Goal: Task Accomplishment & Management: Manage account settings

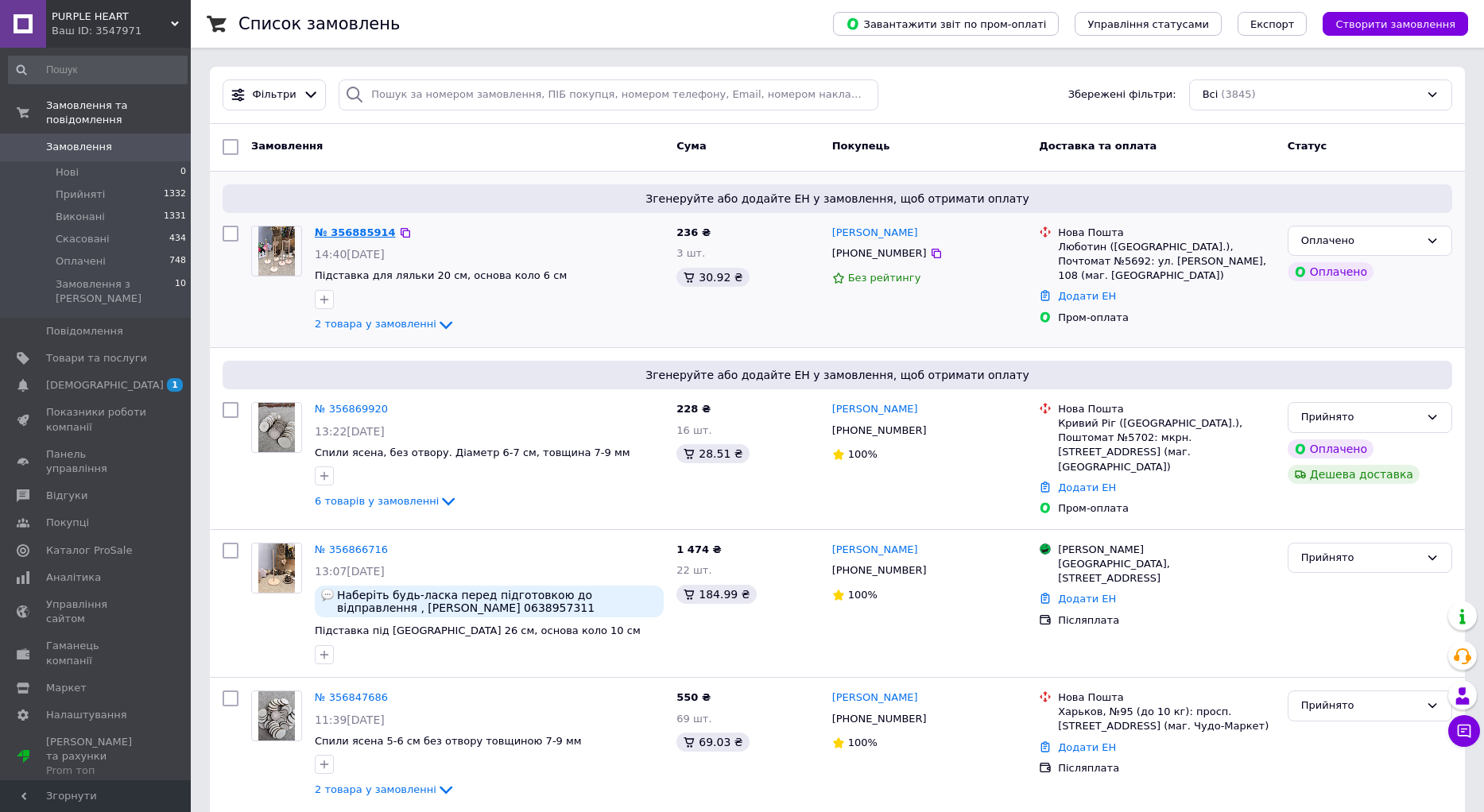
click at [336, 232] on link "№ 356885914" at bounding box center [356, 232] width 81 height 12
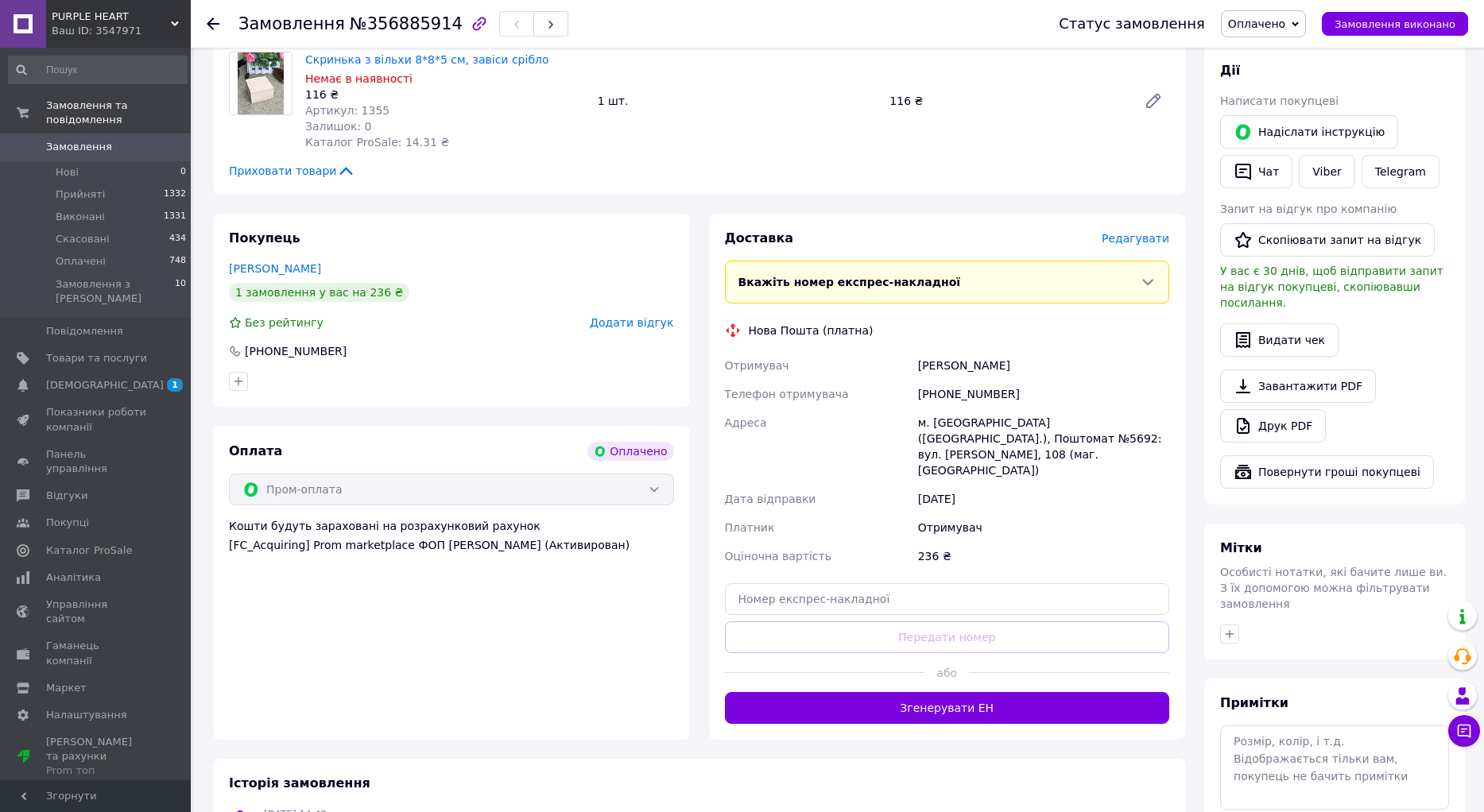
scroll to position [398, 0]
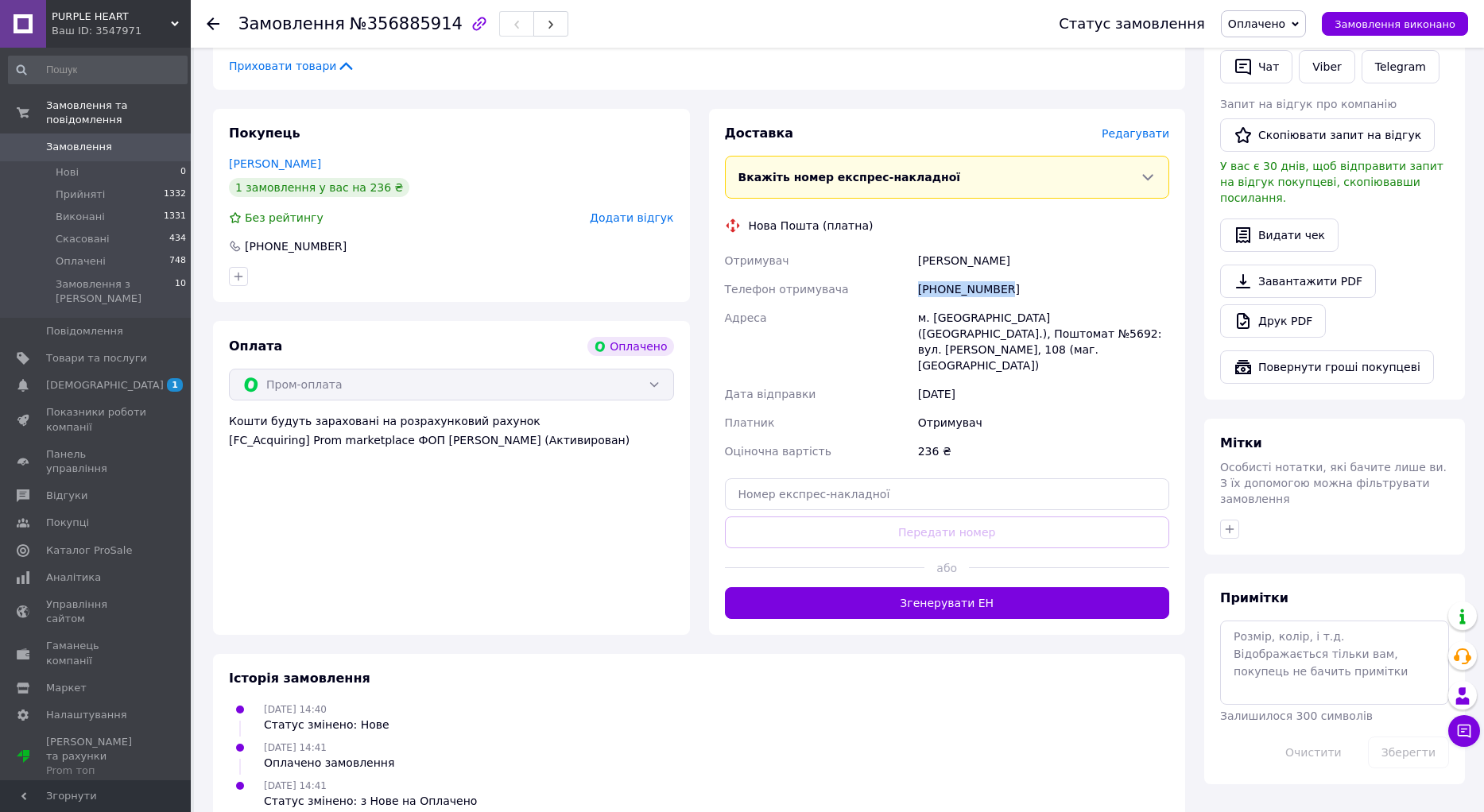
drag, startPoint x: 905, startPoint y: 286, endPoint x: 1030, endPoint y: 290, distance: 125.1
click at [1030, 290] on div "Отримувач [PERSON_NAME] Телефон отримувача [PHONE_NUMBER] Адреса м. [GEOGRAPHIC…" at bounding box center [947, 355] width 451 height 220
copy div "Телефон отримувача [PHONE_NUMBER]"
drag, startPoint x: 912, startPoint y: 249, endPoint x: 1052, endPoint y: 255, distance: 140.1
click at [1052, 255] on div "Отримувач [PERSON_NAME] Телефон отримувача [PHONE_NUMBER] Адреса м. [GEOGRAPHIC…" at bounding box center [947, 355] width 451 height 220
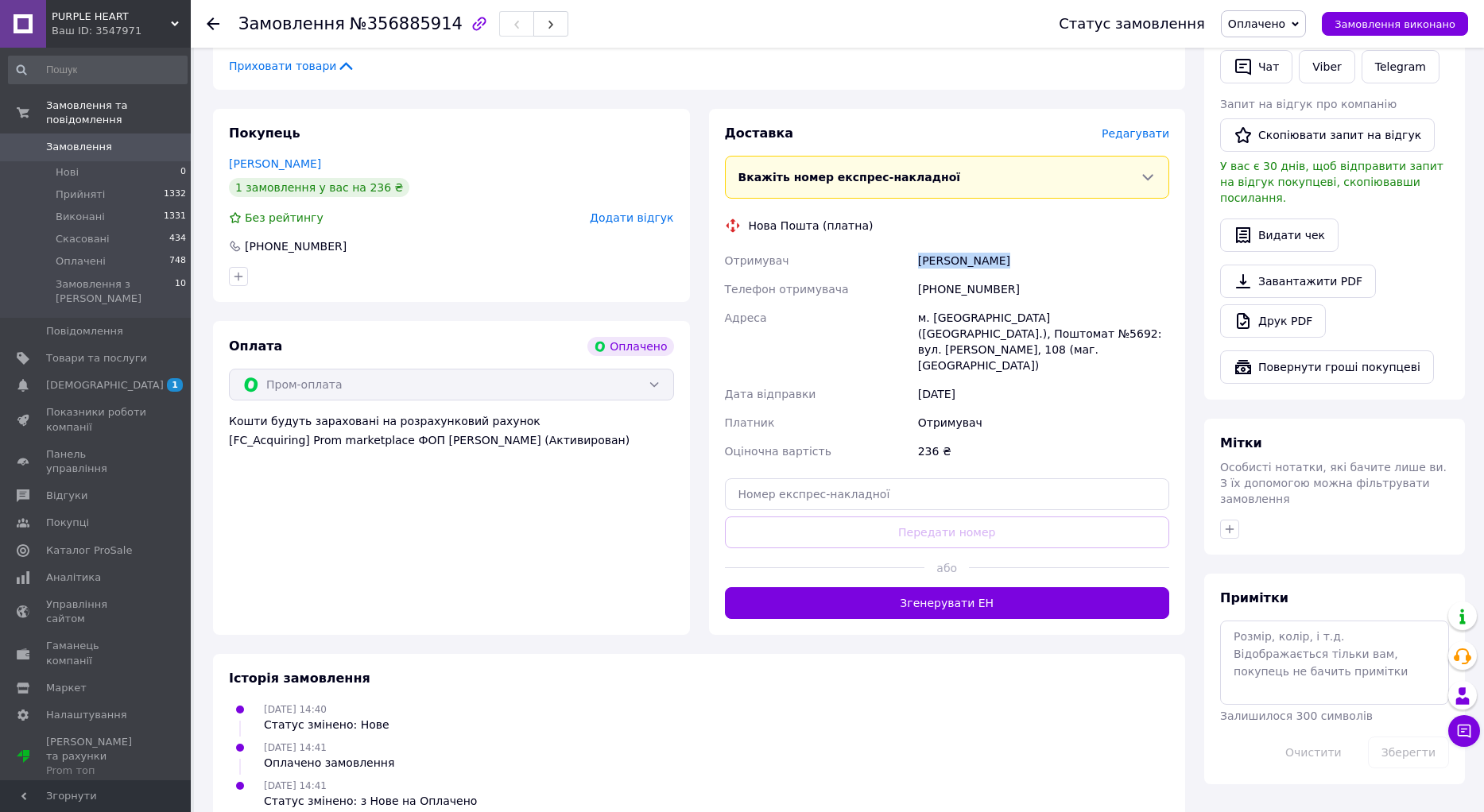
copy div "Отримувач [PERSON_NAME]"
drag, startPoint x: 1142, startPoint y: 315, endPoint x: 1163, endPoint y: 314, distance: 21.0
click at [1163, 314] on div "м. [GEOGRAPHIC_DATA] ([GEOGRAPHIC_DATA].), Поштомат №5692: вул. [PERSON_NAME], …" at bounding box center [1044, 341] width 257 height 76
copy div "5692"
click at [1306, 20] on span "Оплачено" at bounding box center [1263, 23] width 85 height 27
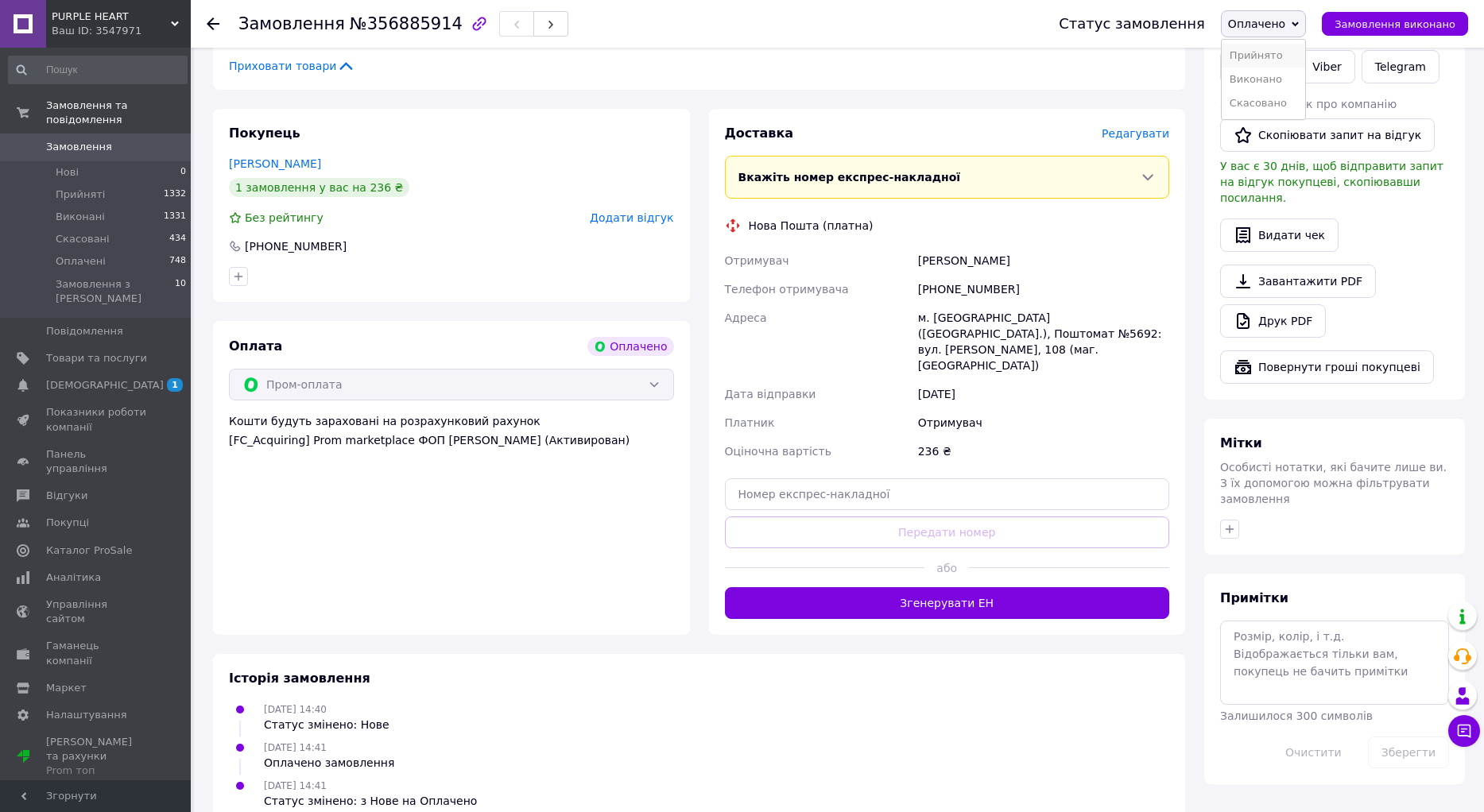
click at [1257, 53] on li "Прийнято" at bounding box center [1263, 56] width 84 height 24
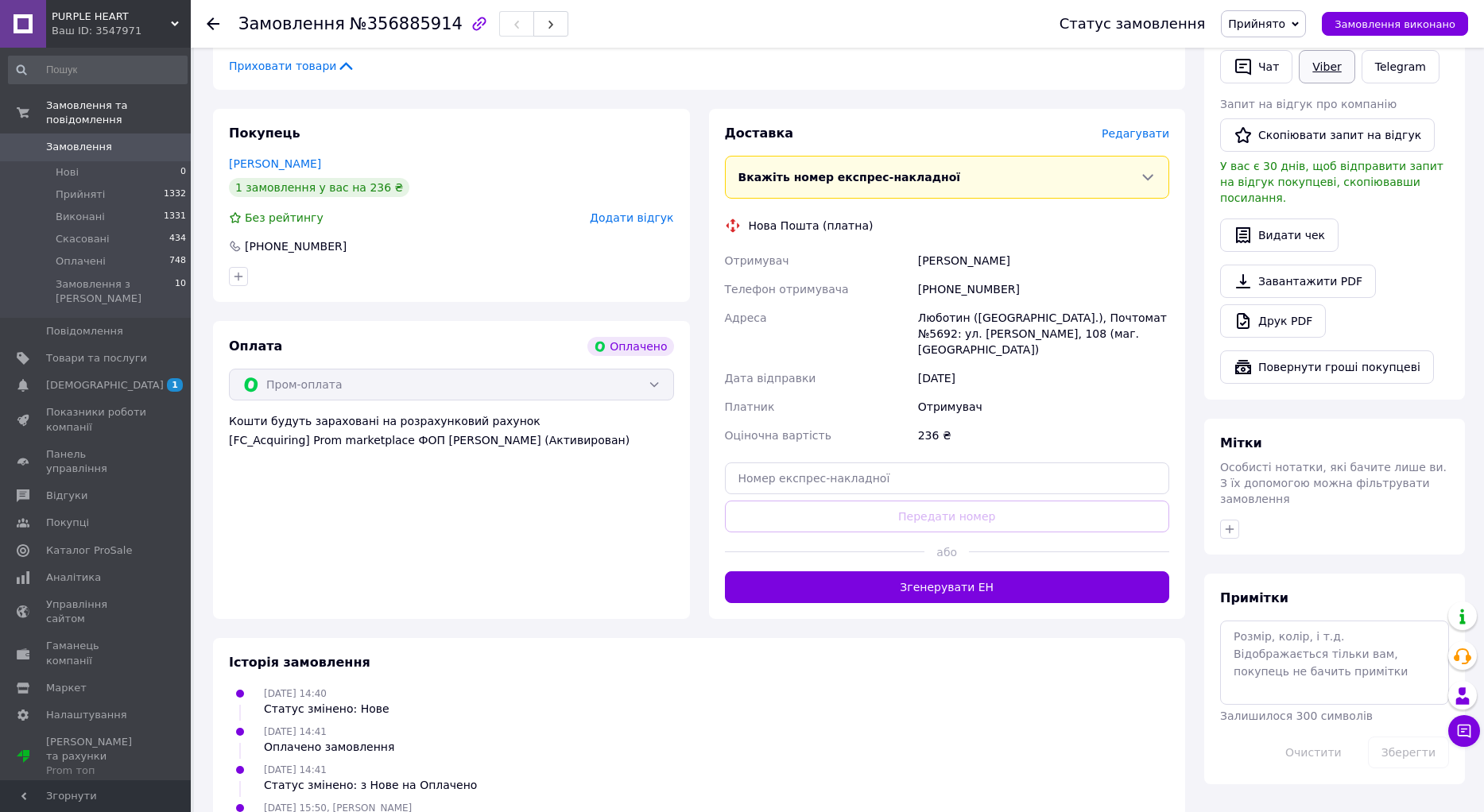
click at [1331, 63] on link "Viber" at bounding box center [1327, 67] width 56 height 33
click at [72, 378] on span "[DEMOGRAPHIC_DATA]" at bounding box center [105, 386] width 118 height 15
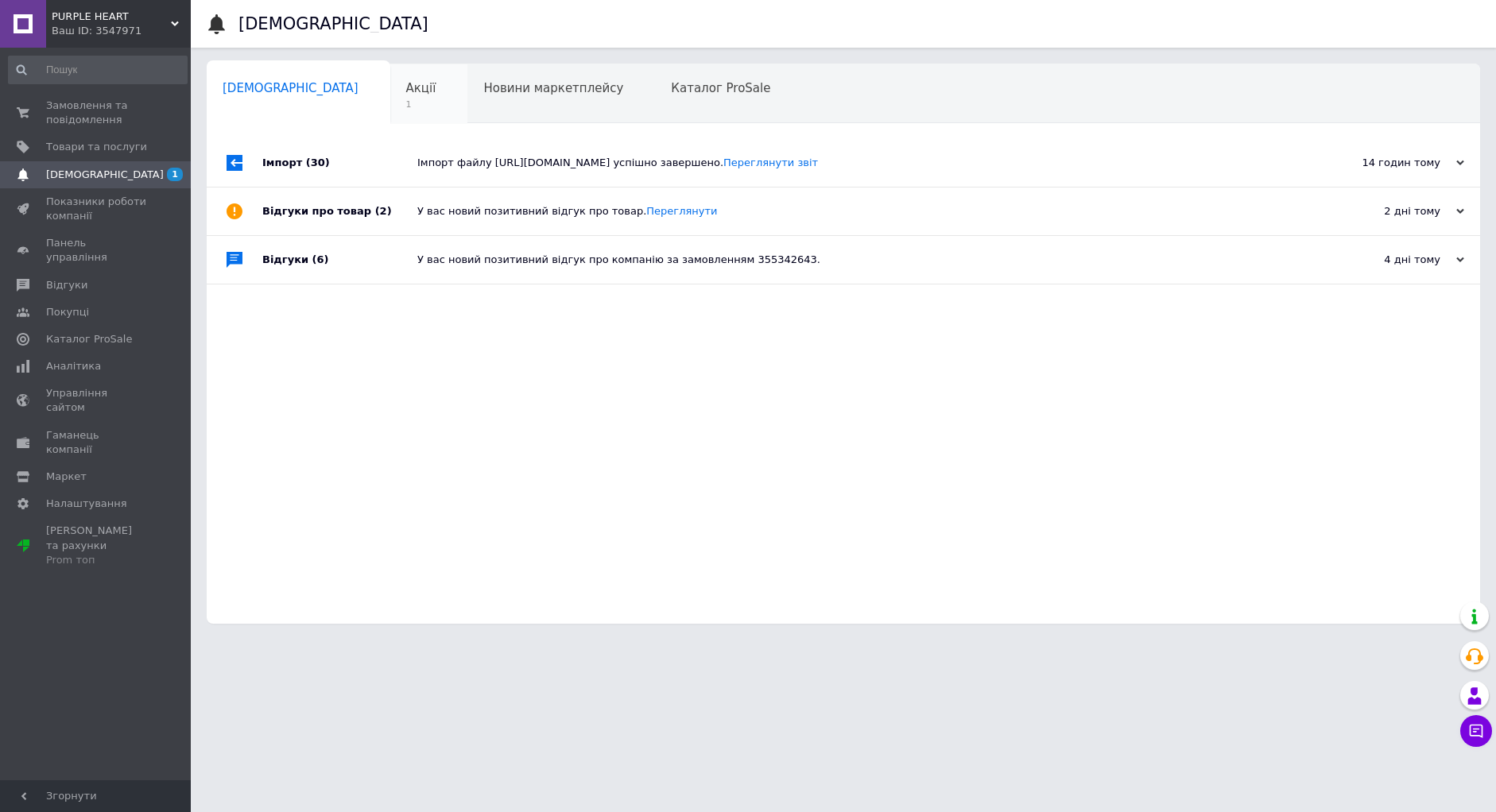
click at [406, 92] on span "Акції" at bounding box center [421, 88] width 30 height 15
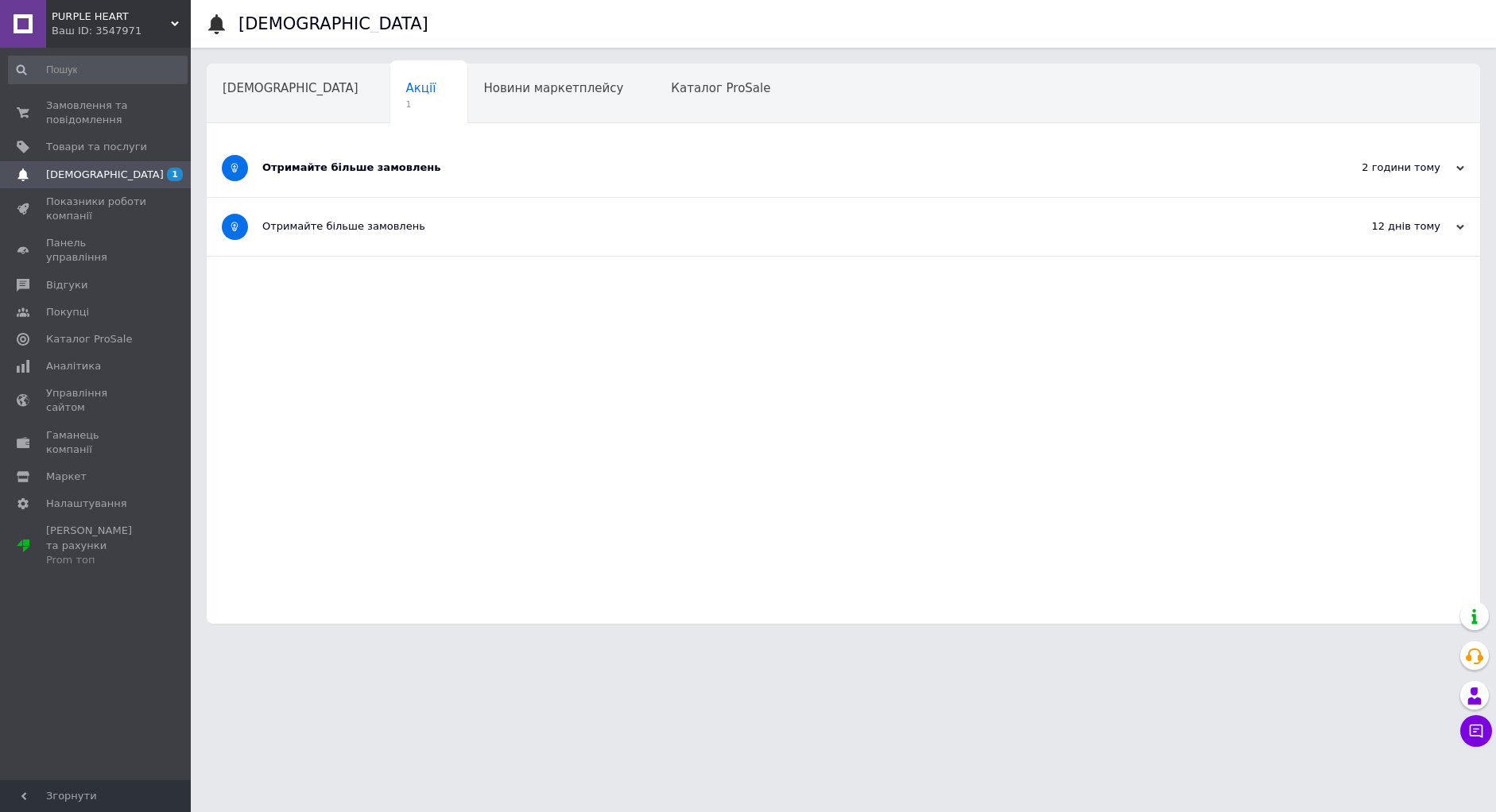
click at [354, 169] on div "Отримайте більше замовлень" at bounding box center [783, 168] width 1043 height 15
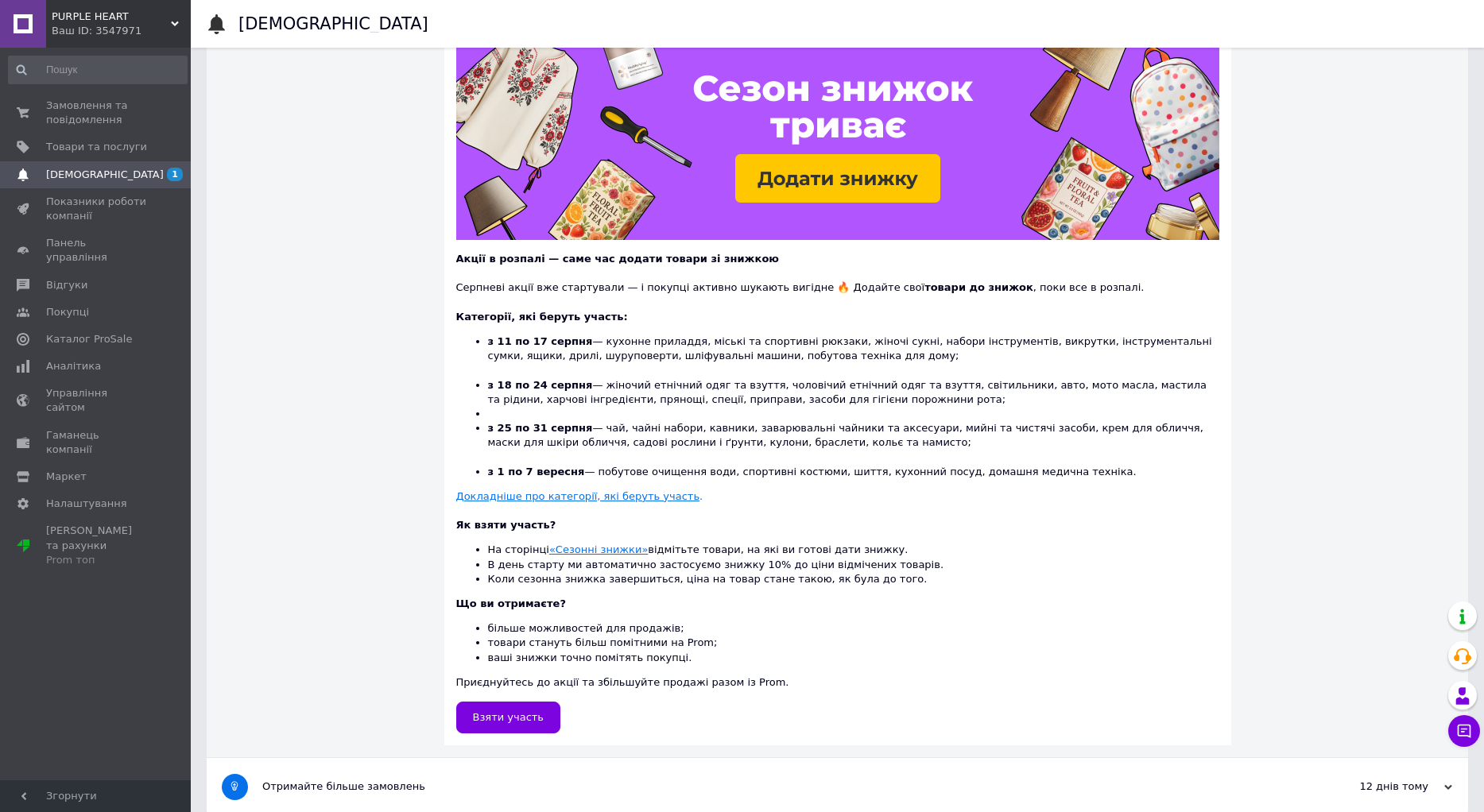
scroll to position [200, 0]
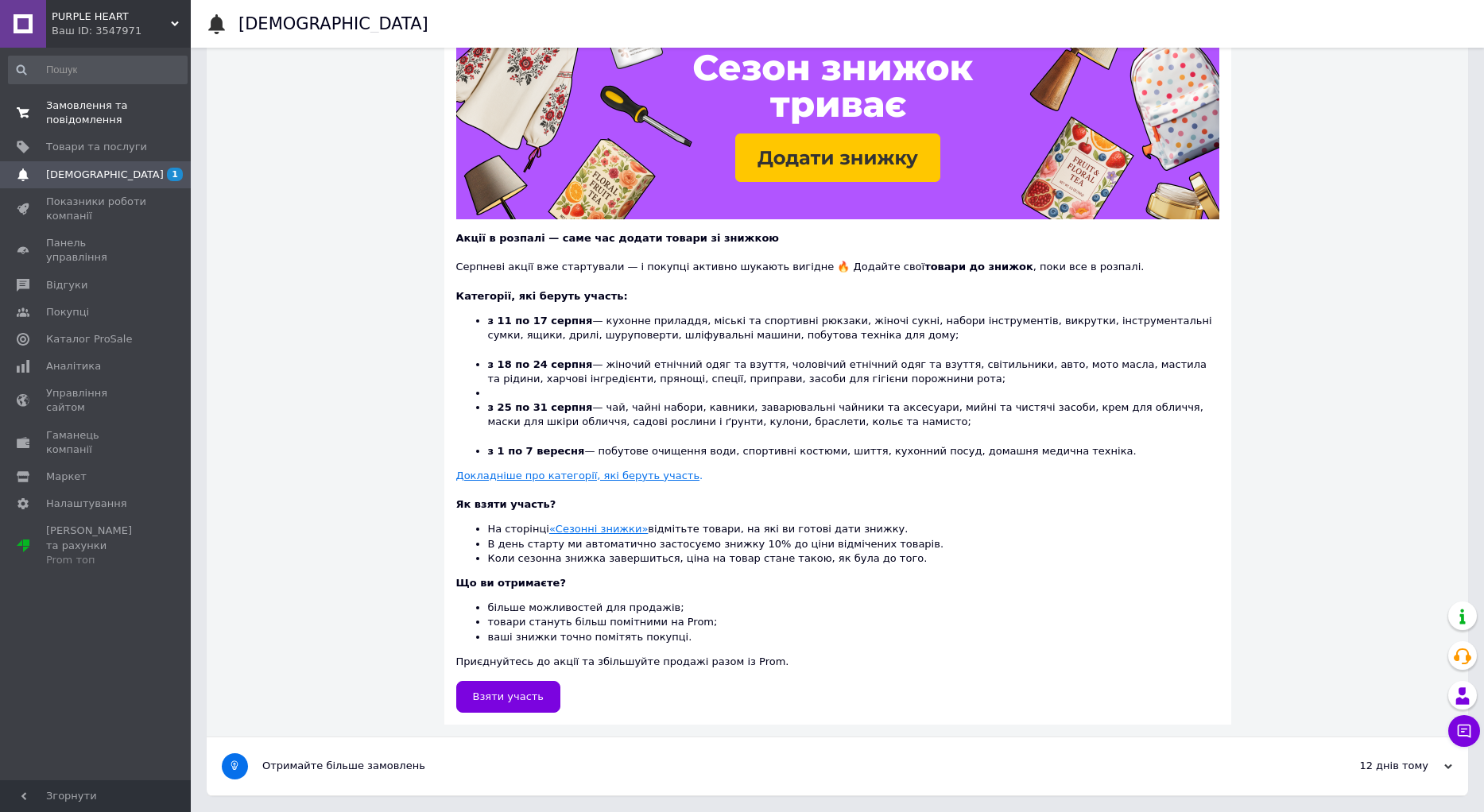
click at [109, 107] on span "Замовлення та повідомлення" at bounding box center [96, 112] width 101 height 28
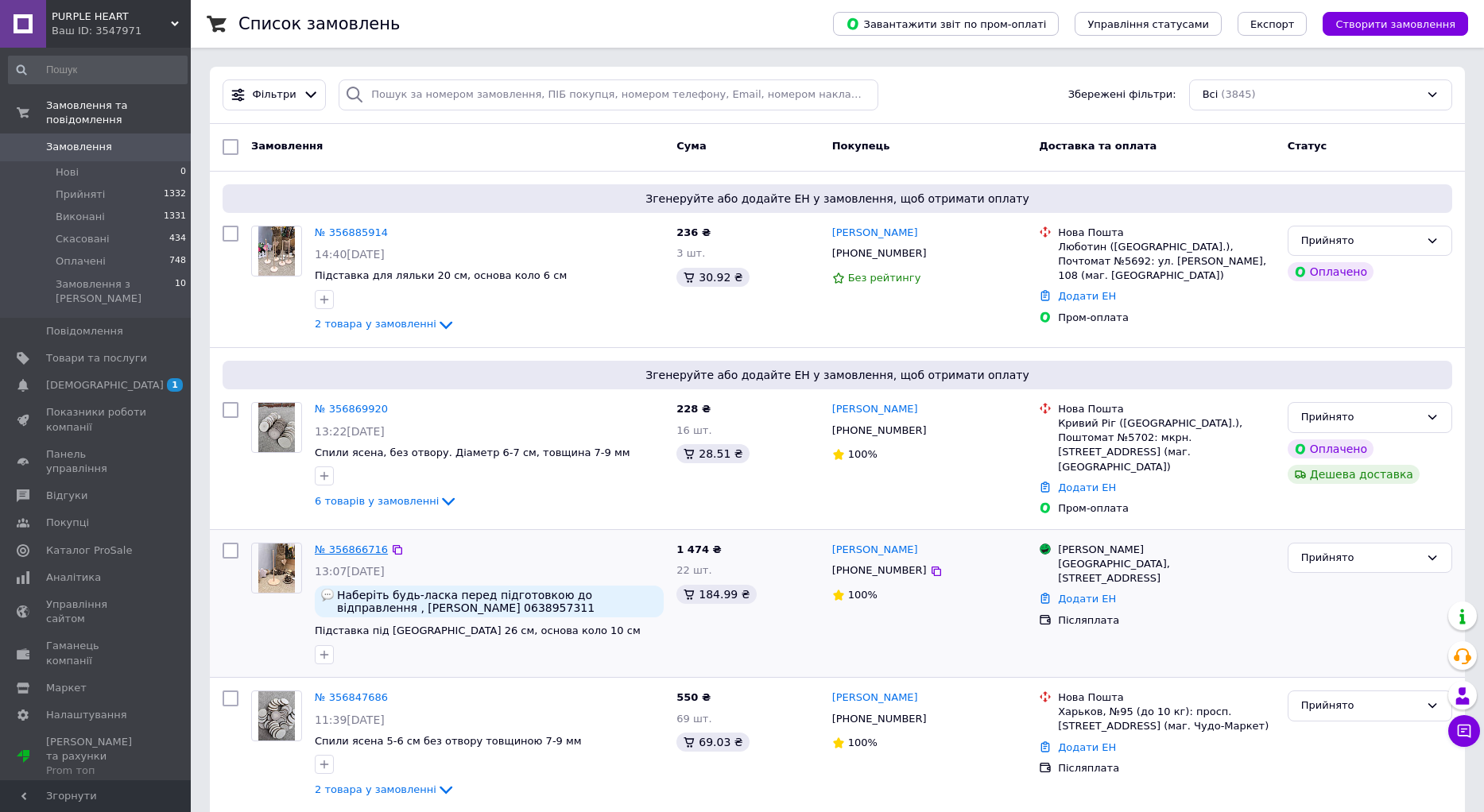
click at [350, 546] on link "№ 356866716" at bounding box center [352, 549] width 74 height 12
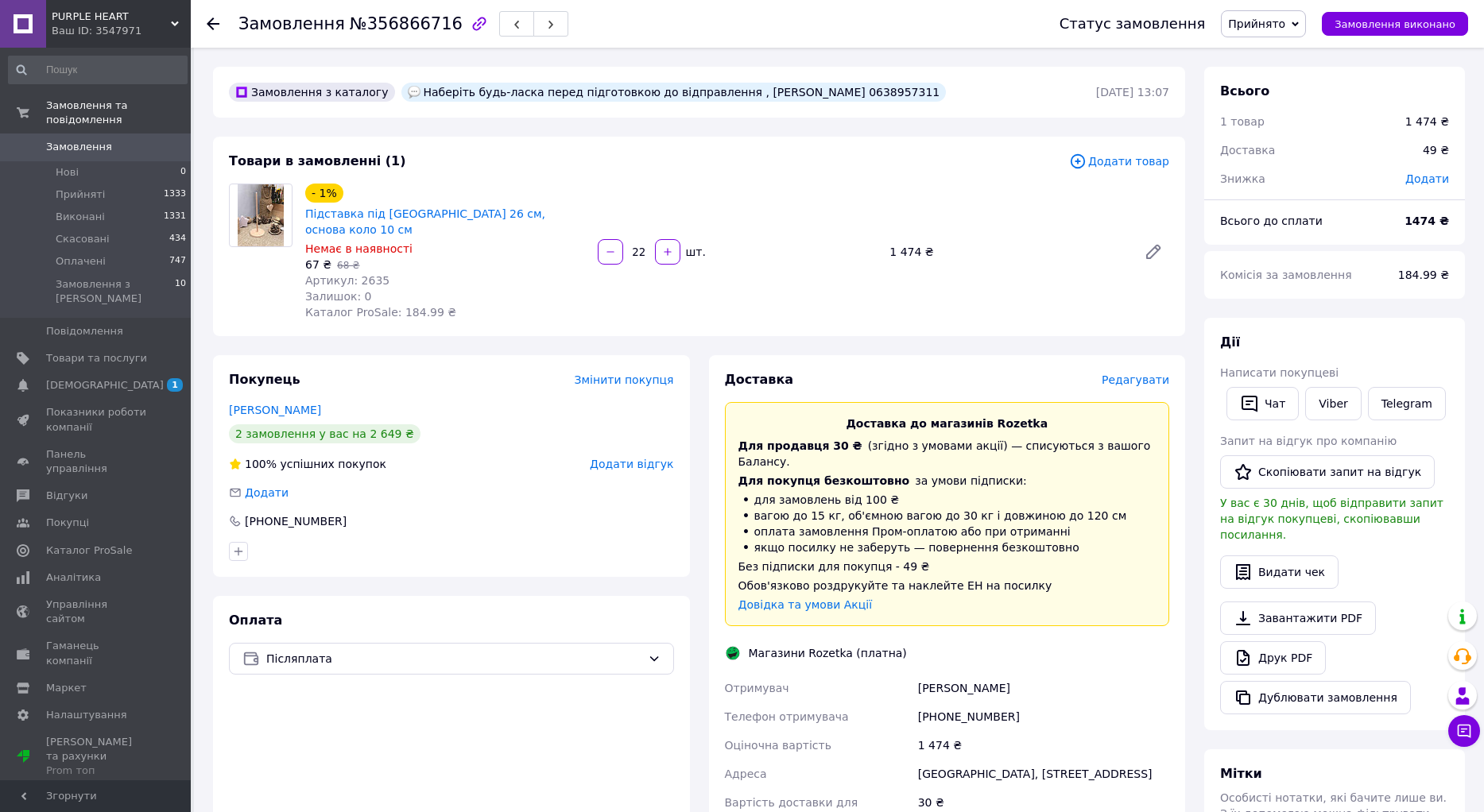
click at [1157, 374] on span "Редагувати" at bounding box center [1136, 380] width 68 height 13
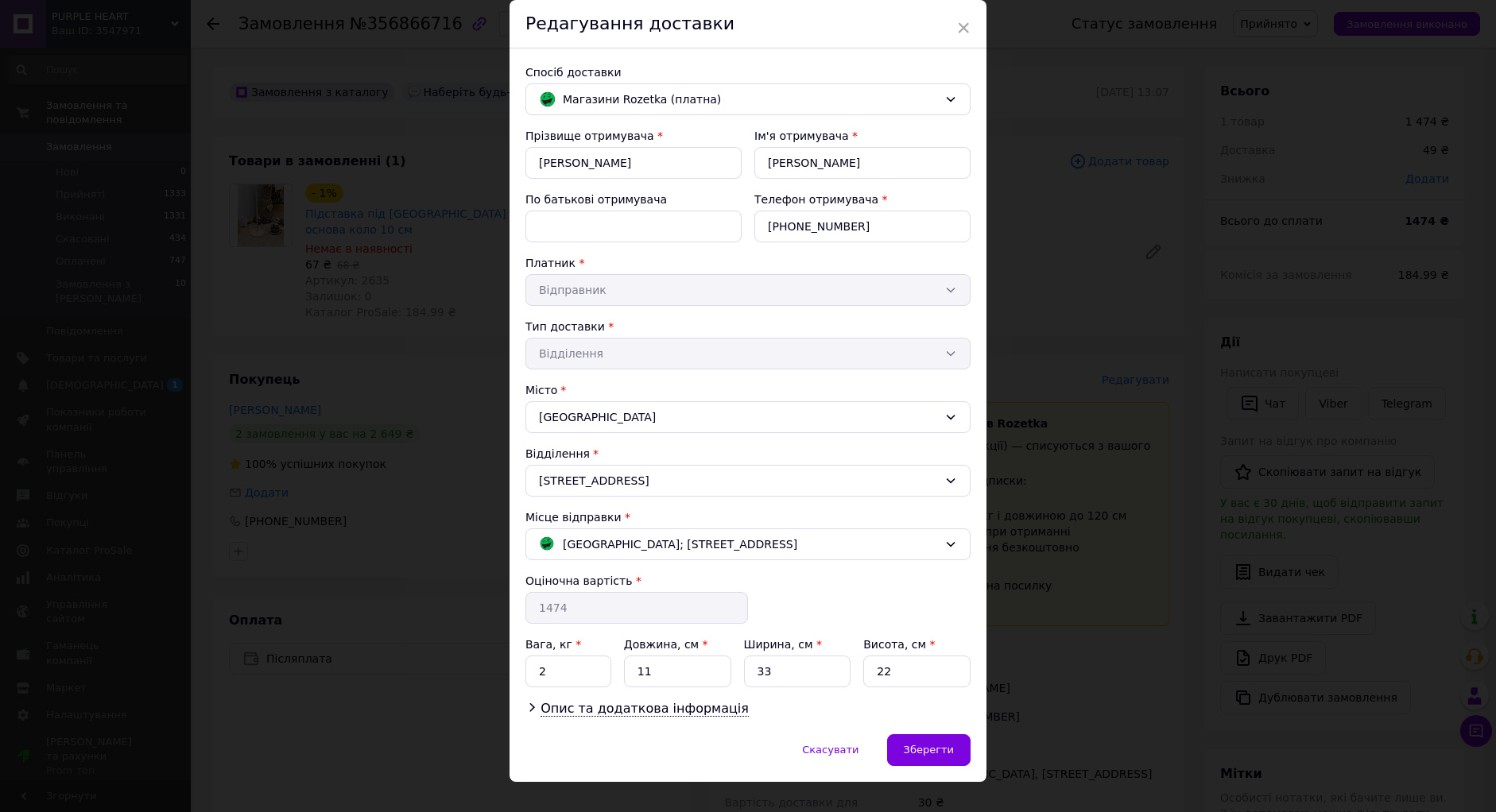
scroll to position [81, 0]
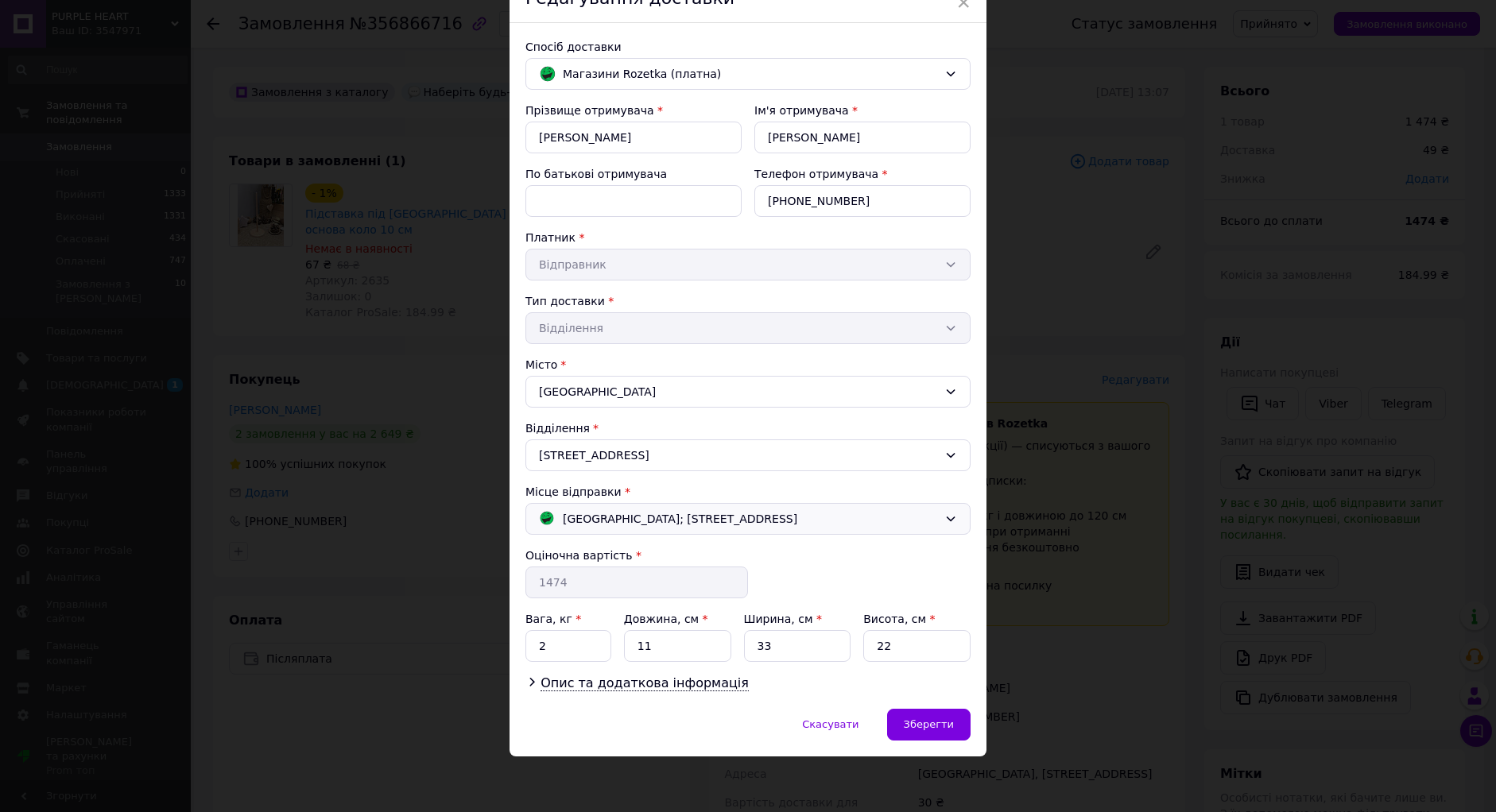
click at [807, 519] on div "[GEOGRAPHIC_DATA]; [STREET_ADDRESS]" at bounding box center [738, 518] width 407 height 17
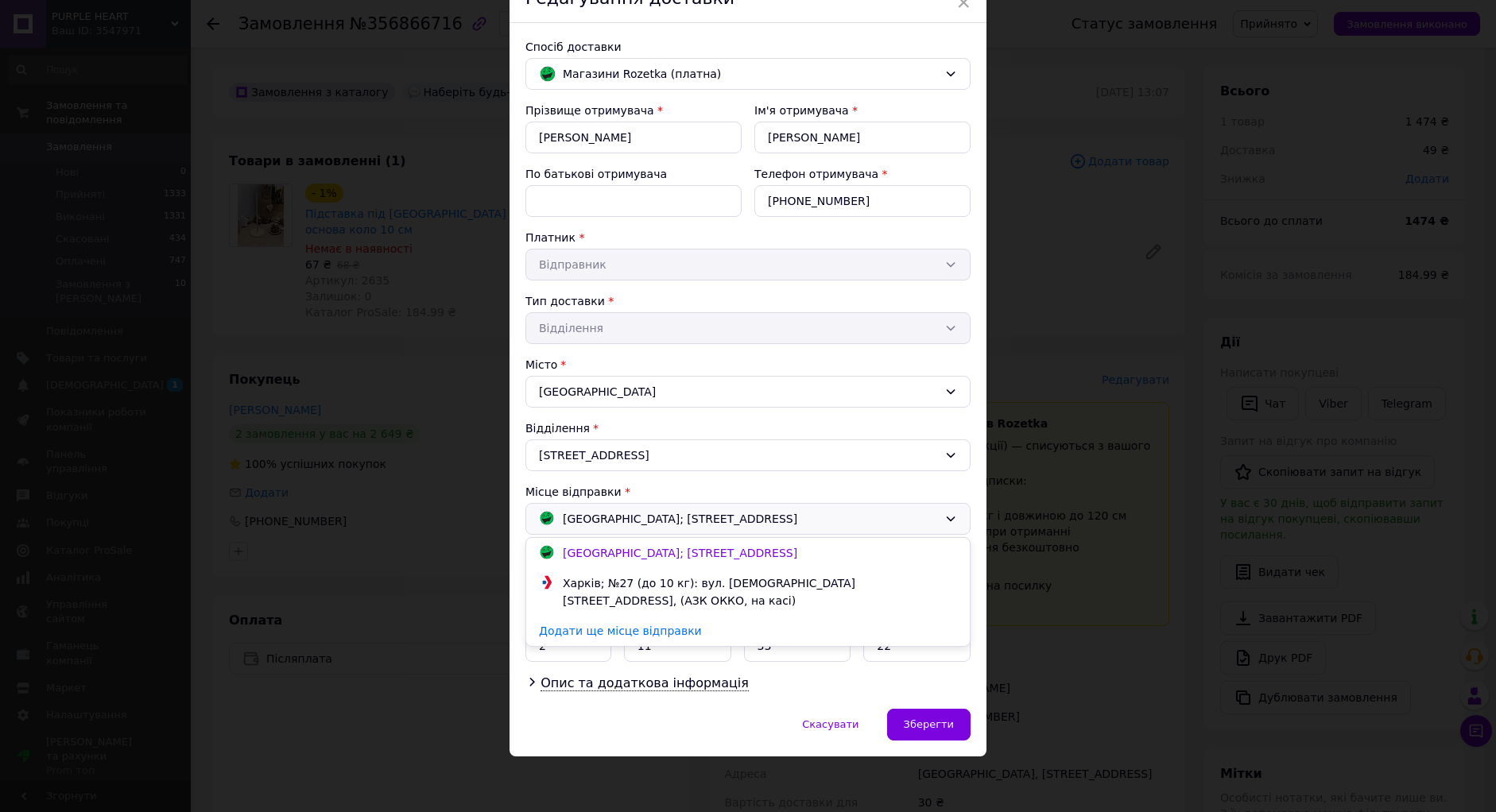
click at [807, 519] on div "[GEOGRAPHIC_DATA]; [STREET_ADDRESS]" at bounding box center [738, 518] width 407 height 17
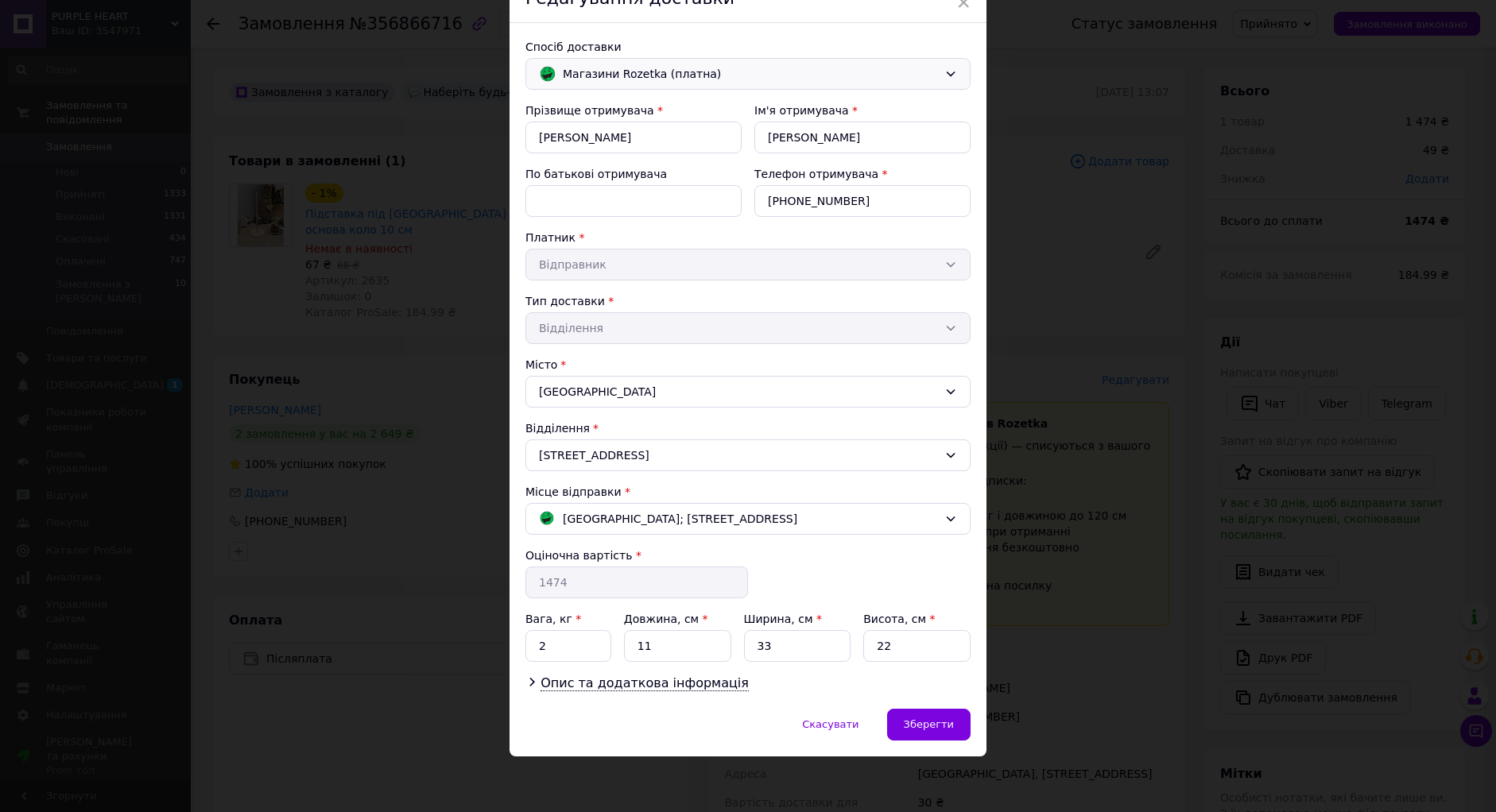
click at [601, 65] on span "Магазини Rozetka (платна)" at bounding box center [751, 73] width 375 height 17
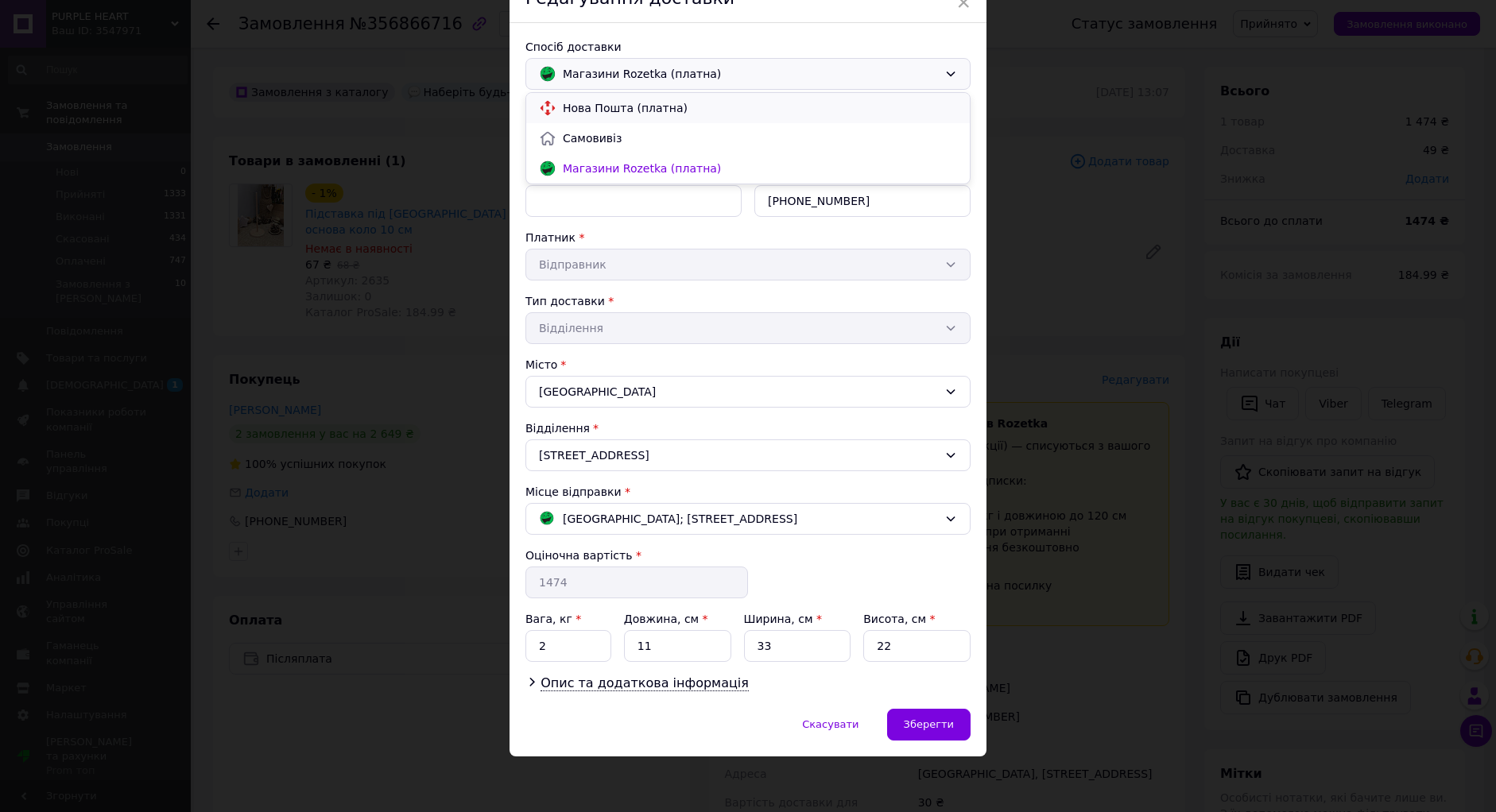
click at [581, 109] on span "Нова Пошта (платна)" at bounding box center [760, 107] width 394 height 16
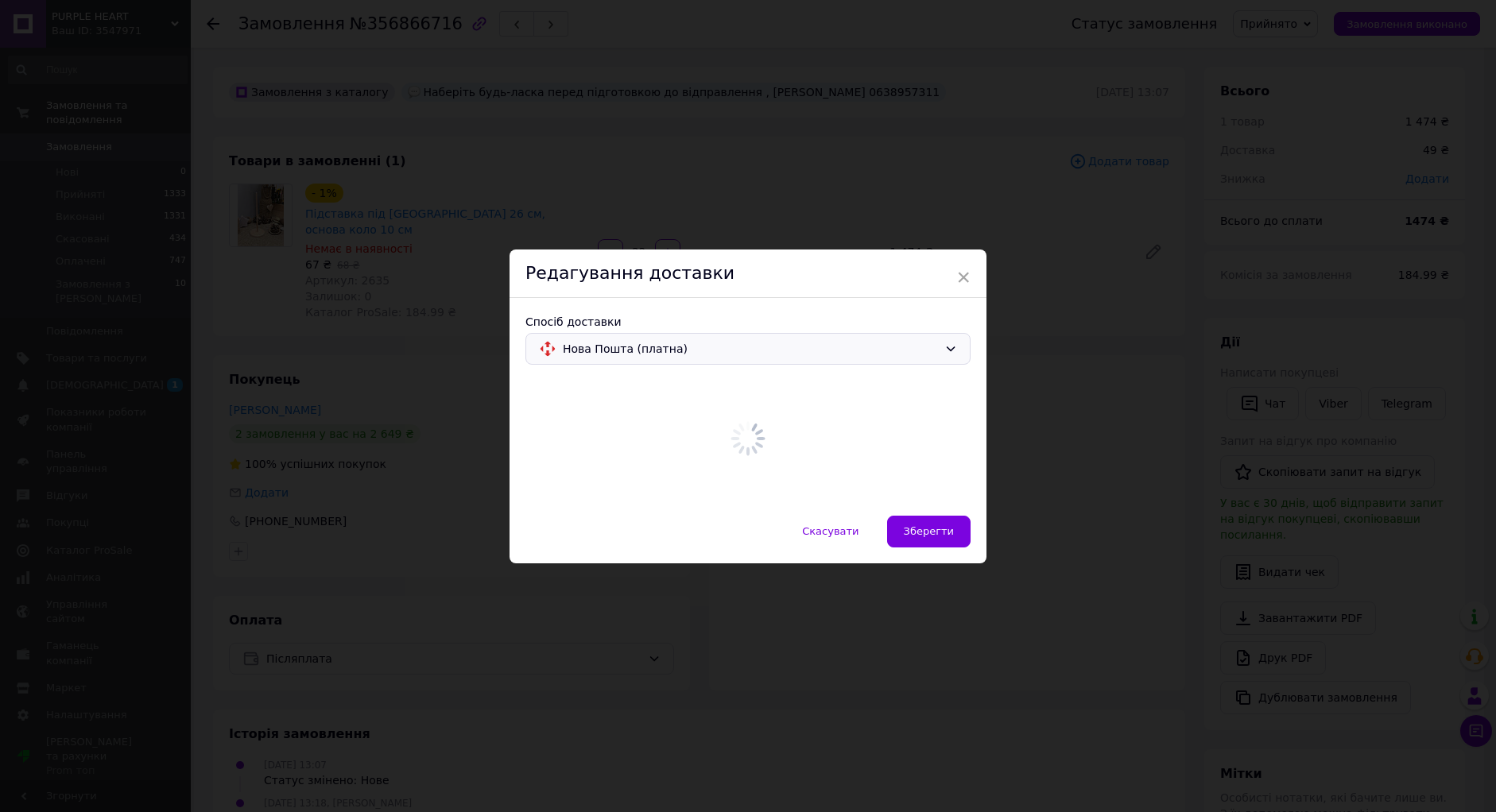
scroll to position [0, 0]
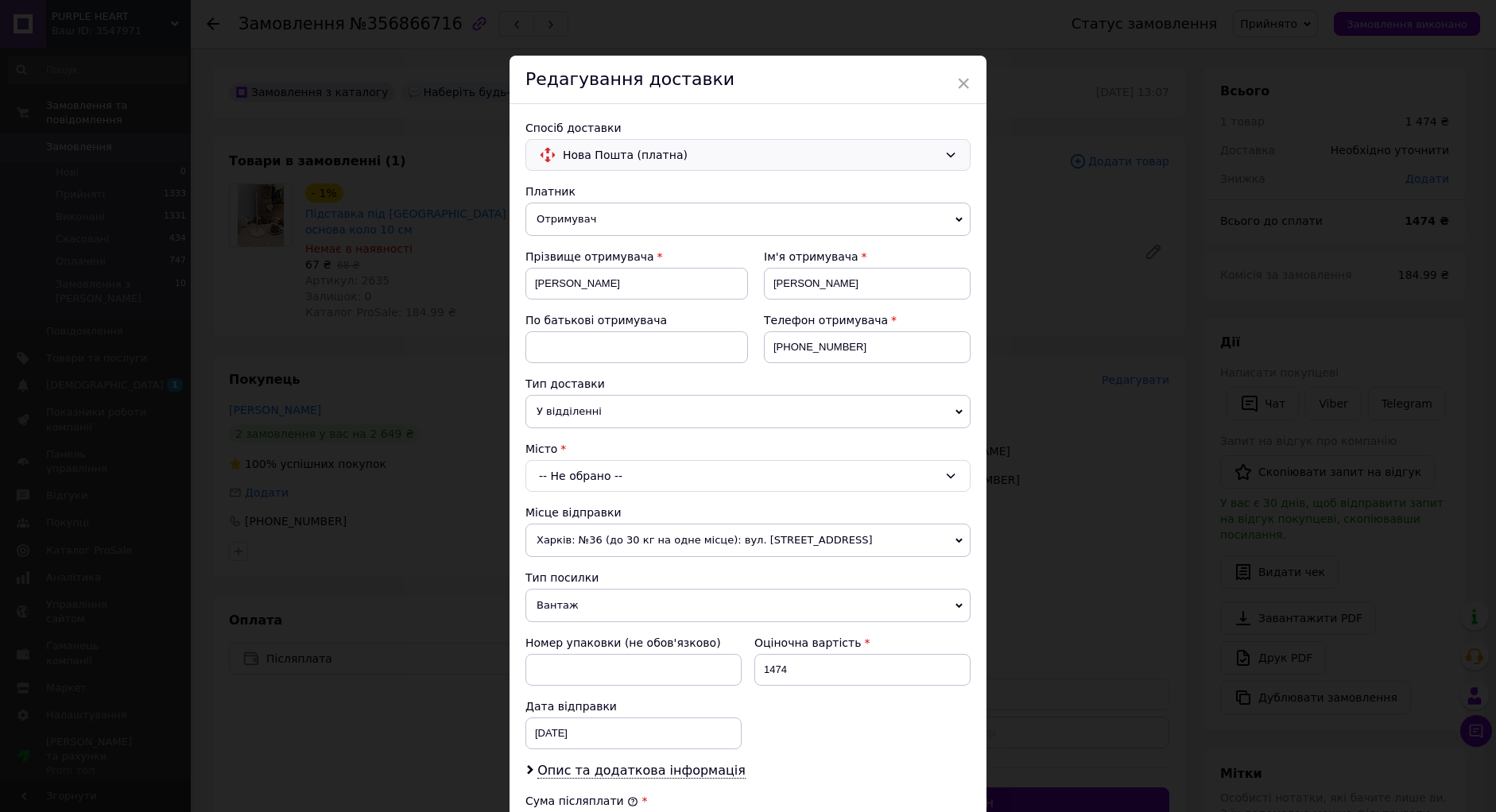
click at [560, 474] on div "-- Не обрано --" at bounding box center [748, 476] width 445 height 32
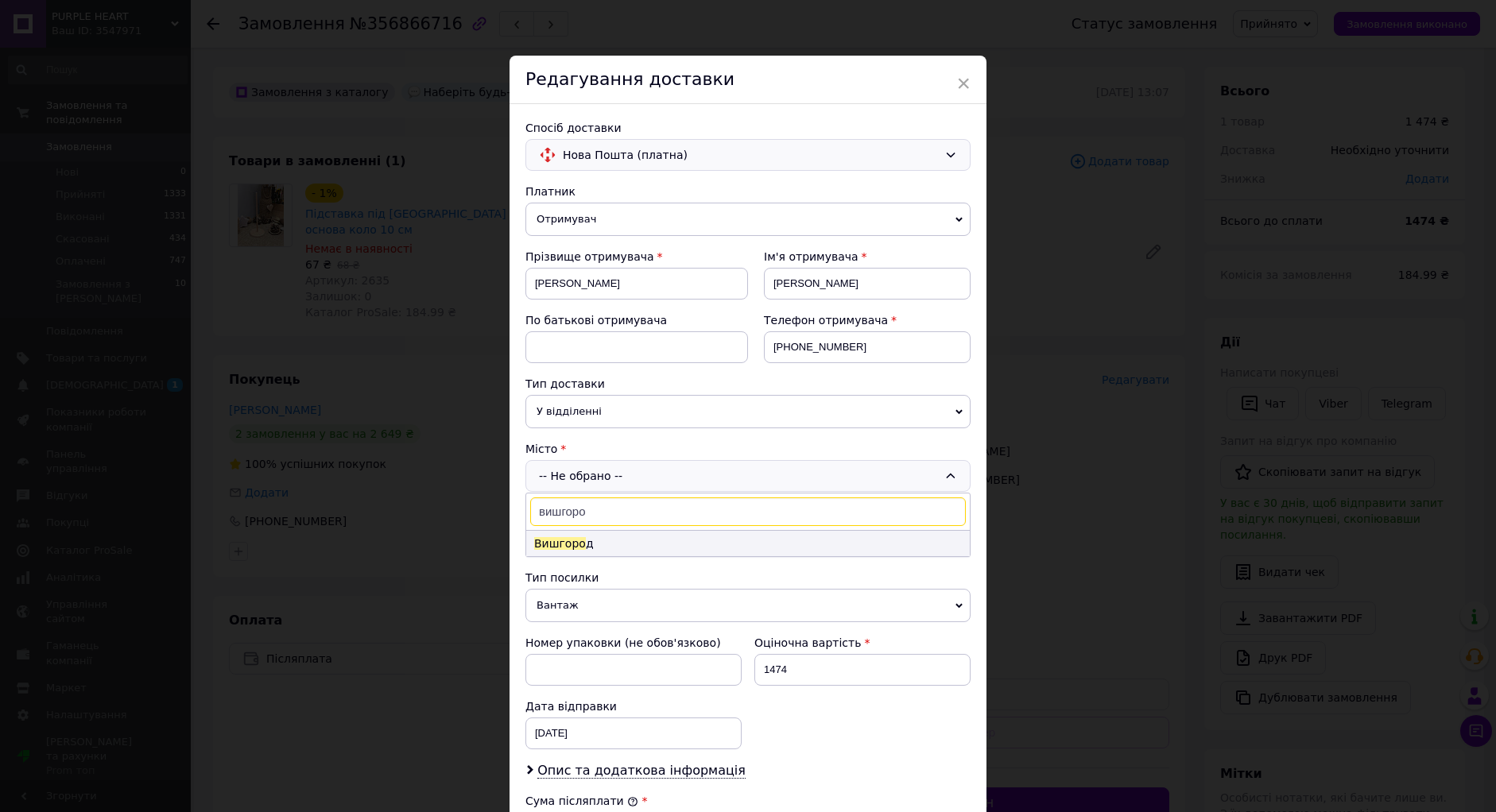
type input "вишгоро"
click at [560, 544] on span "Вишгоро" at bounding box center [560, 544] width 51 height 13
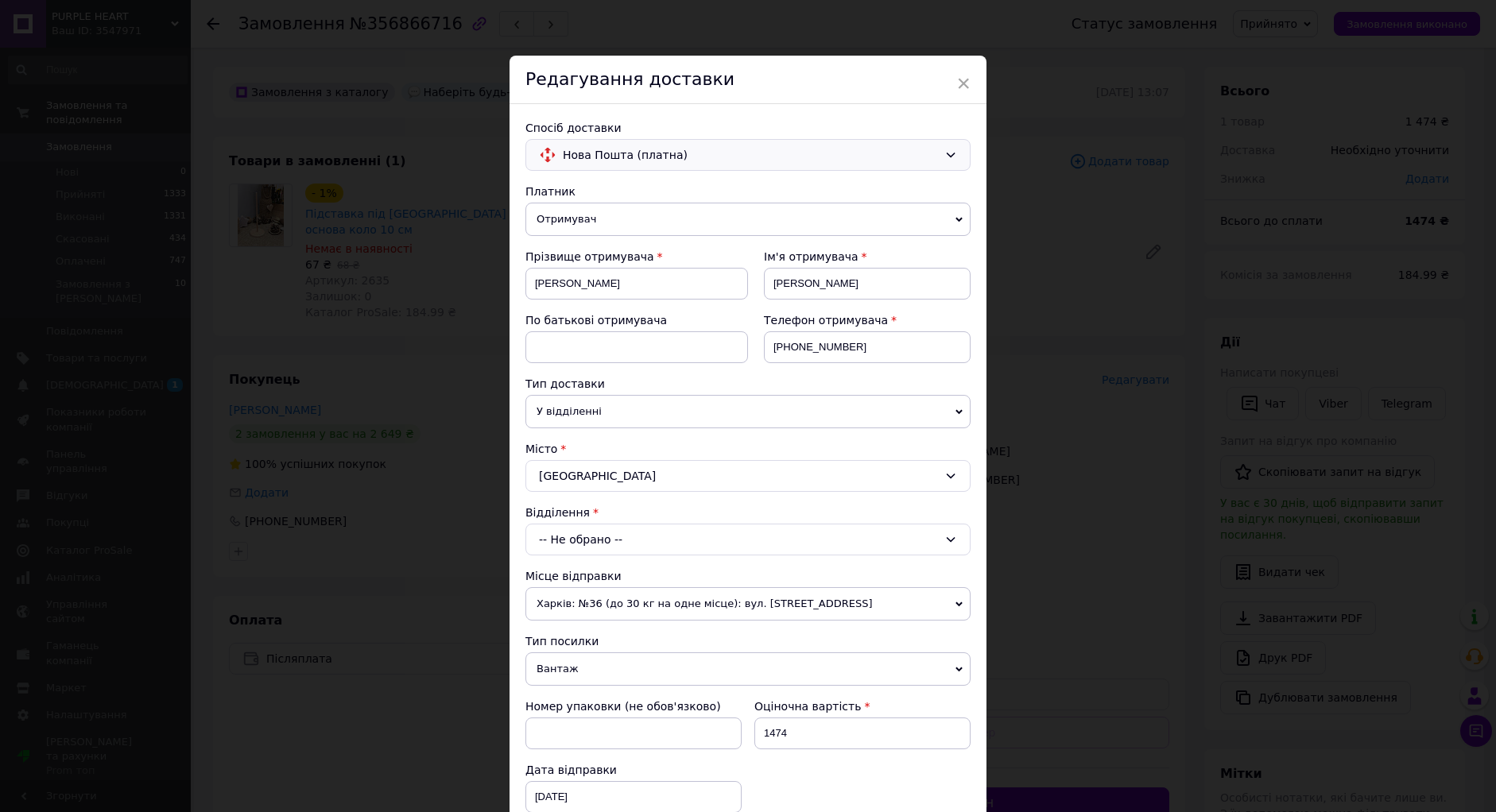
click at [1106, 401] on div "× Редагування доставки Спосіб доставки Нова Пошта (платна) Платник Отримувач Ві…" at bounding box center [748, 406] width 1496 height 812
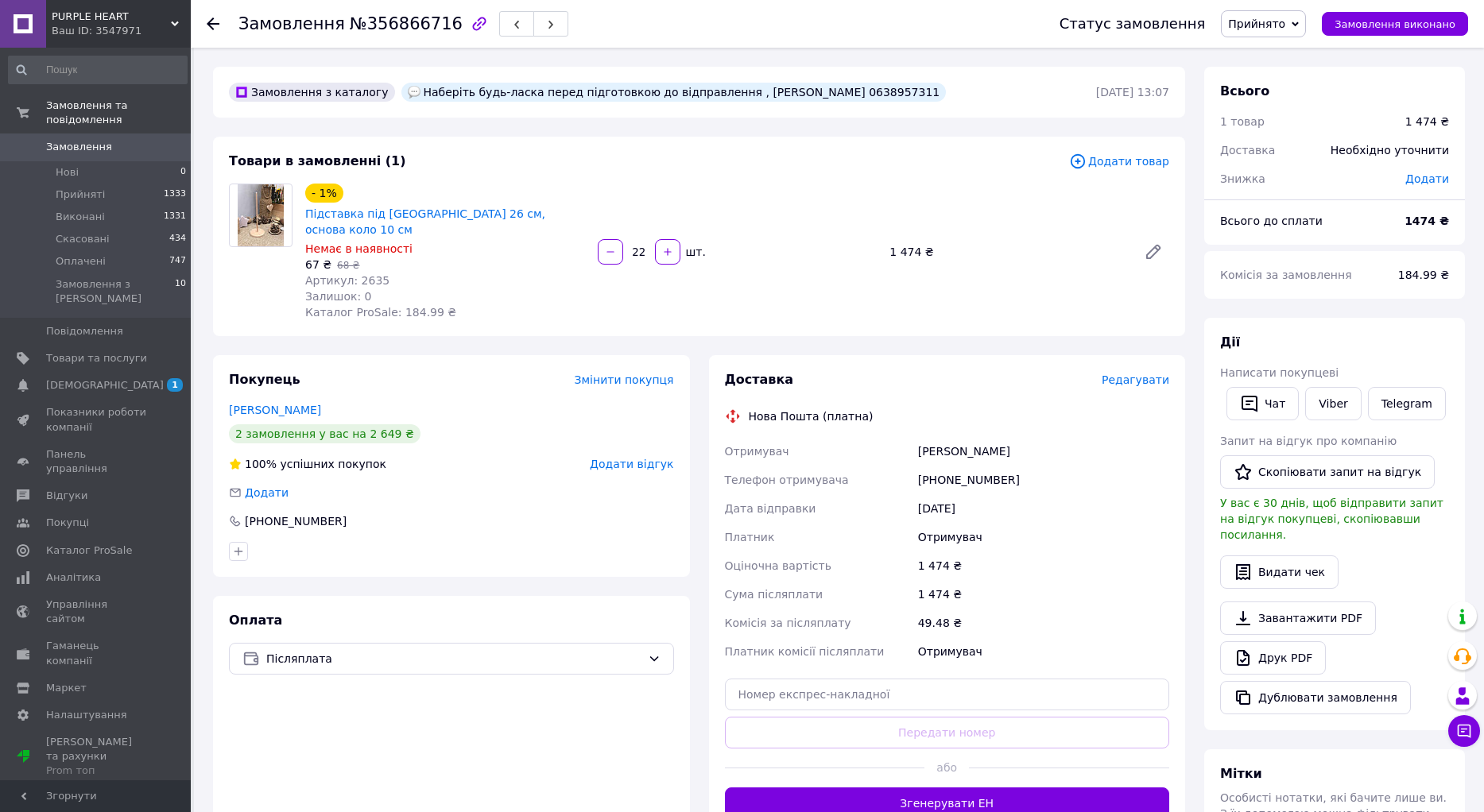
click at [1146, 374] on span "Редагувати" at bounding box center [1136, 380] width 68 height 13
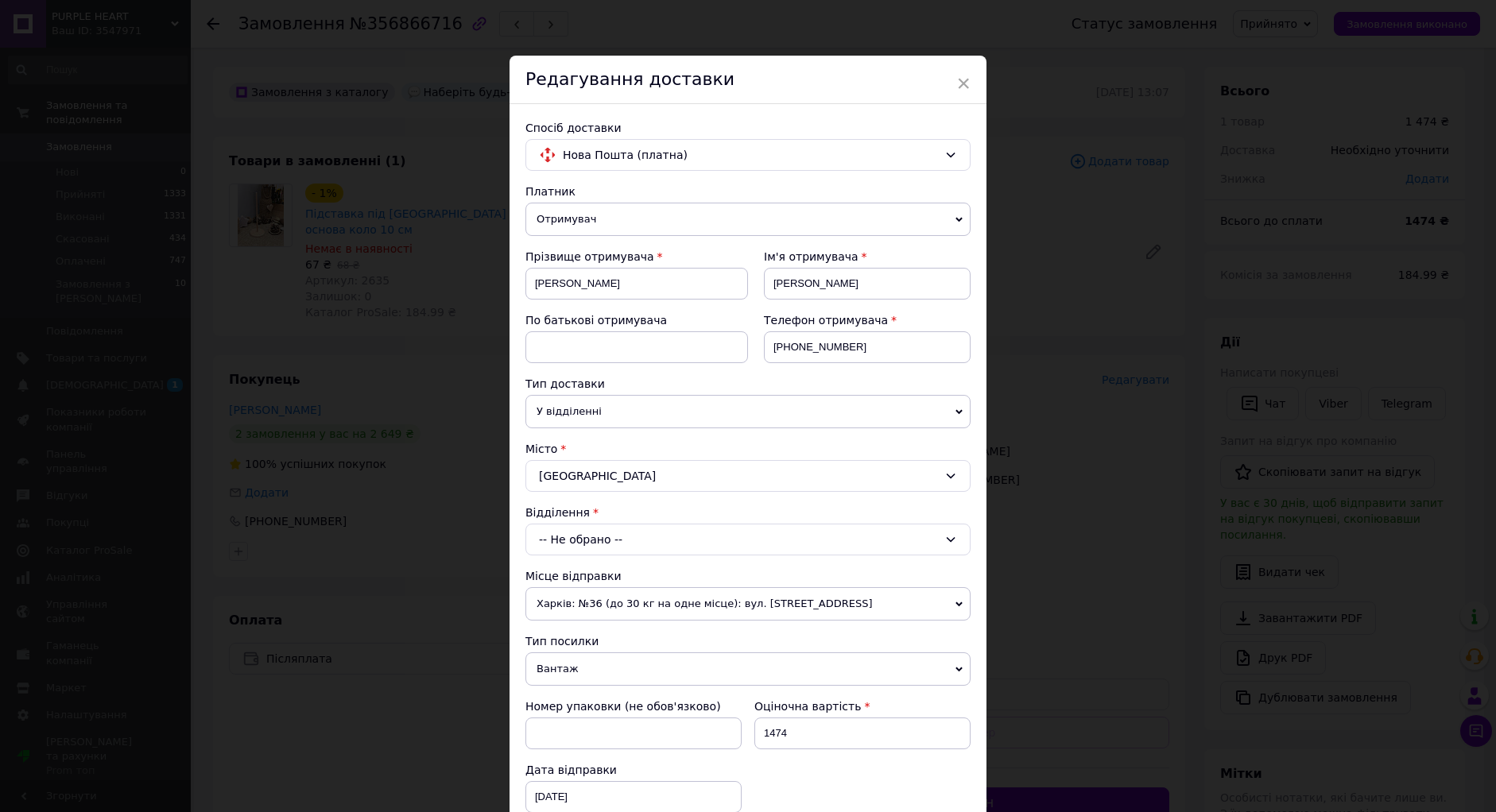
click at [559, 548] on div "-- Не обрано --" at bounding box center [748, 539] width 445 height 32
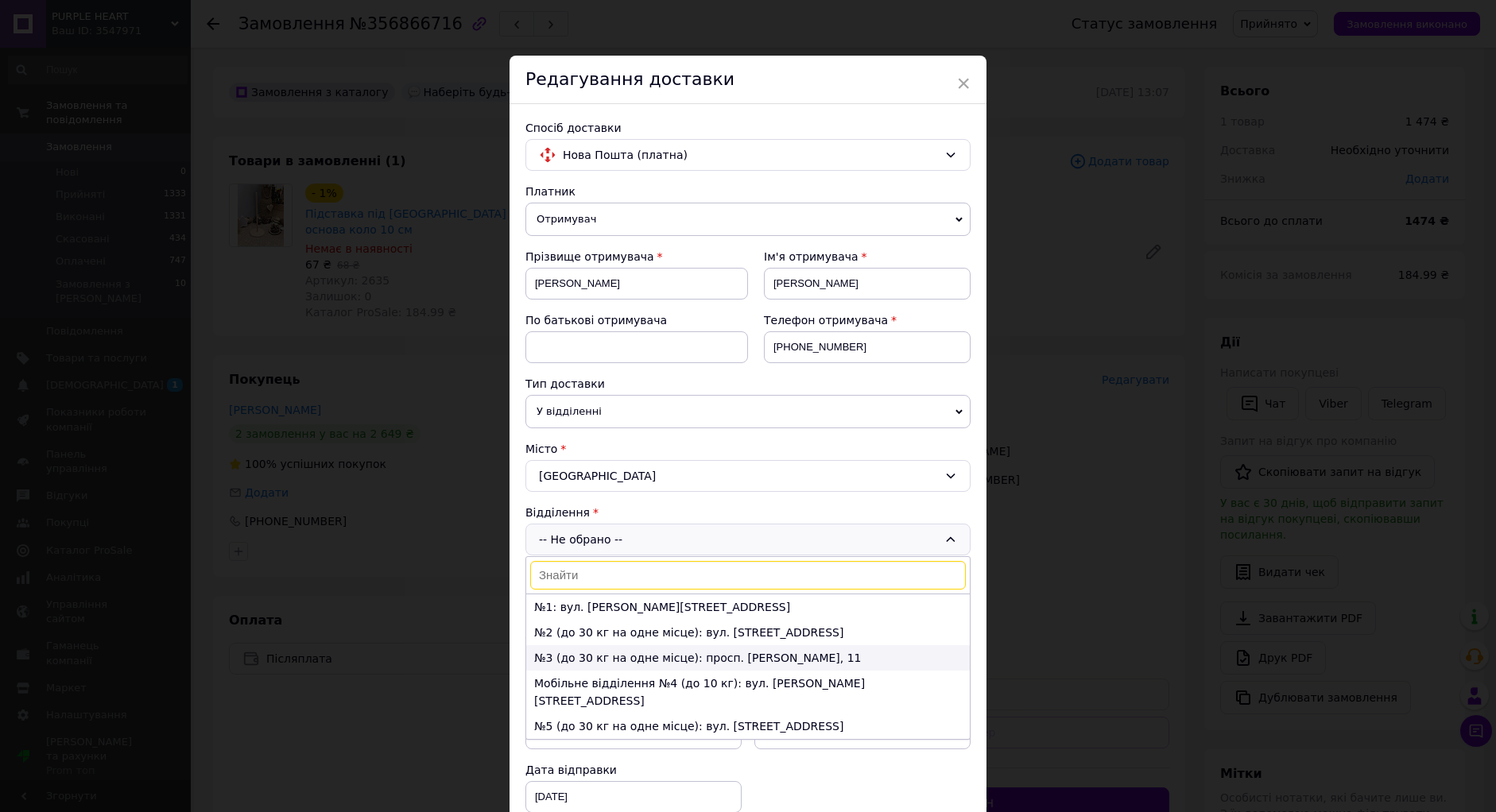
click at [579, 657] on li "№3 (до 30 кг на одне місце): просп. [PERSON_NAME], 11" at bounding box center [748, 659] width 444 height 26
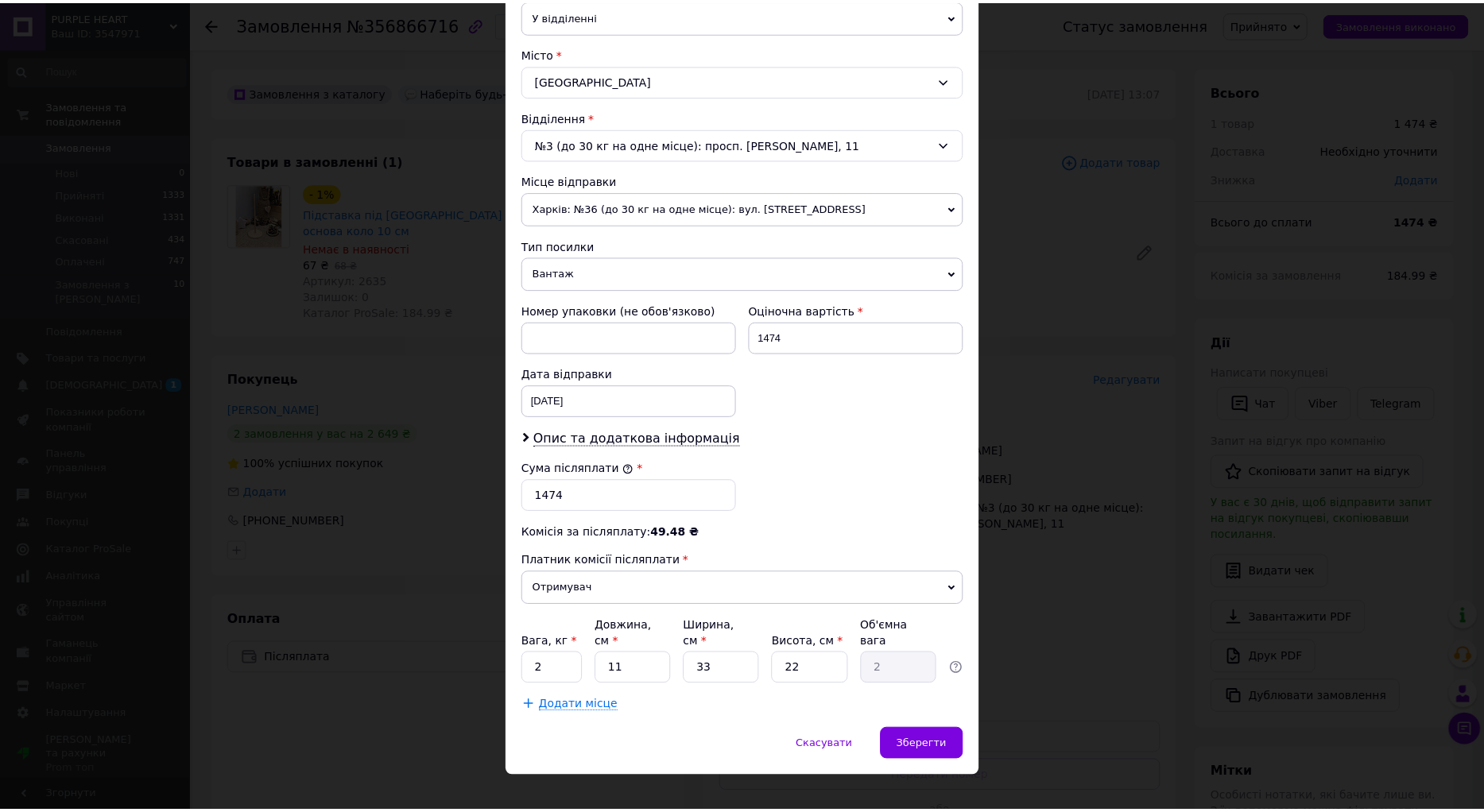
scroll to position [400, 0]
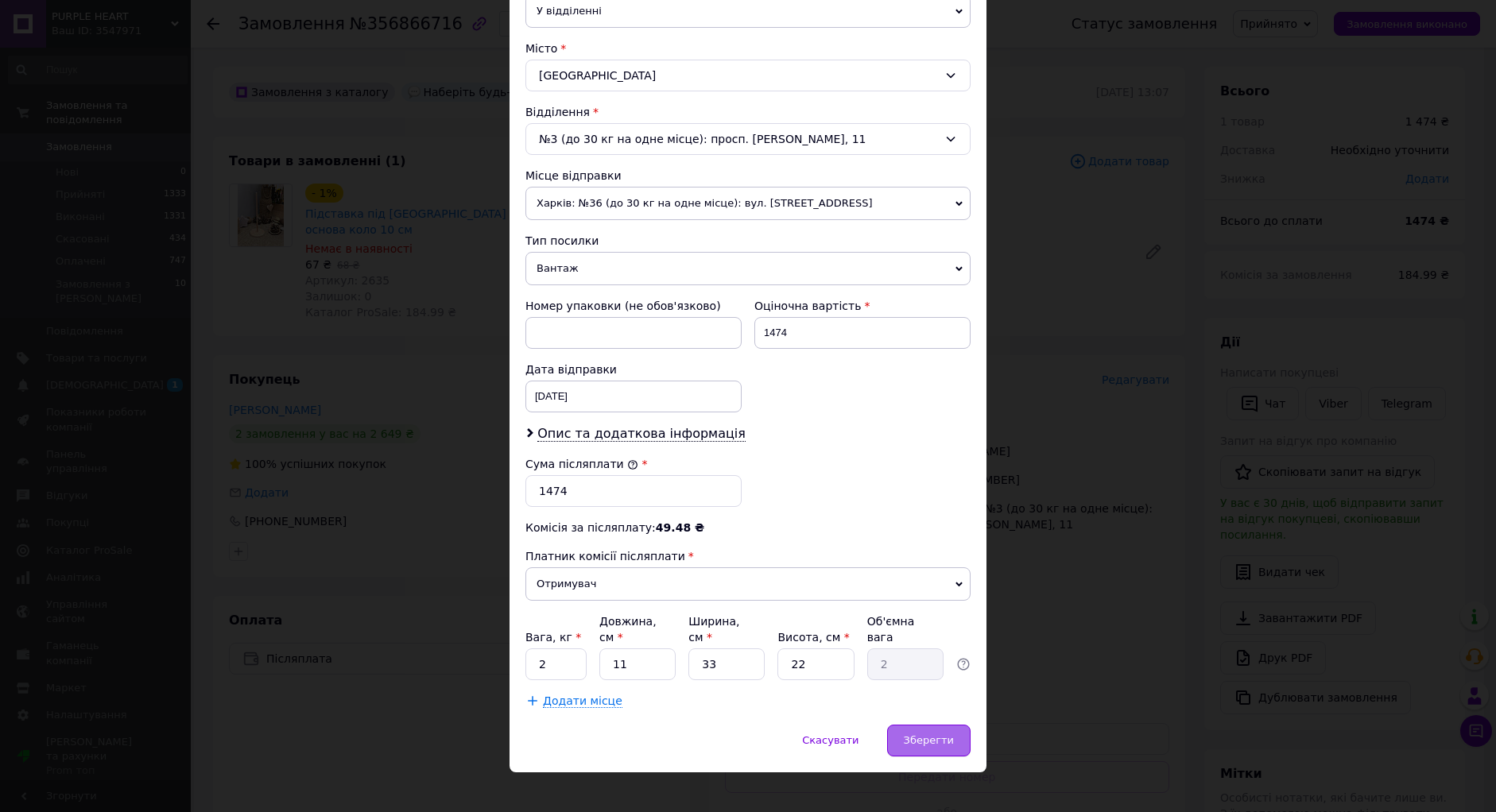
click at [912, 734] on span "Зберегти" at bounding box center [929, 739] width 51 height 12
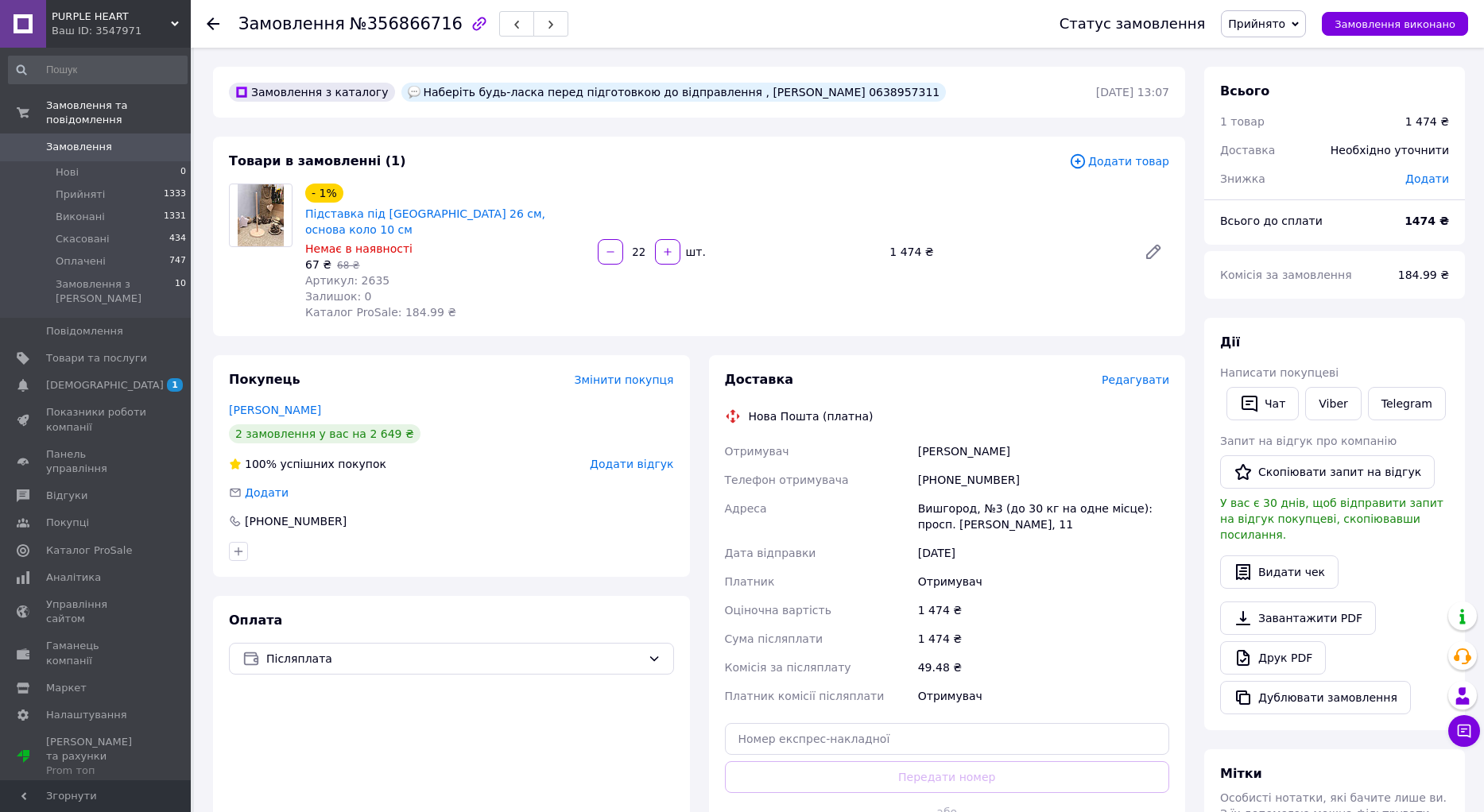
click at [212, 20] on icon at bounding box center [213, 24] width 13 height 13
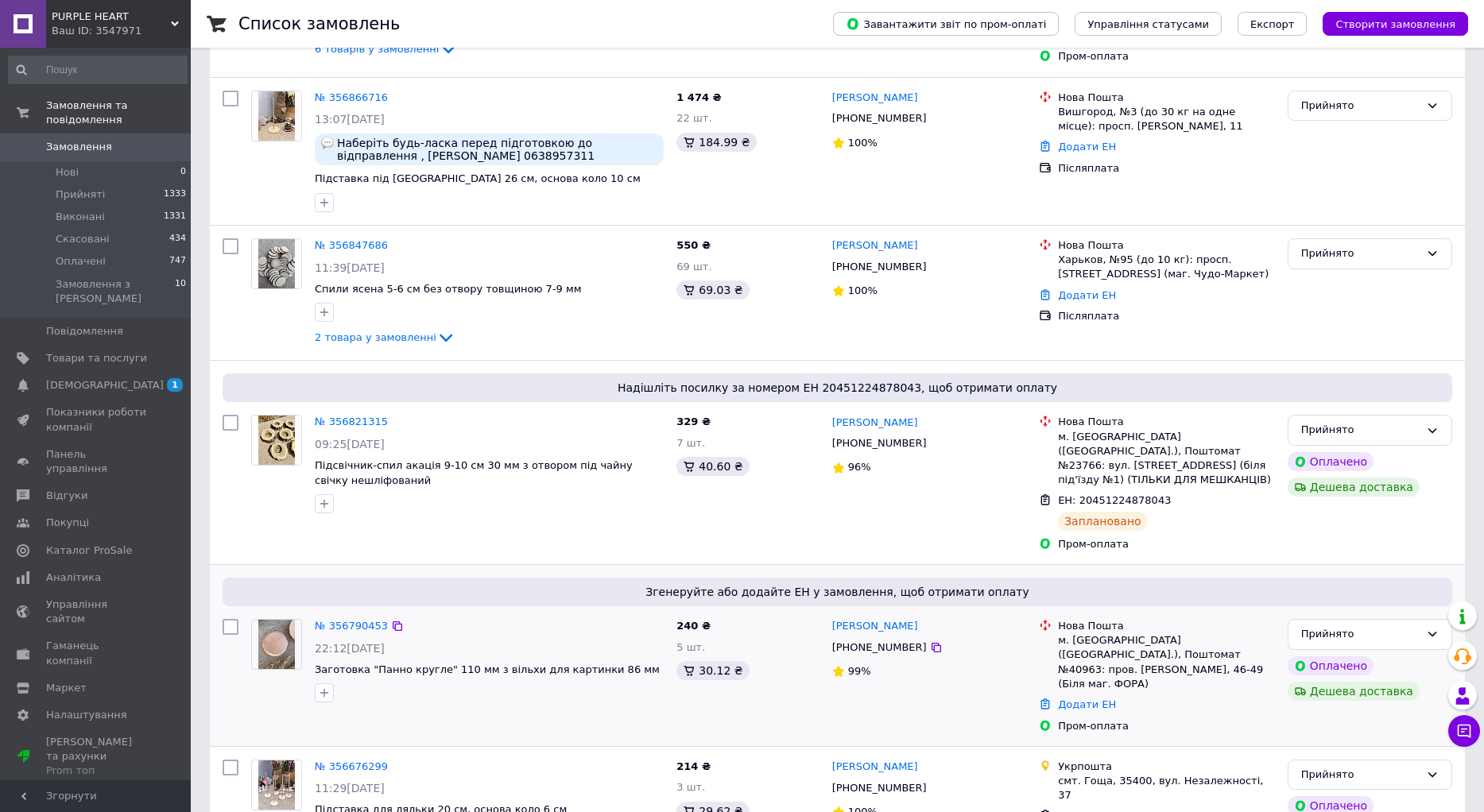
scroll to position [477, 0]
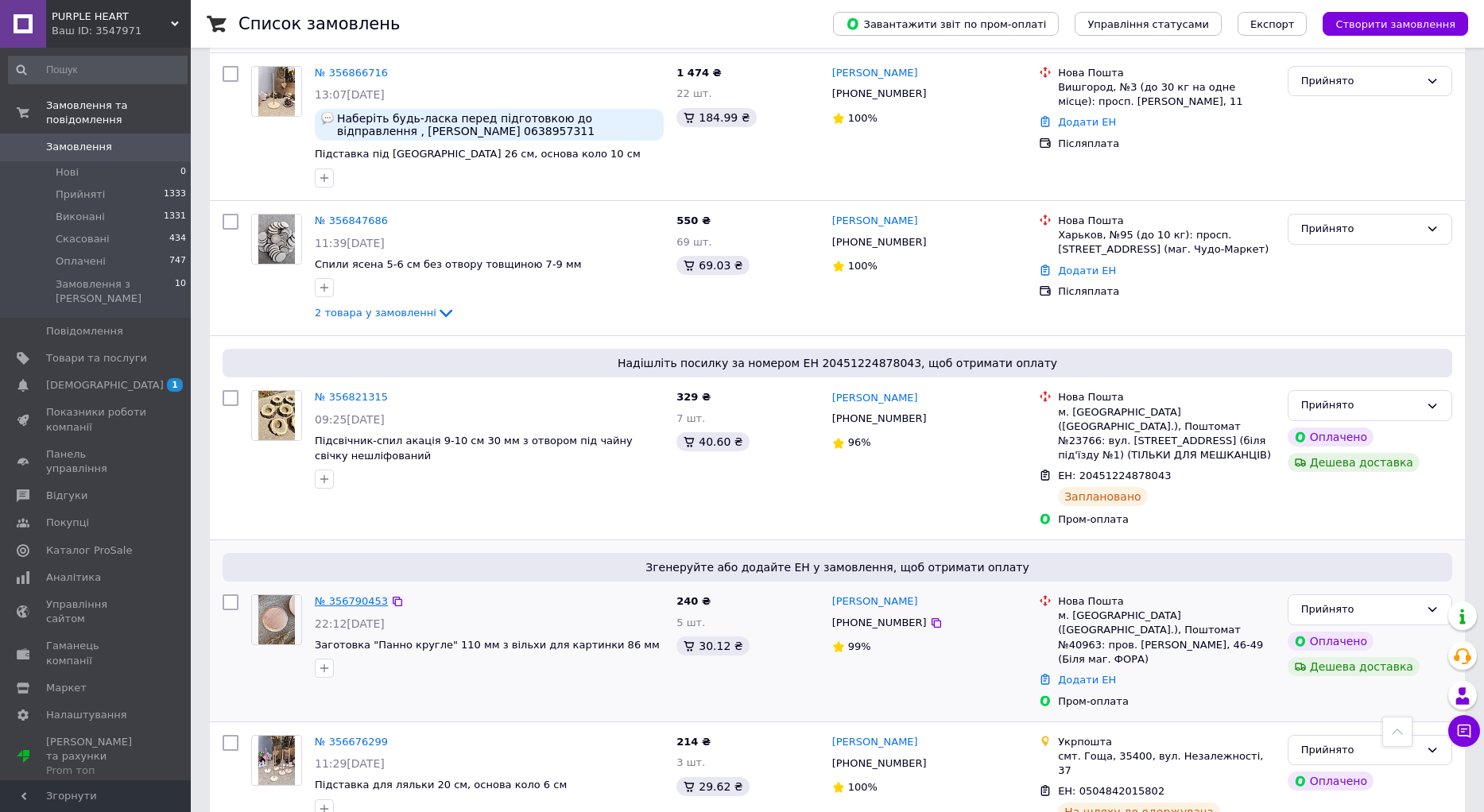
click at [352, 595] on link "№ 356790453" at bounding box center [352, 601] width 74 height 12
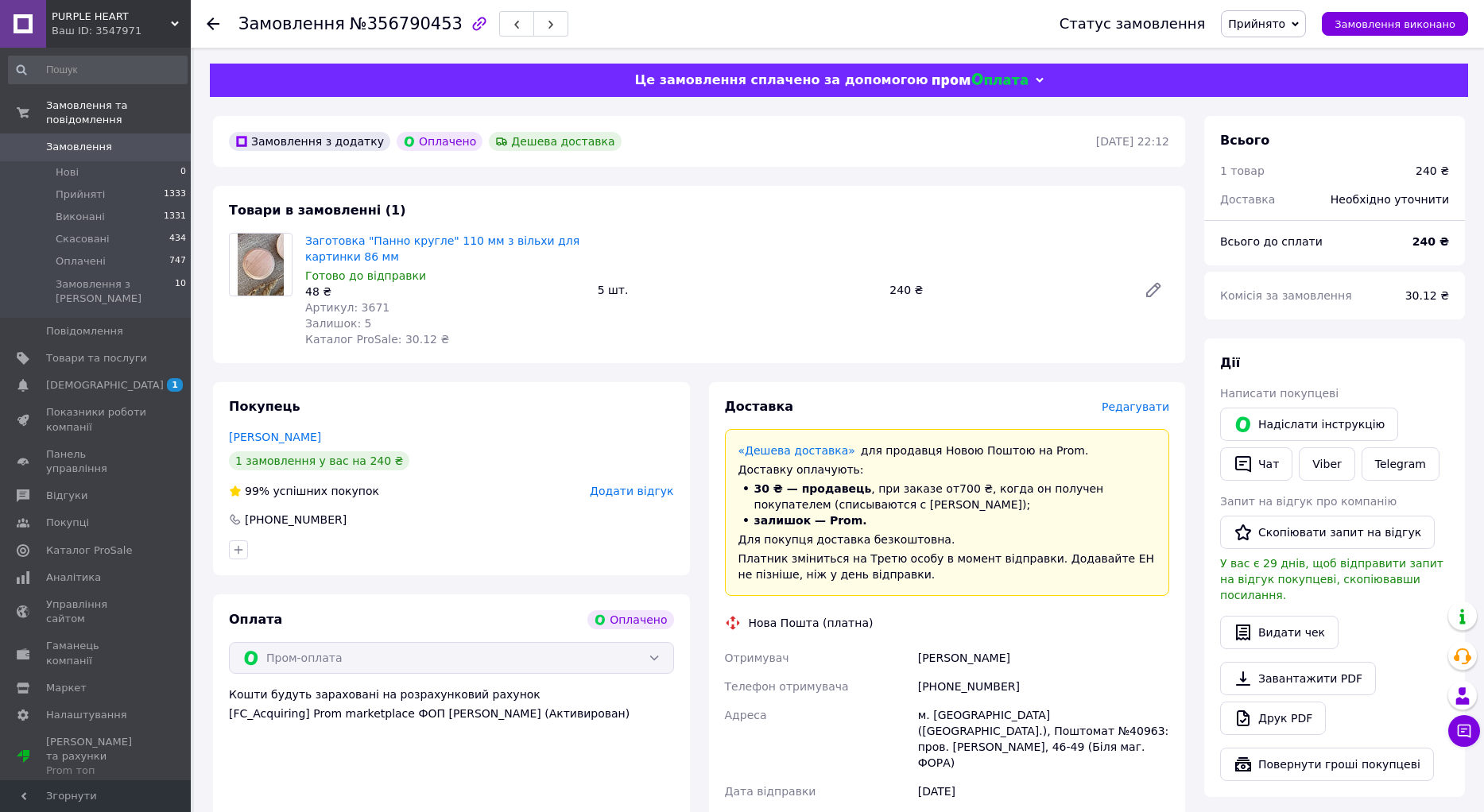
click at [1132, 407] on span "Редагувати" at bounding box center [1136, 407] width 68 height 13
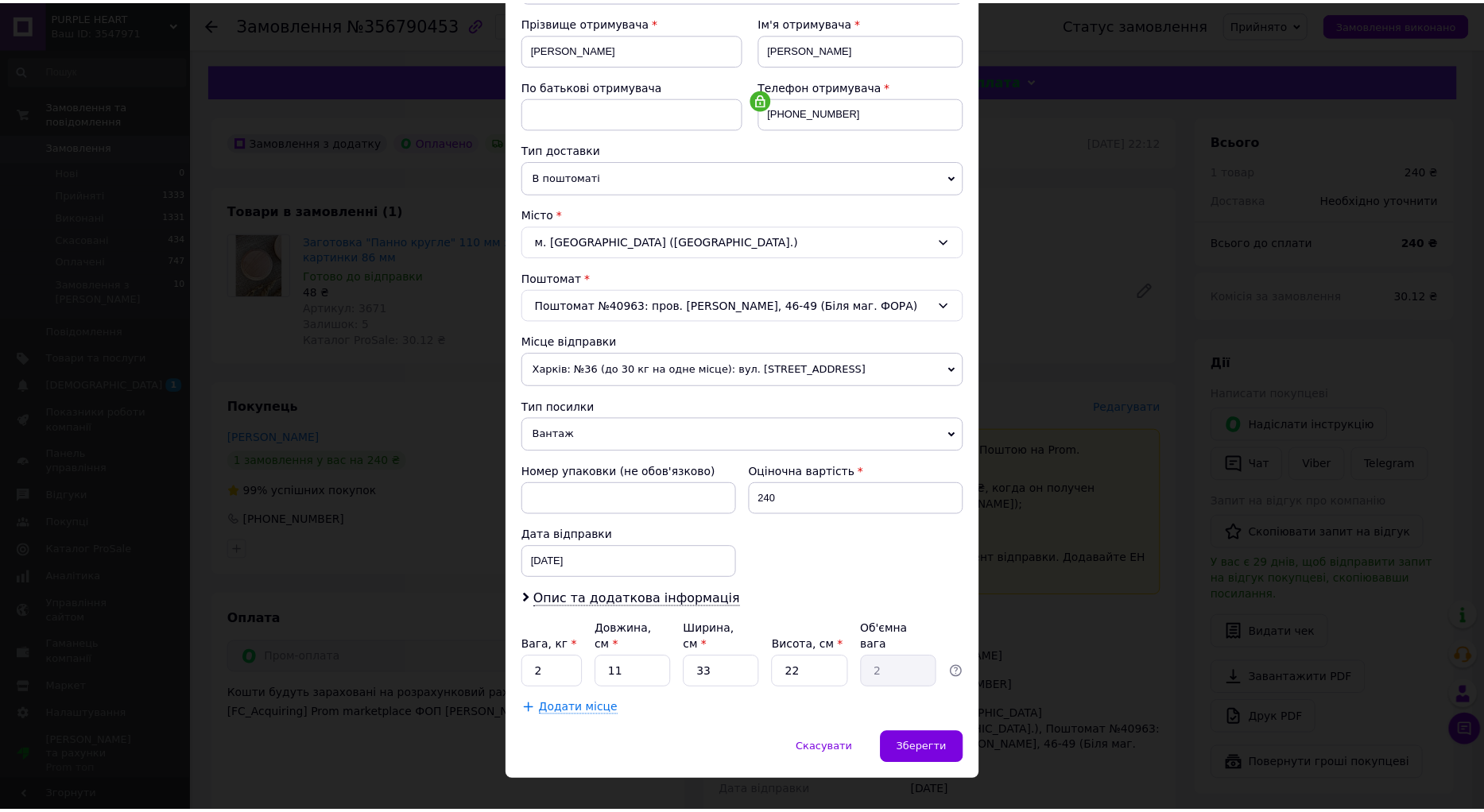
scroll to position [243, 0]
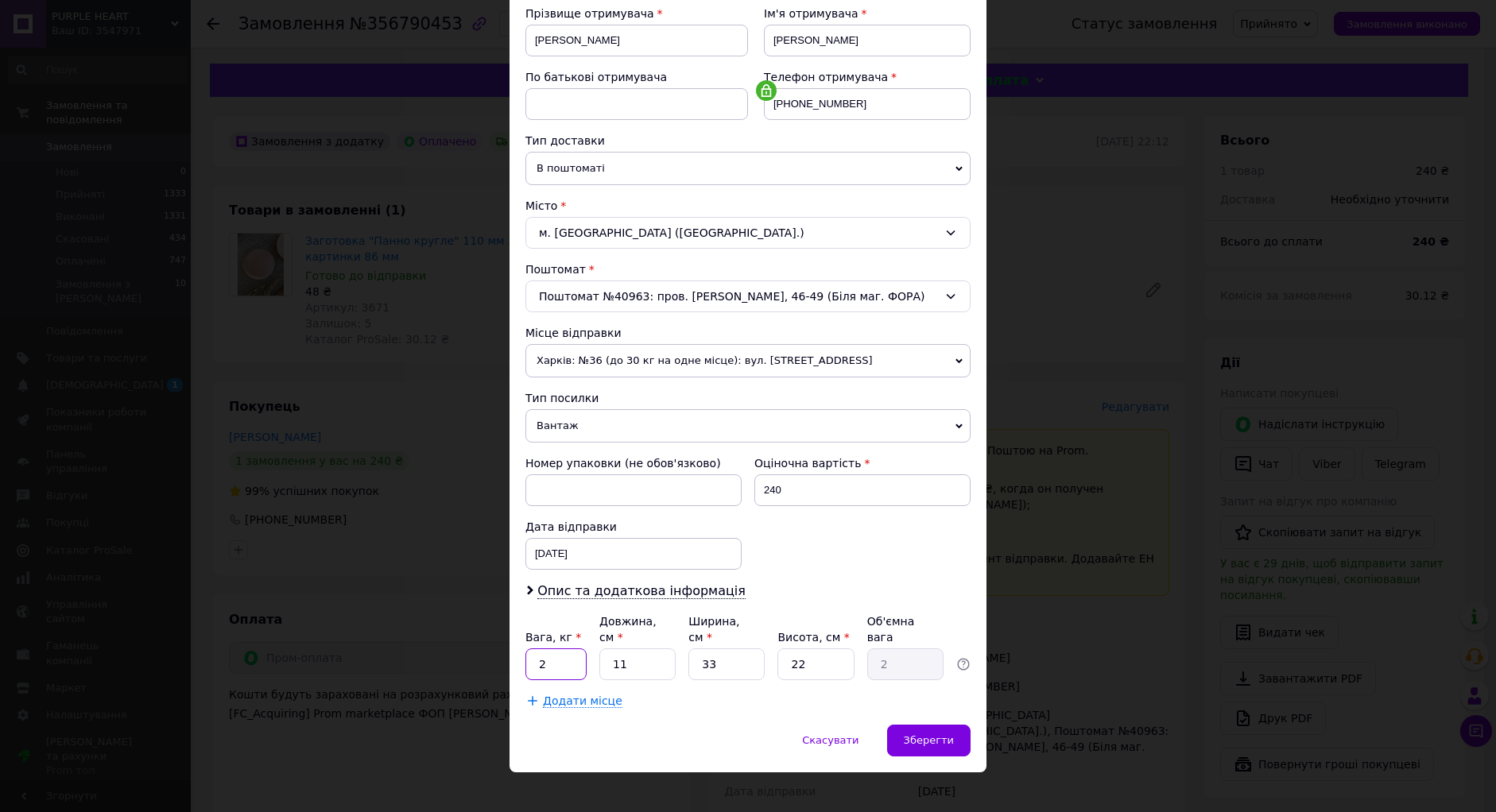
drag, startPoint x: 551, startPoint y: 649, endPoint x: 527, endPoint y: 652, distance: 24.2
click at [527, 652] on input "2" at bounding box center [556, 664] width 62 height 32
type input "0.537"
type input "1"
type input "0.18"
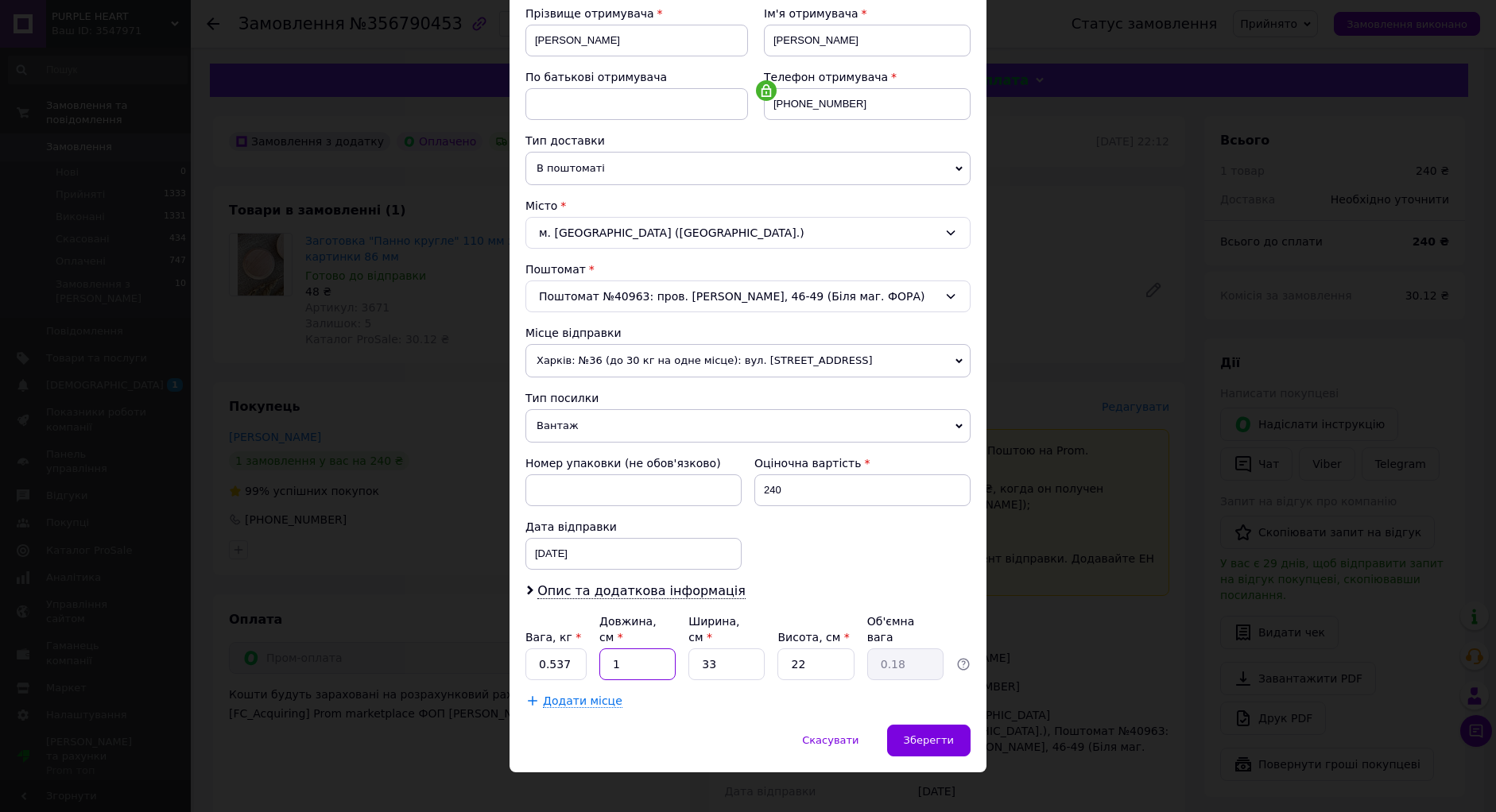
type input "16"
type input "2.9"
type input "16"
type input "1"
type input "0.1"
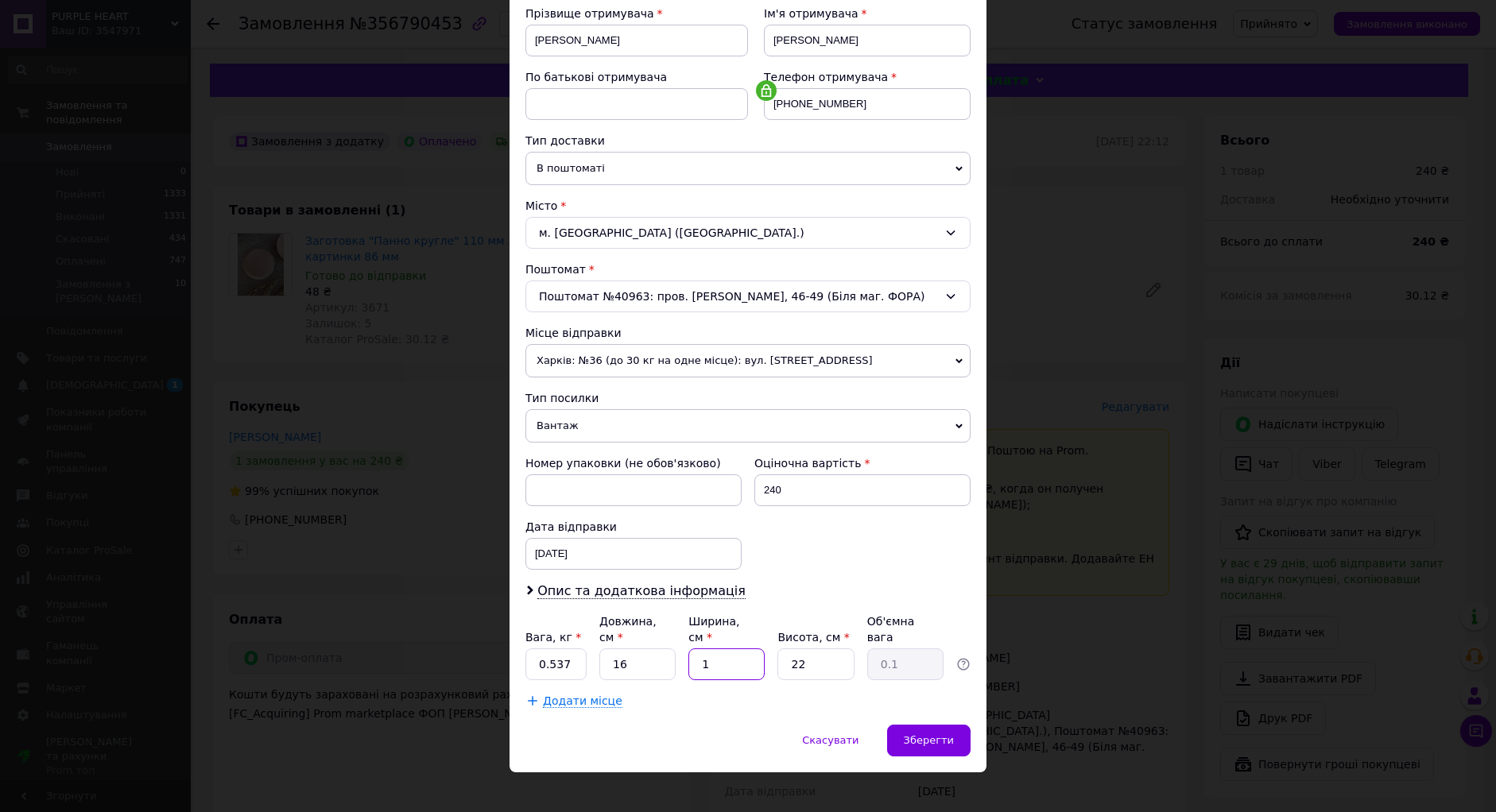
type input "16"
type input "1.41"
type input "16"
type input "1"
type input "0.1"
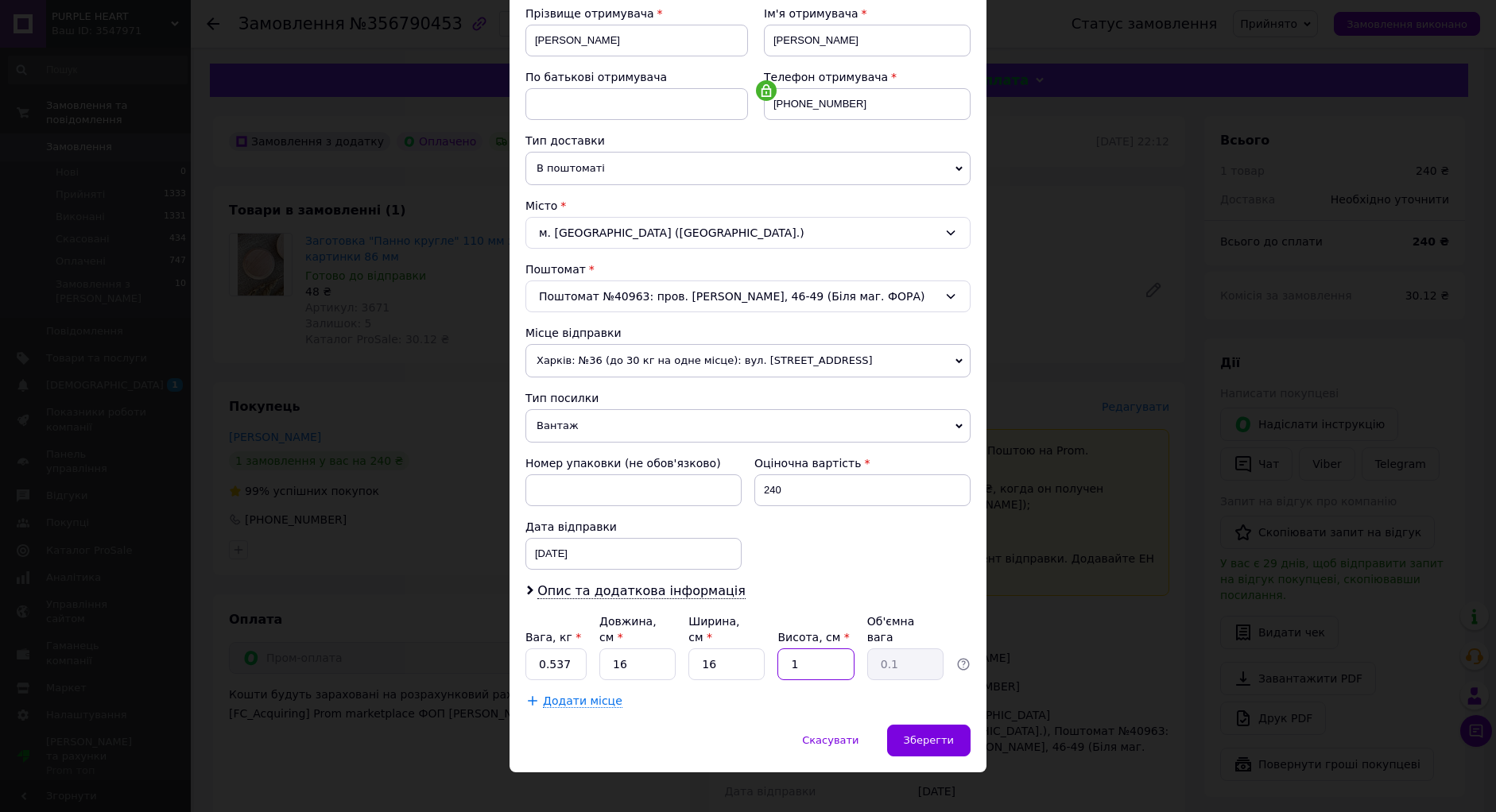
type input "13"
type input "0.83"
type input "13"
click at [916, 734] on span "Зберегти" at bounding box center [929, 739] width 51 height 12
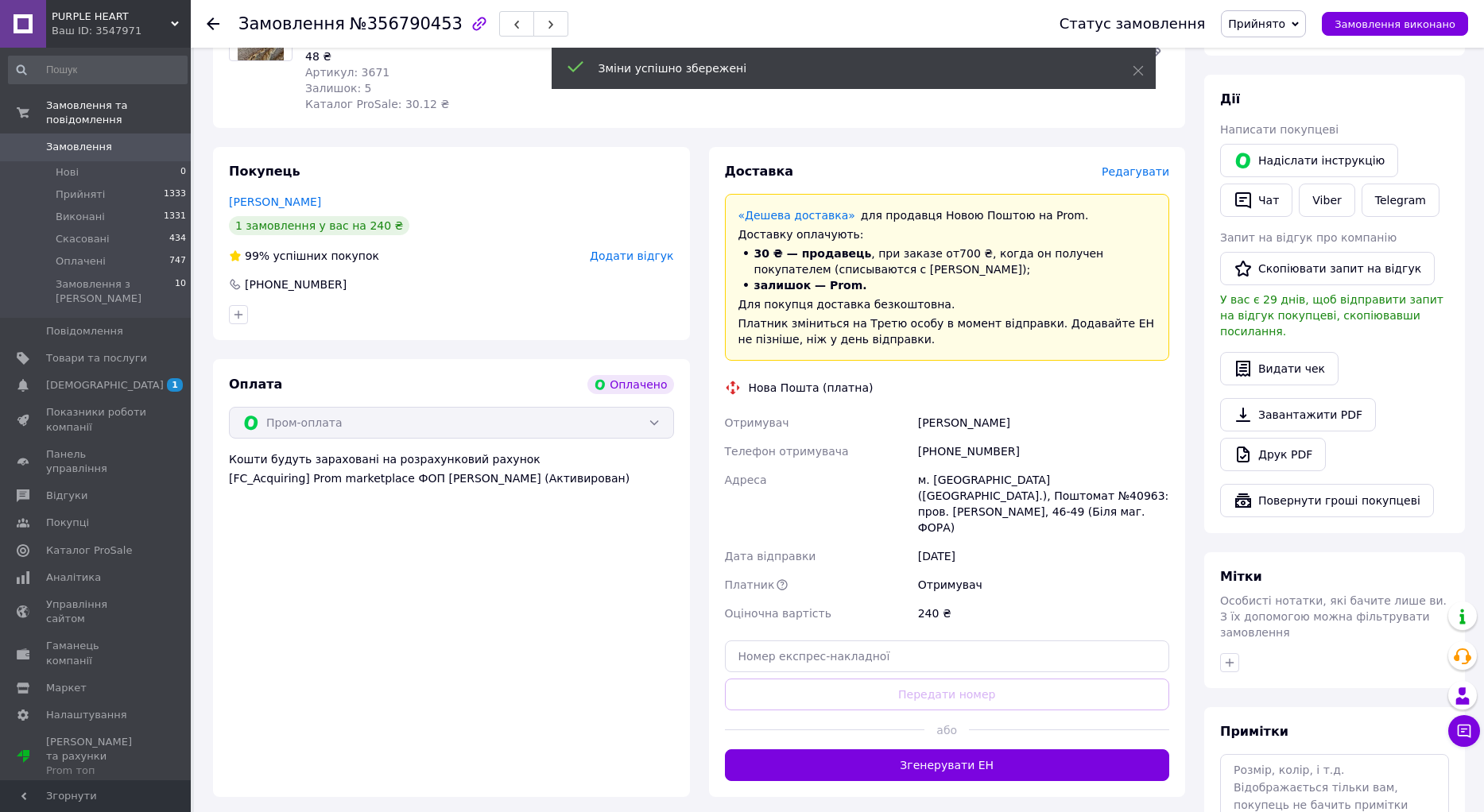
scroll to position [239, 0]
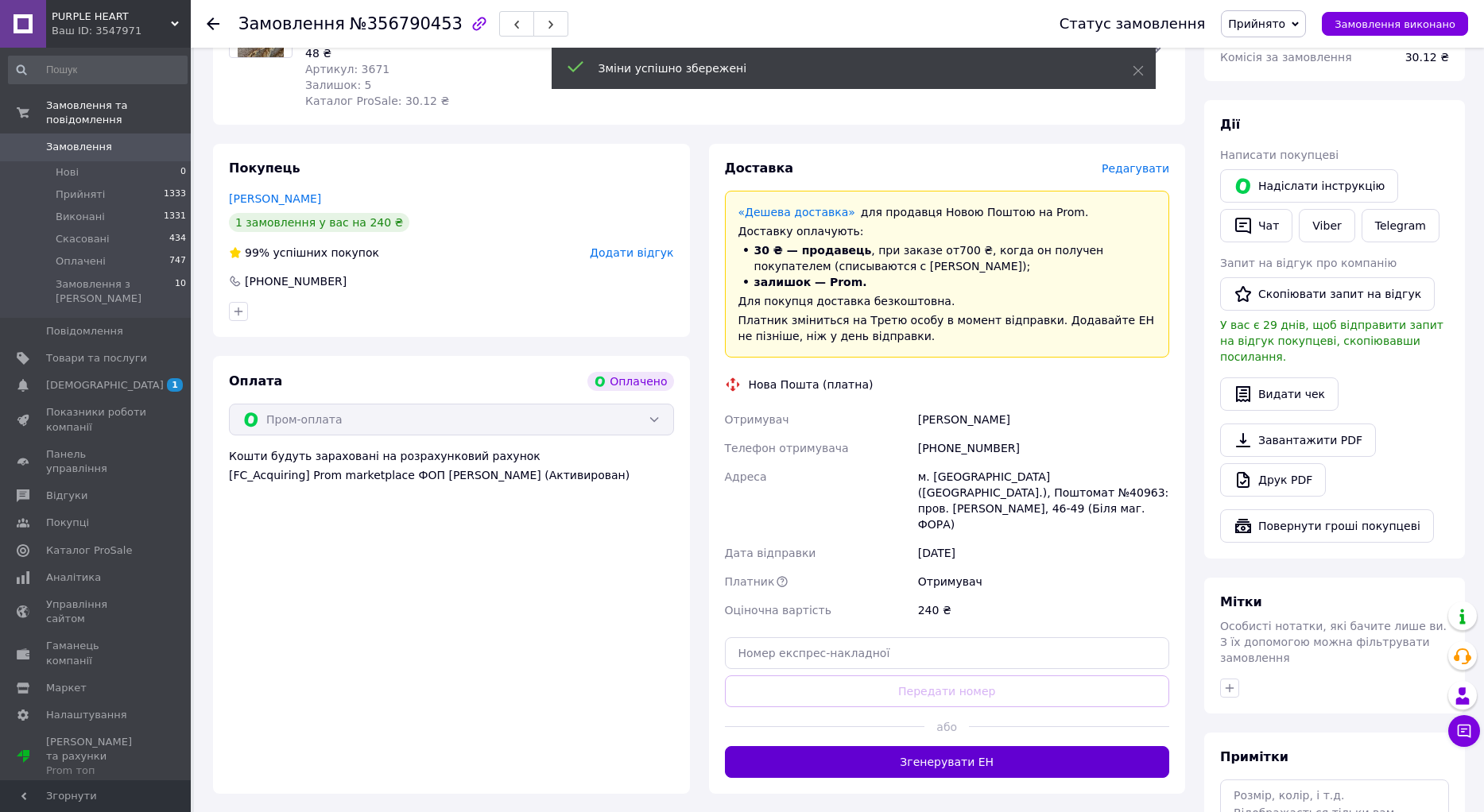
click at [939, 746] on button "Згенерувати ЕН" at bounding box center [947, 761] width 445 height 32
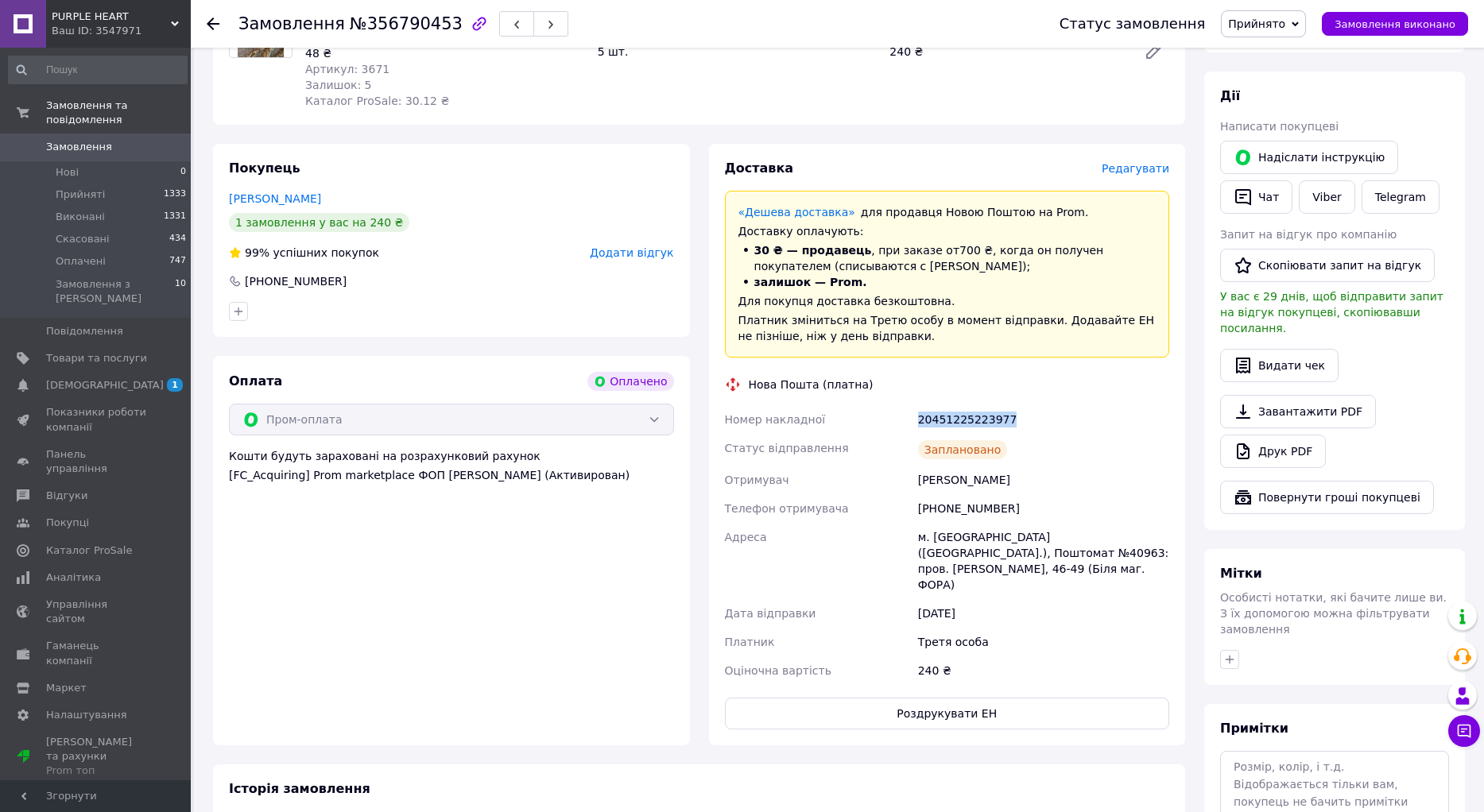
drag, startPoint x: 1001, startPoint y: 418, endPoint x: 867, endPoint y: 420, distance: 134.0
click at [867, 420] on div "Номер накладної 20451225223977 Статус відправлення Заплановано Отримувач [PERSO…" at bounding box center [947, 545] width 451 height 280
copy div "Номер накладної 20451225223977"
click at [1330, 194] on link "Viber" at bounding box center [1327, 197] width 56 height 33
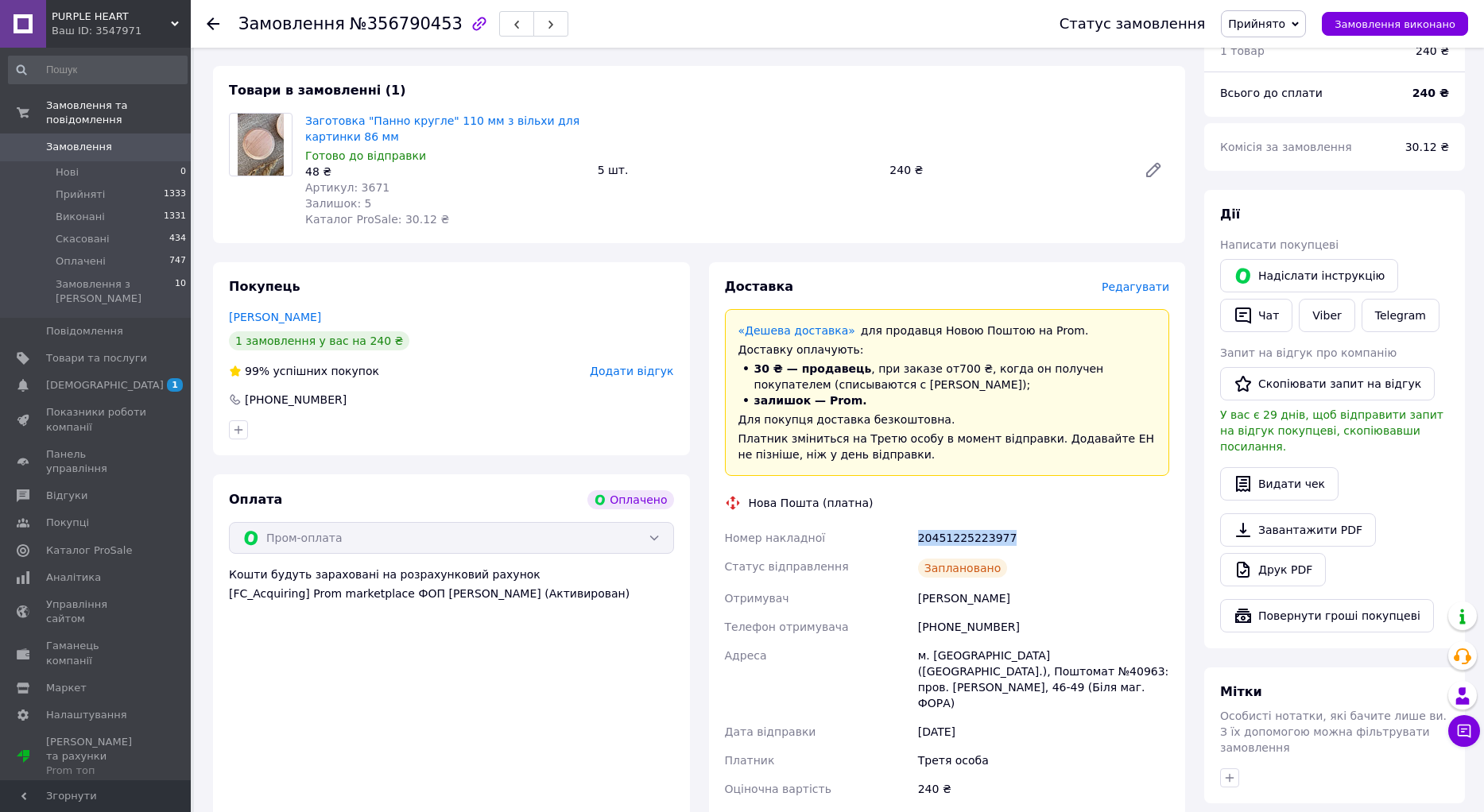
scroll to position [0, 0]
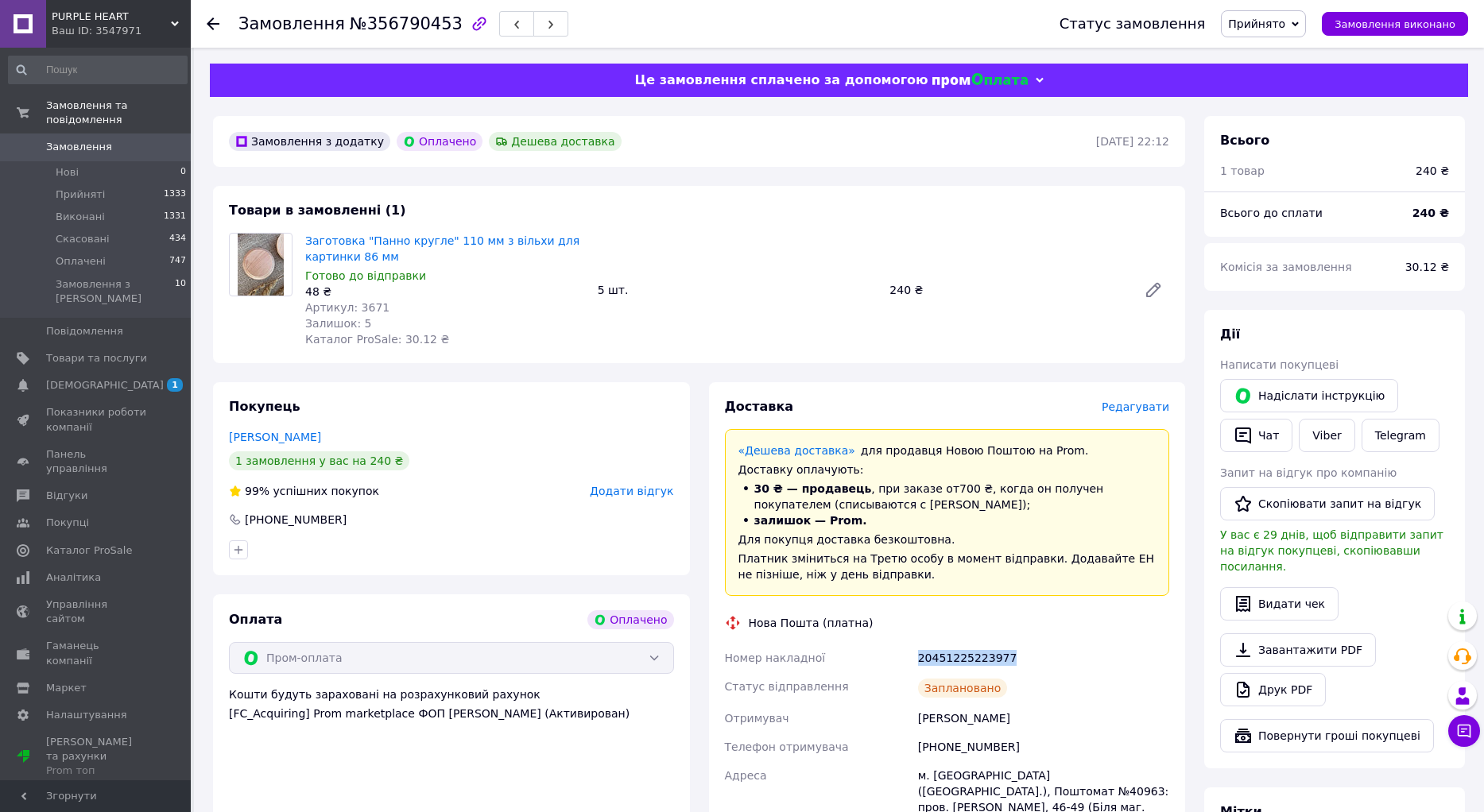
copy div "Номер накладної 20451225223977"
click at [216, 17] on icon at bounding box center [213, 24] width 13 height 13
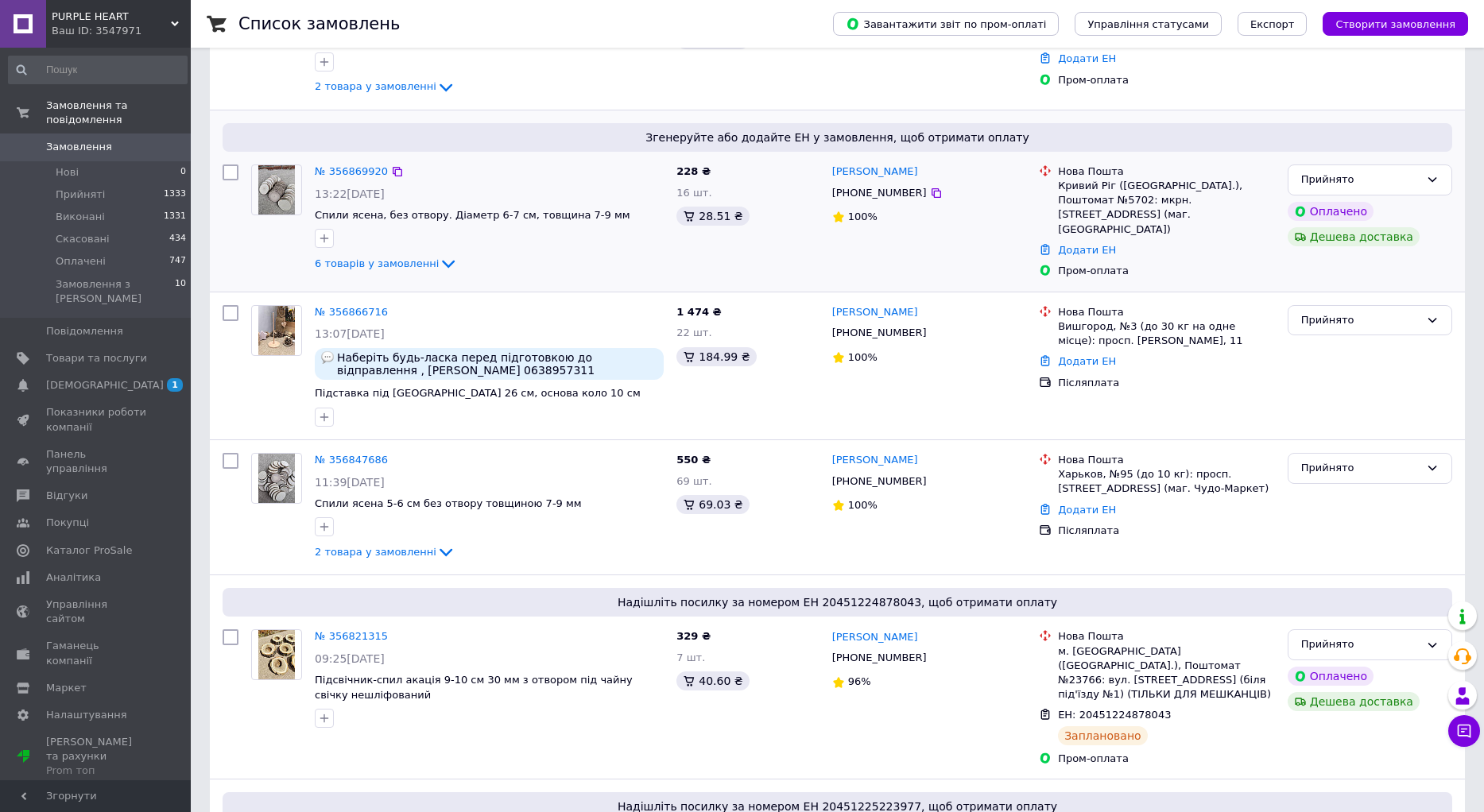
scroll to position [318, 0]
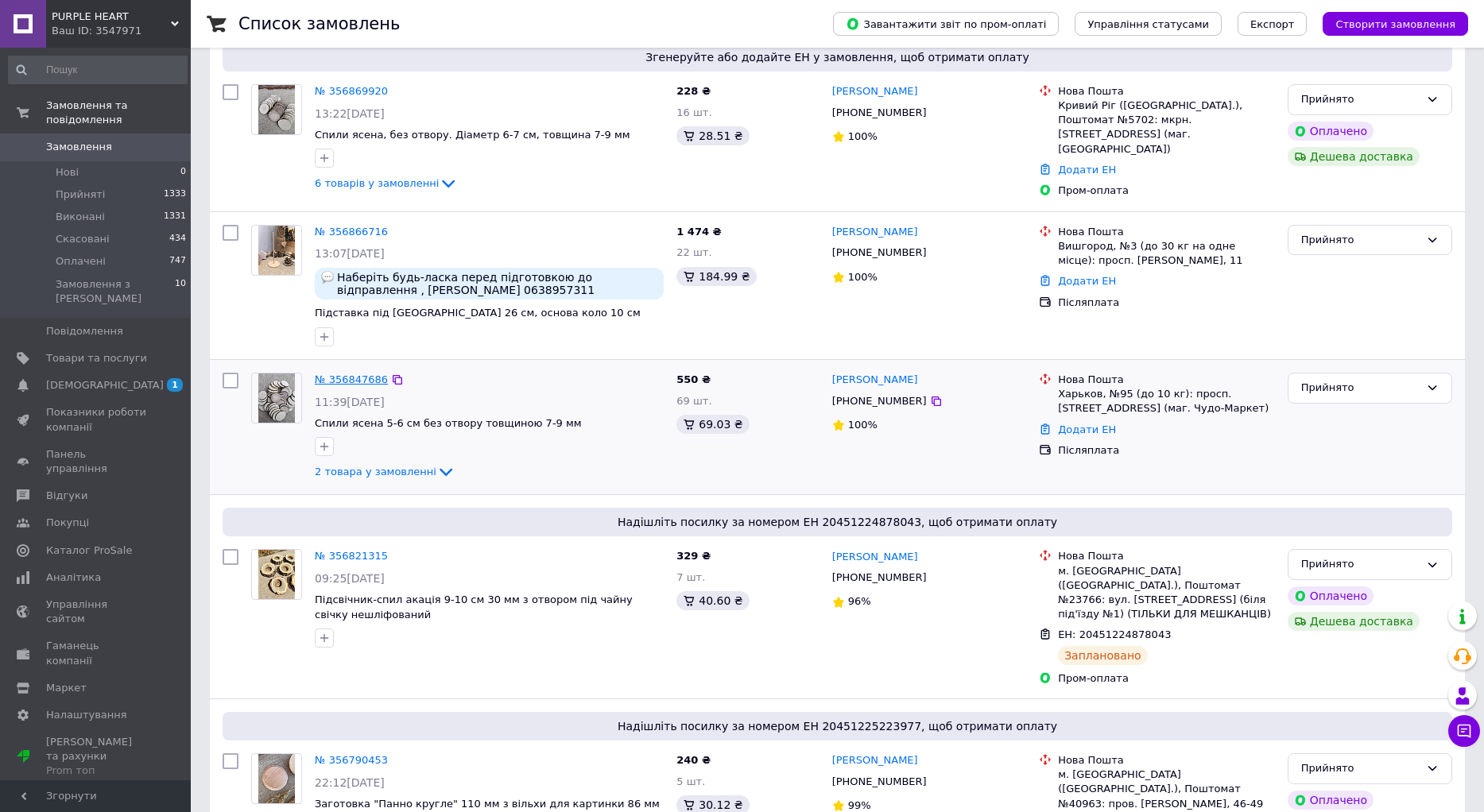
click at [345, 374] on link "№ 356847686" at bounding box center [352, 379] width 74 height 12
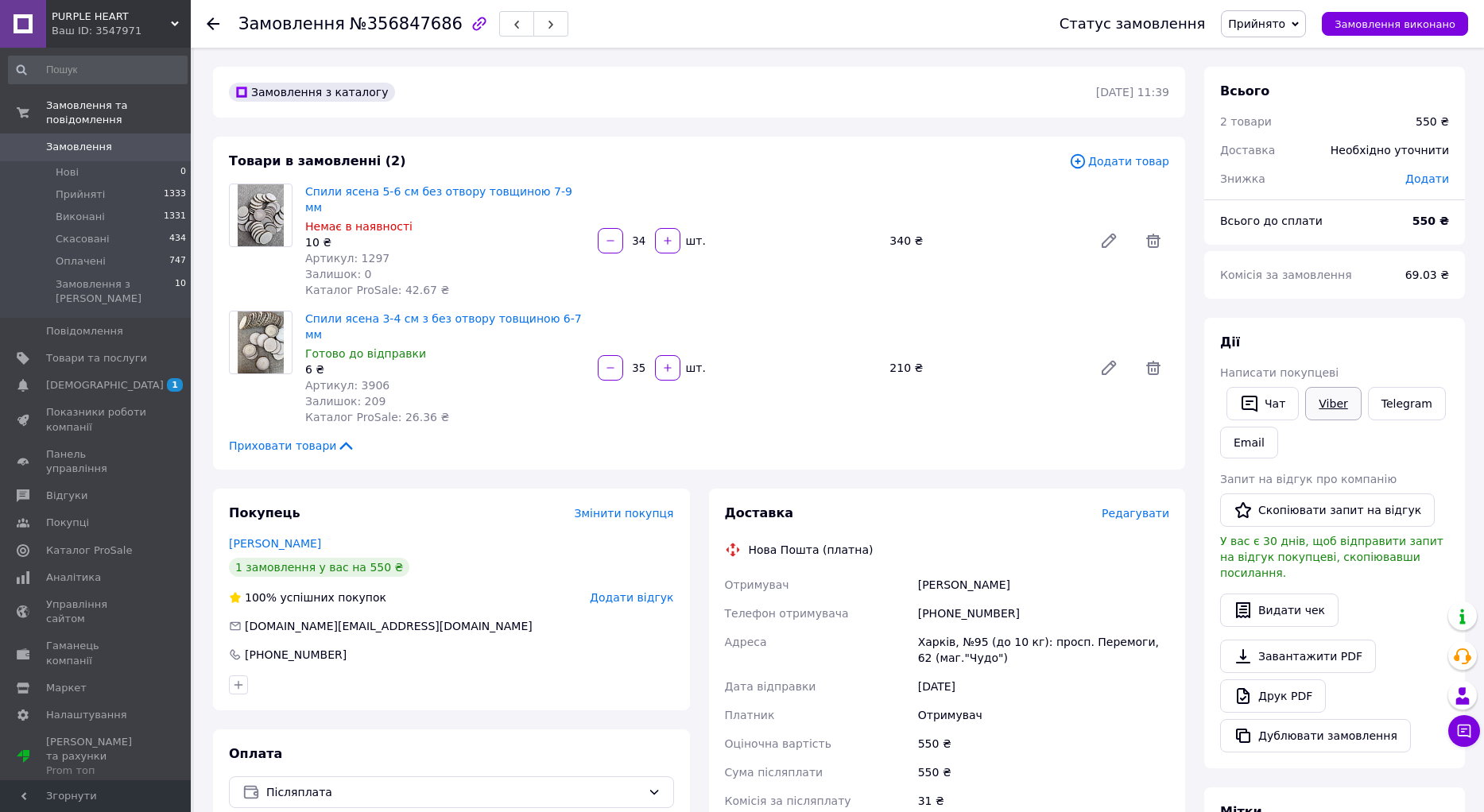
click at [1330, 411] on link "Viber" at bounding box center [1333, 403] width 56 height 33
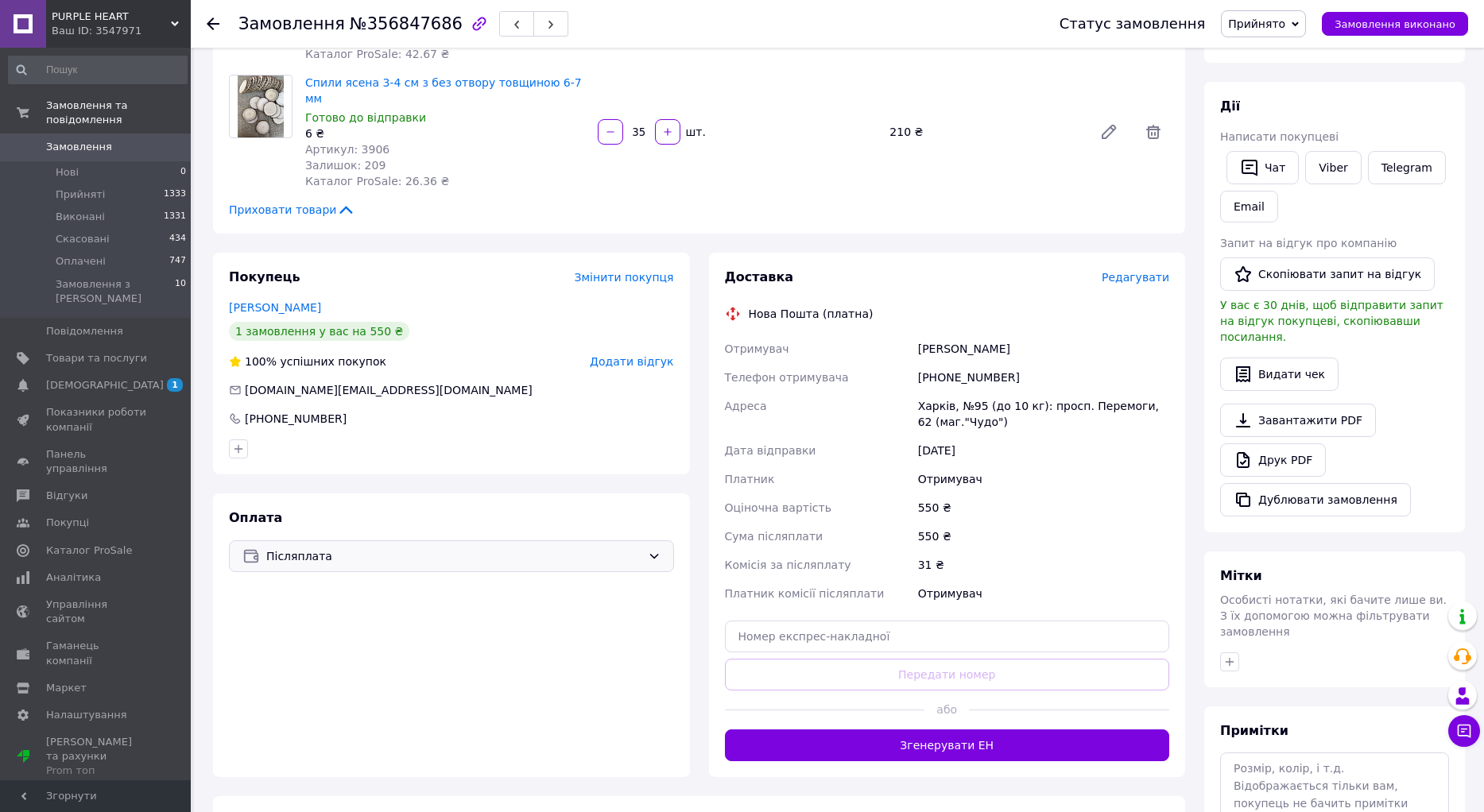
scroll to position [239, 0]
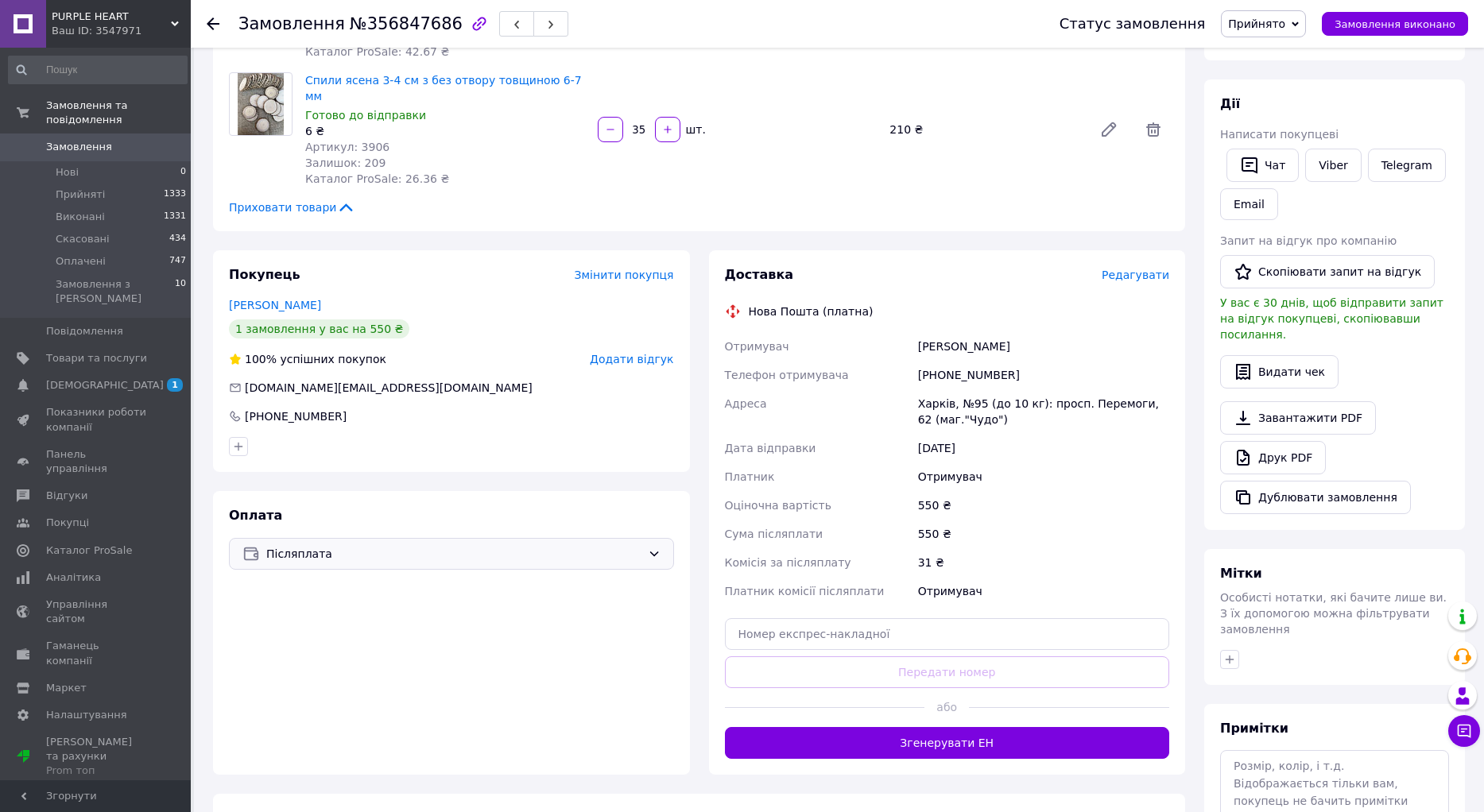
click at [612, 545] on span "Післяплата" at bounding box center [454, 553] width 375 height 17
click at [343, 639] on span "Оплата за реквізитами" at bounding box center [367, 647] width 248 height 16
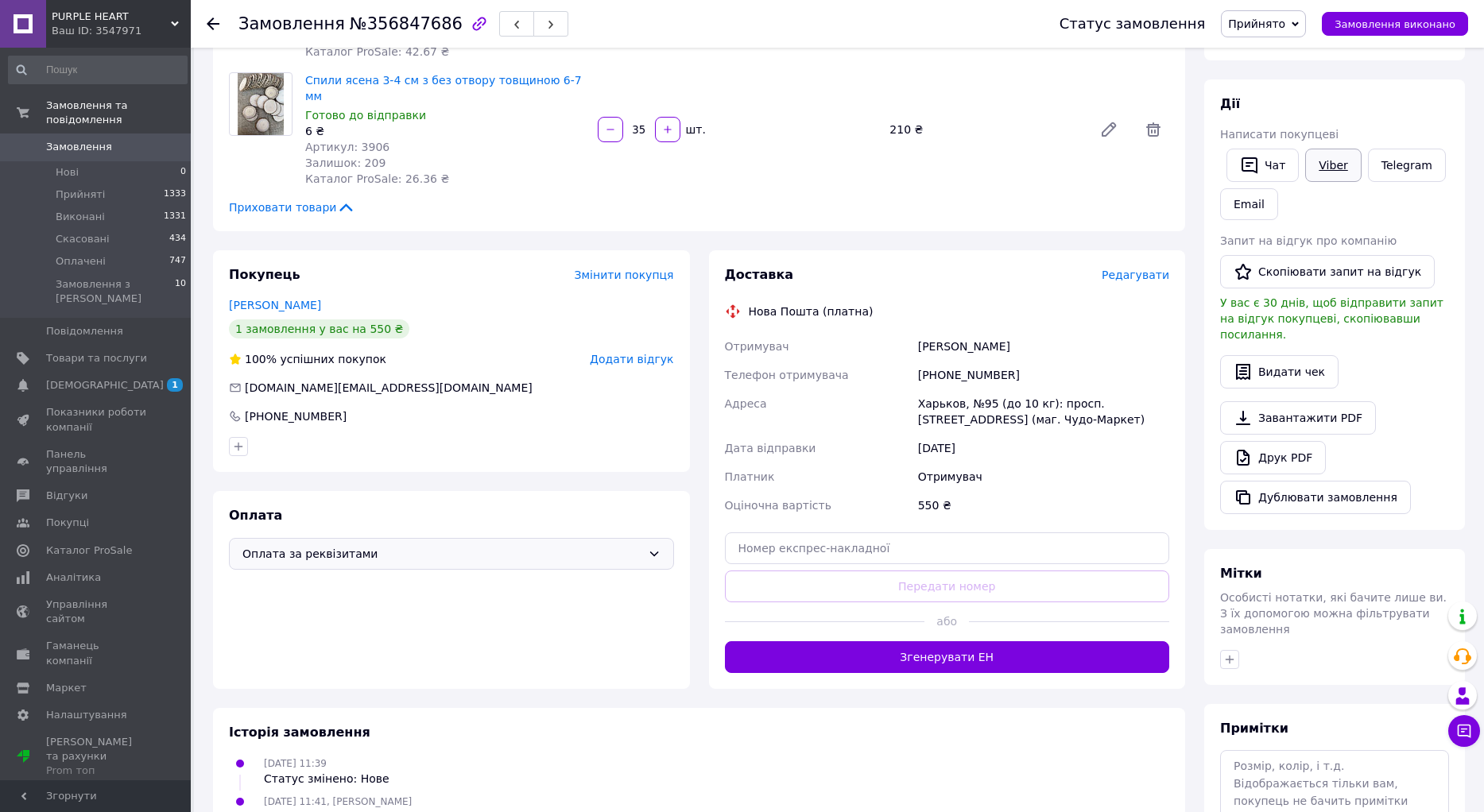
click at [1325, 167] on link "Viber" at bounding box center [1333, 165] width 56 height 33
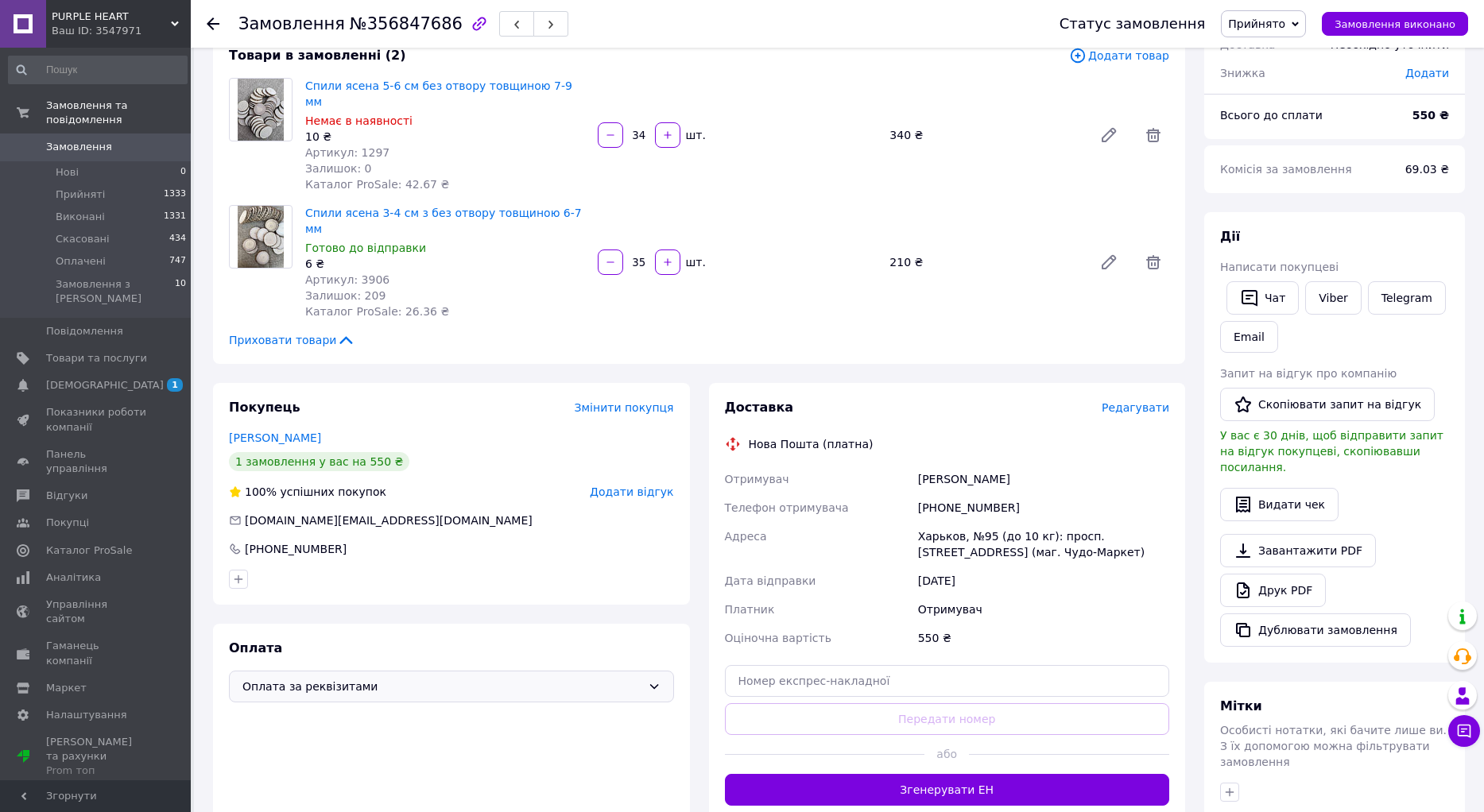
scroll to position [0, 0]
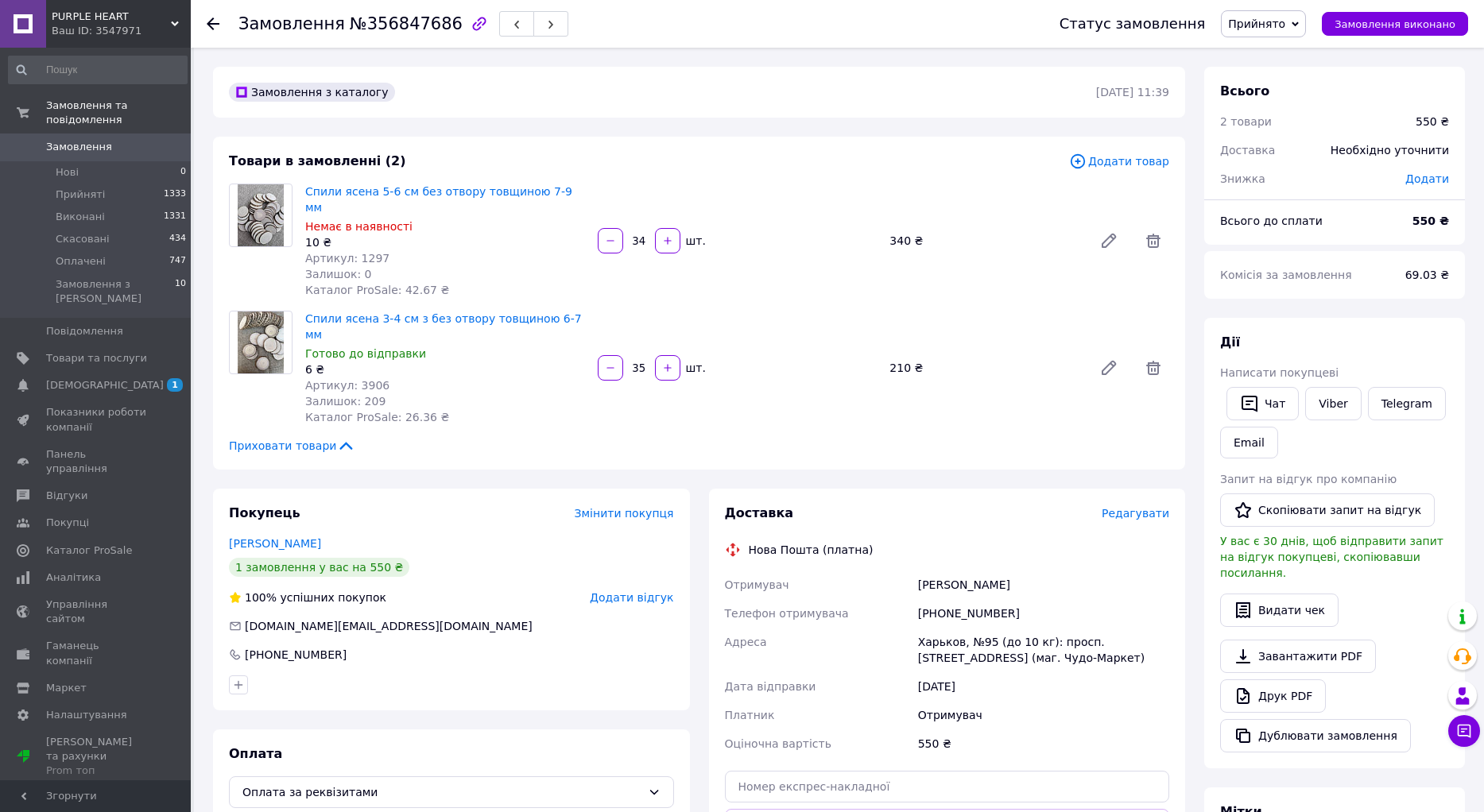
click at [210, 26] on use at bounding box center [213, 24] width 13 height 13
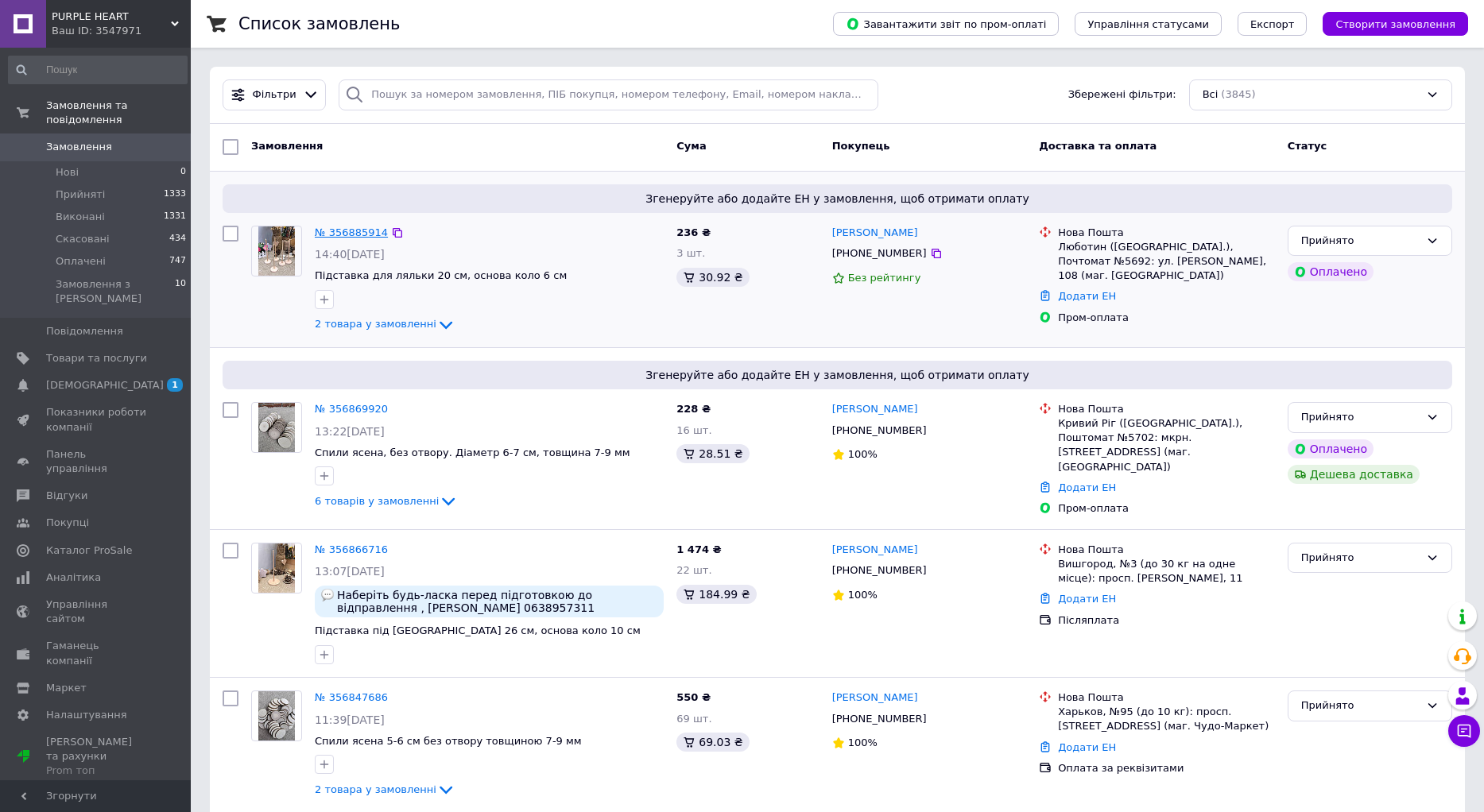
click at [325, 231] on link "№ 356885914" at bounding box center [352, 232] width 74 height 12
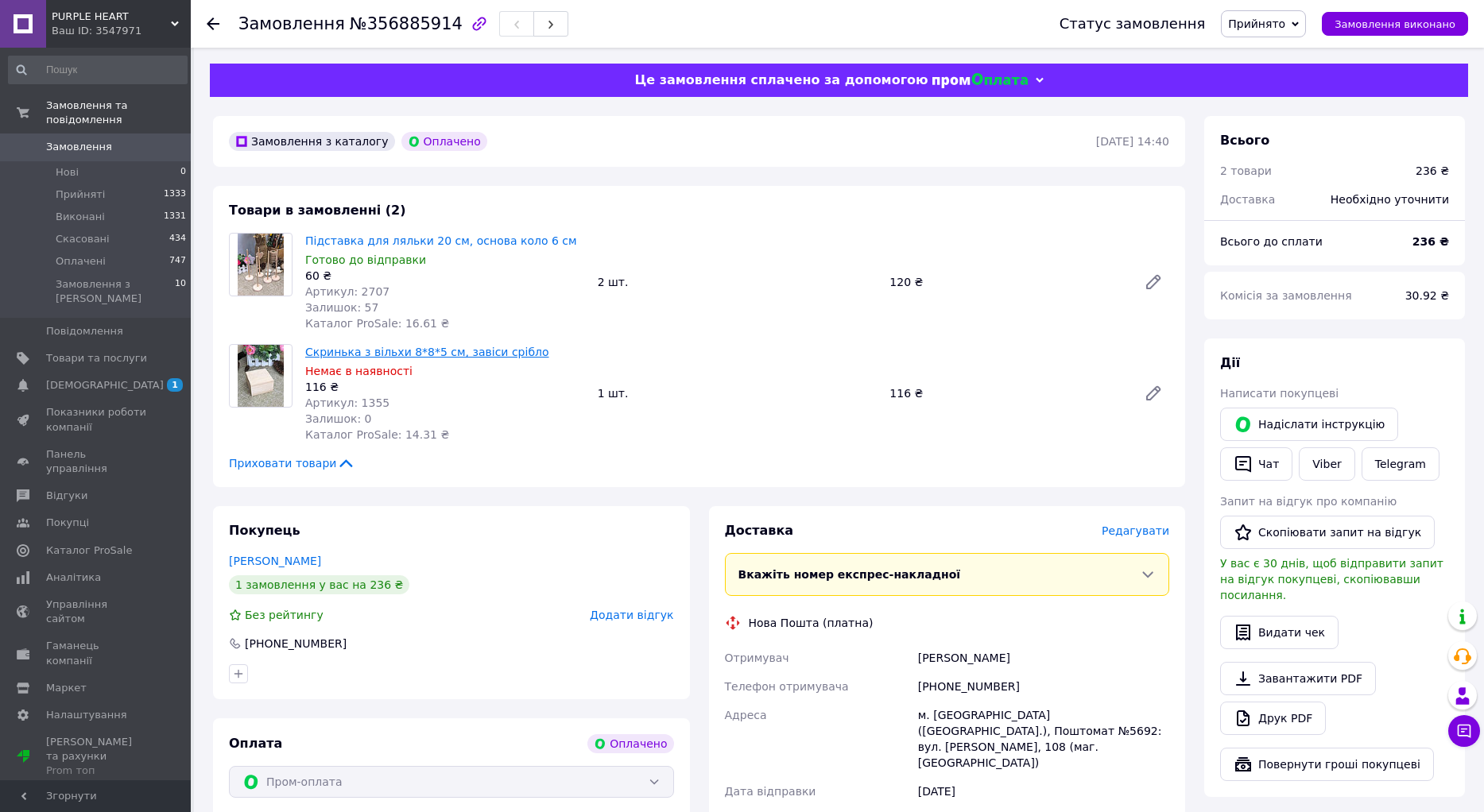
click at [346, 356] on link "Скринька з вільхи 8*8*5 см, завіси срібло" at bounding box center [427, 352] width 244 height 13
click at [1142, 529] on span "Редагувати" at bounding box center [1136, 531] width 68 height 13
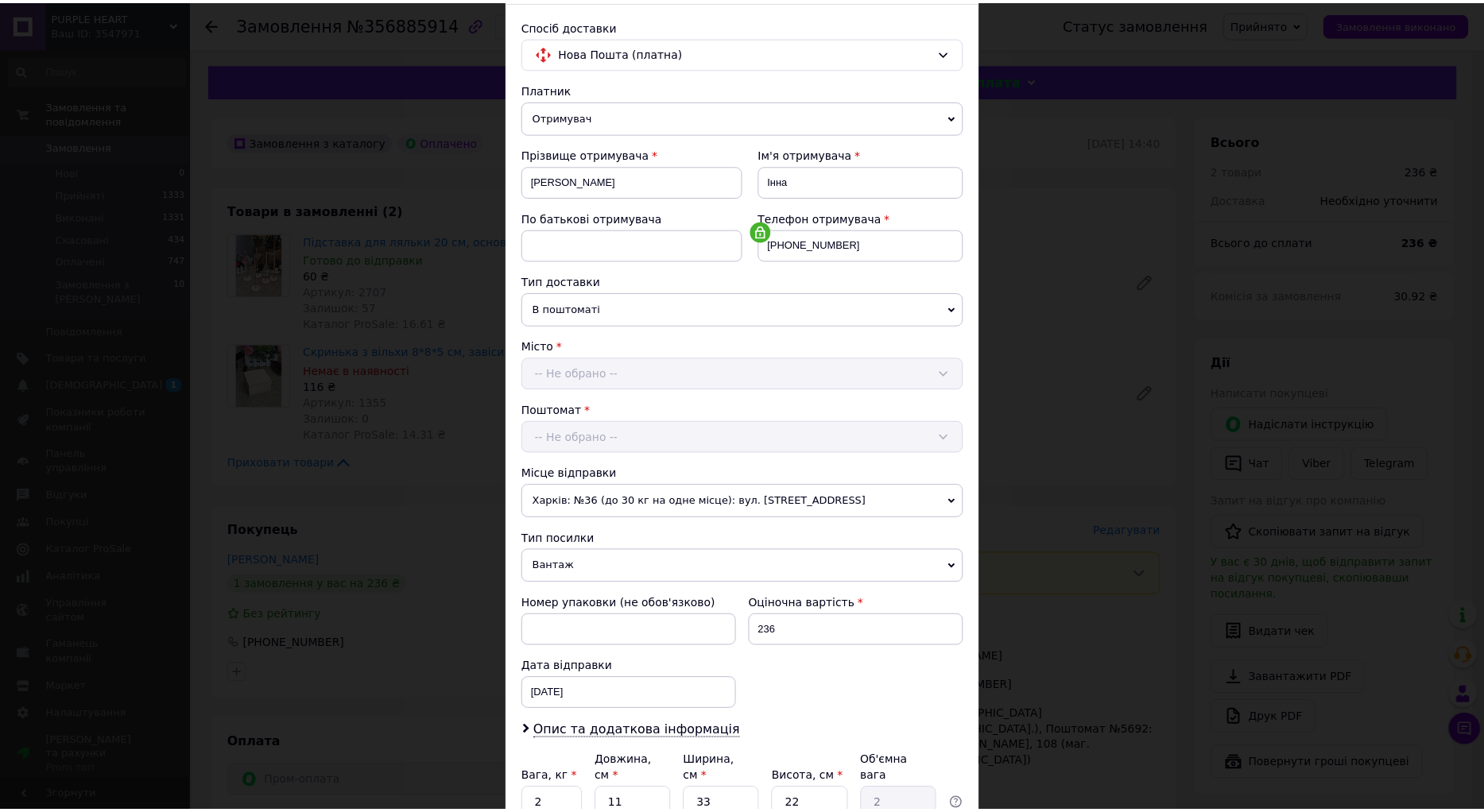
scroll to position [243, 0]
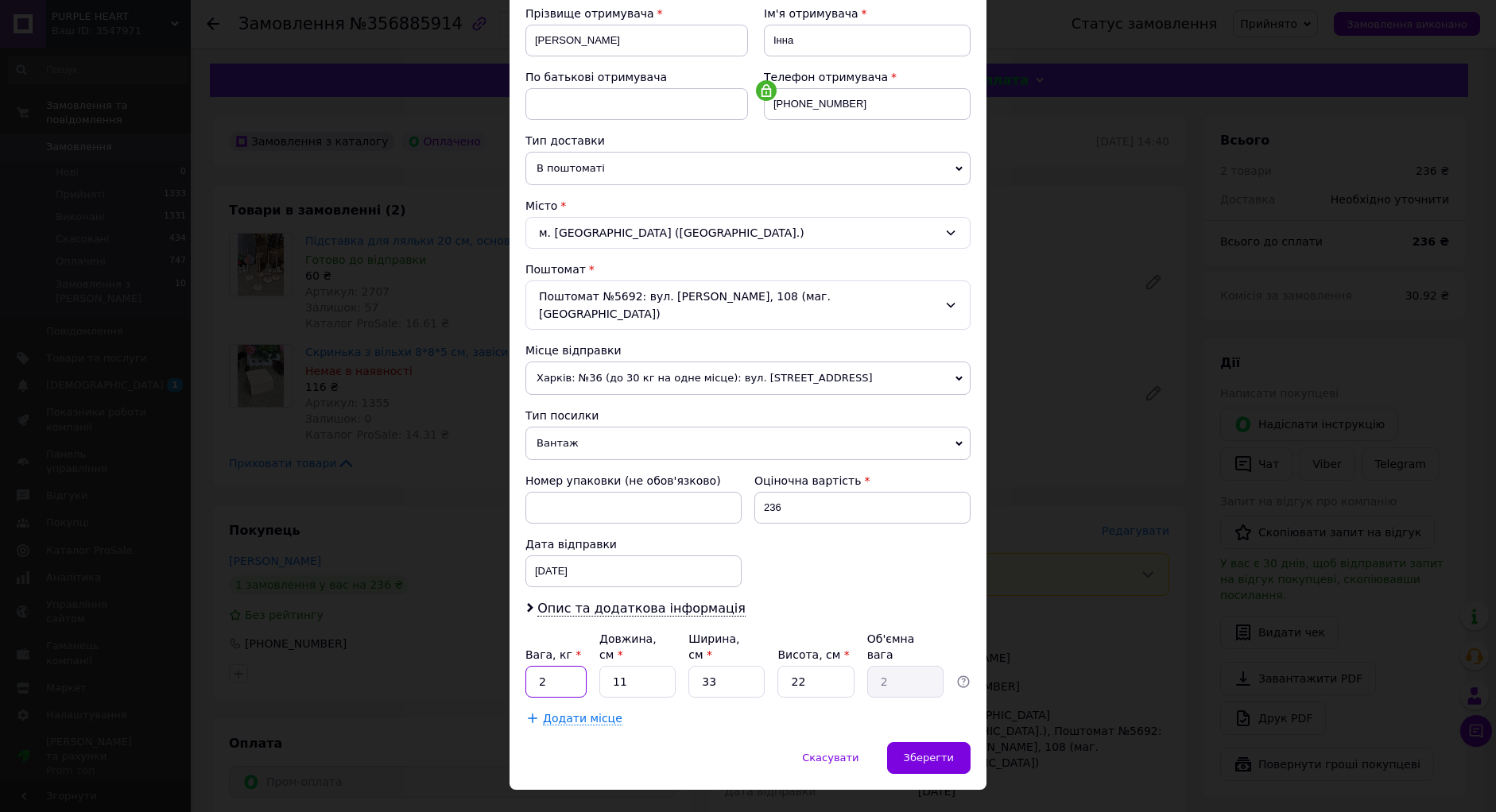
drag, startPoint x: 562, startPoint y: 652, endPoint x: 526, endPoint y: 651, distance: 36.0
click at [526, 666] on input "2" at bounding box center [556, 682] width 62 height 32
type input "0.281"
type input "2"
type input "0.36"
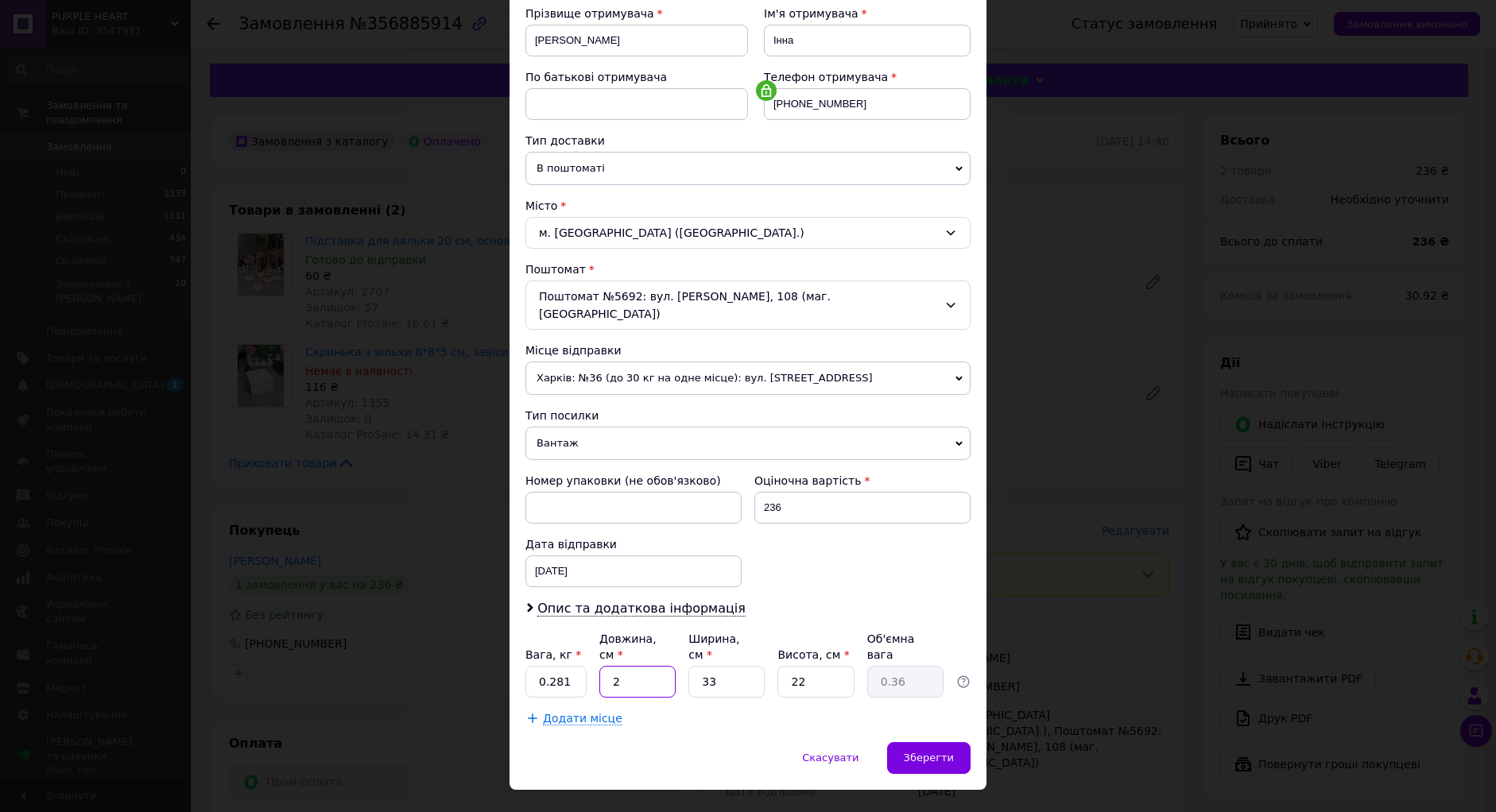
type input "20"
type input "3.63"
type input "20"
type input "2"
type input "0.22"
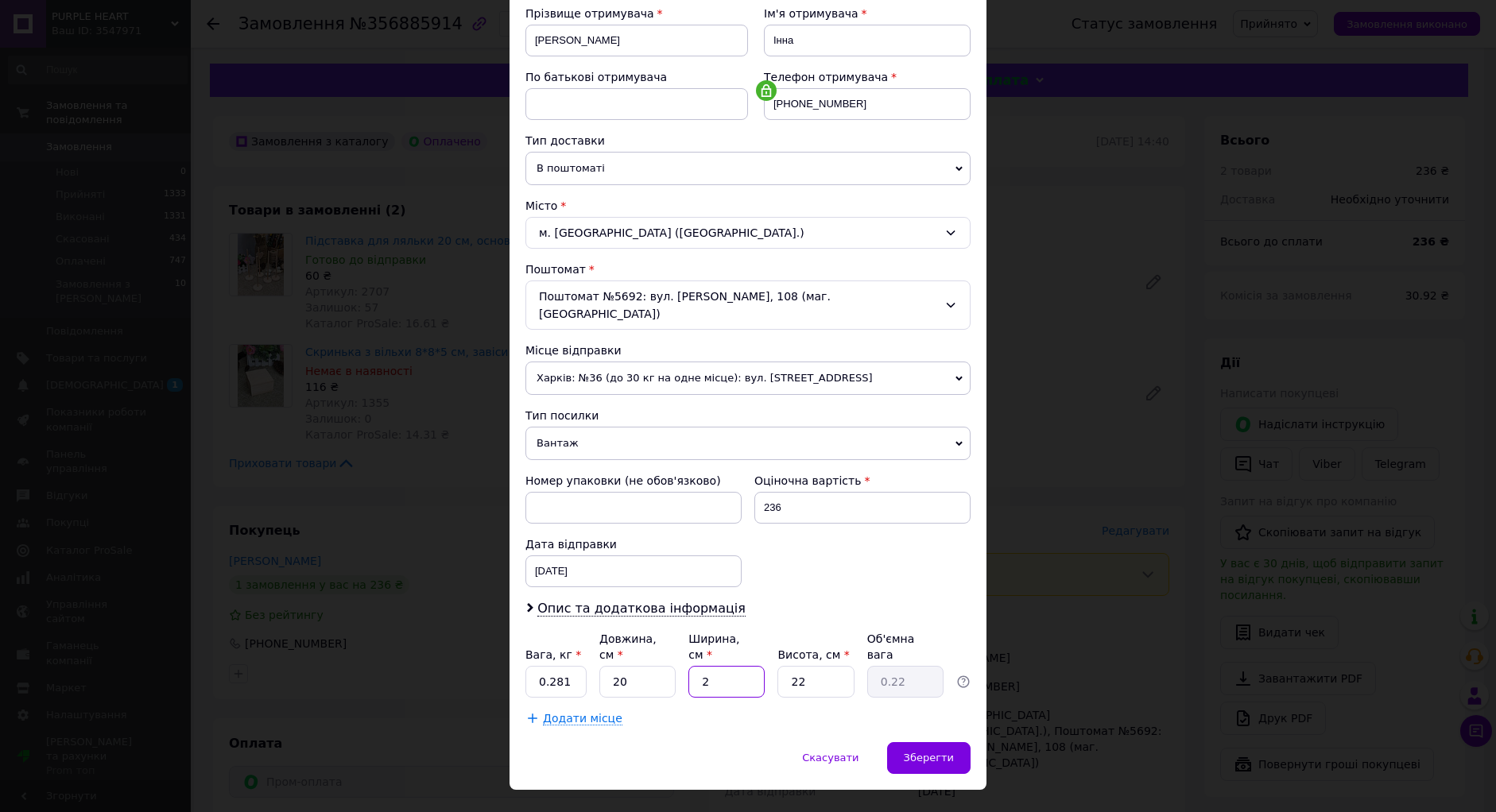
type input "20"
type input "2.2"
type input "20"
type input "8"
type input "0.8"
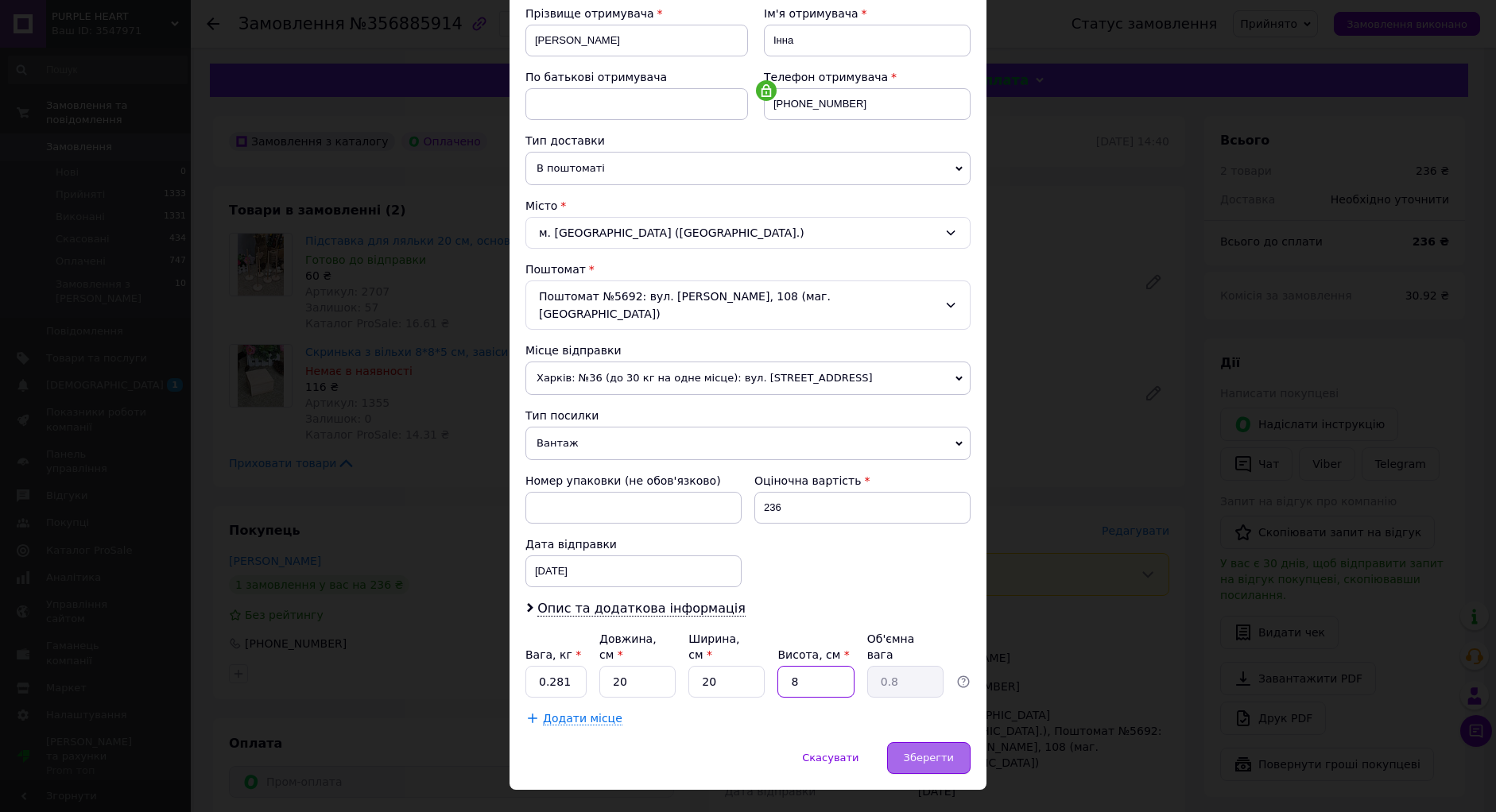
type input "8"
click at [943, 751] on span "Зберегти" at bounding box center [929, 757] width 51 height 12
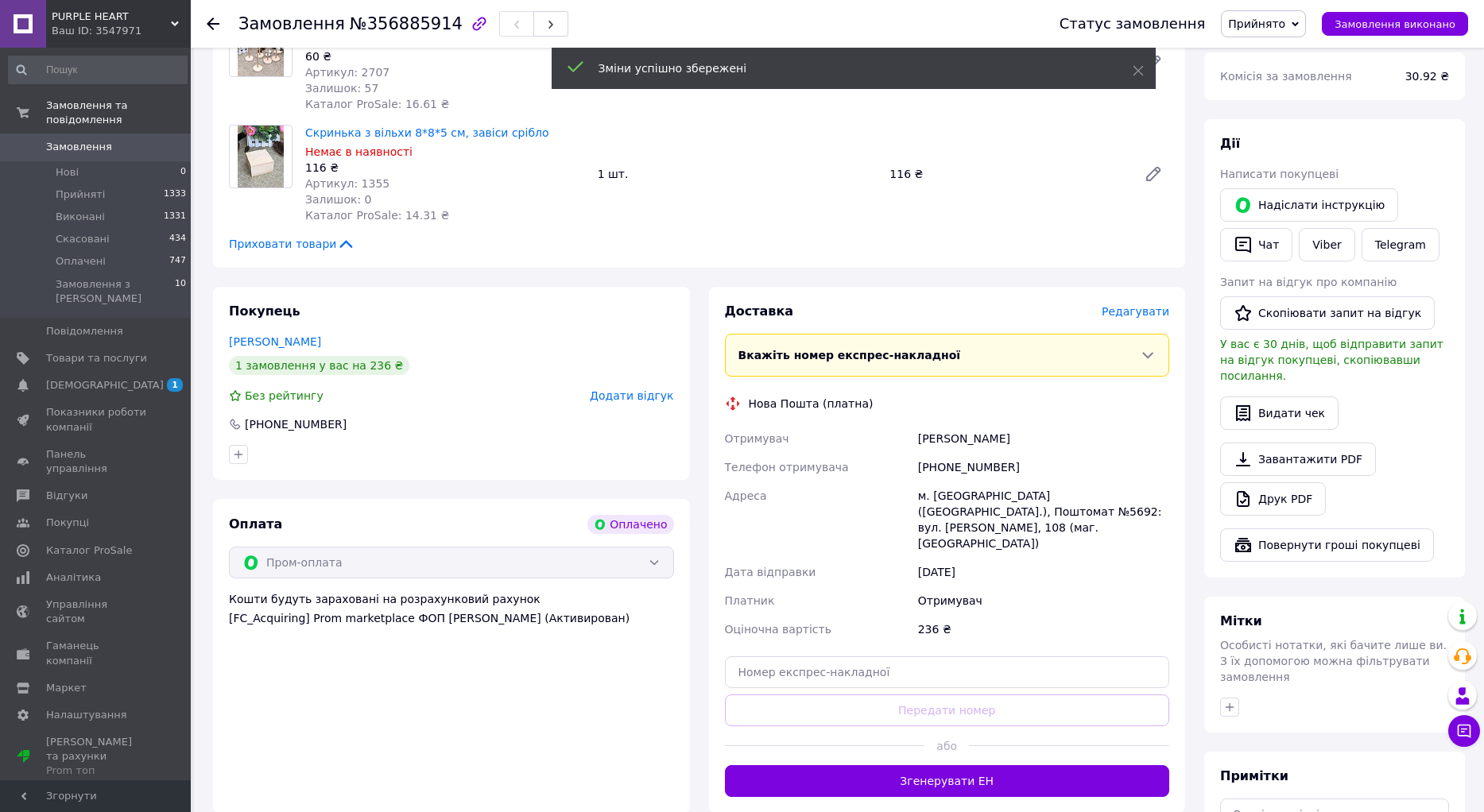
scroll to position [318, 0]
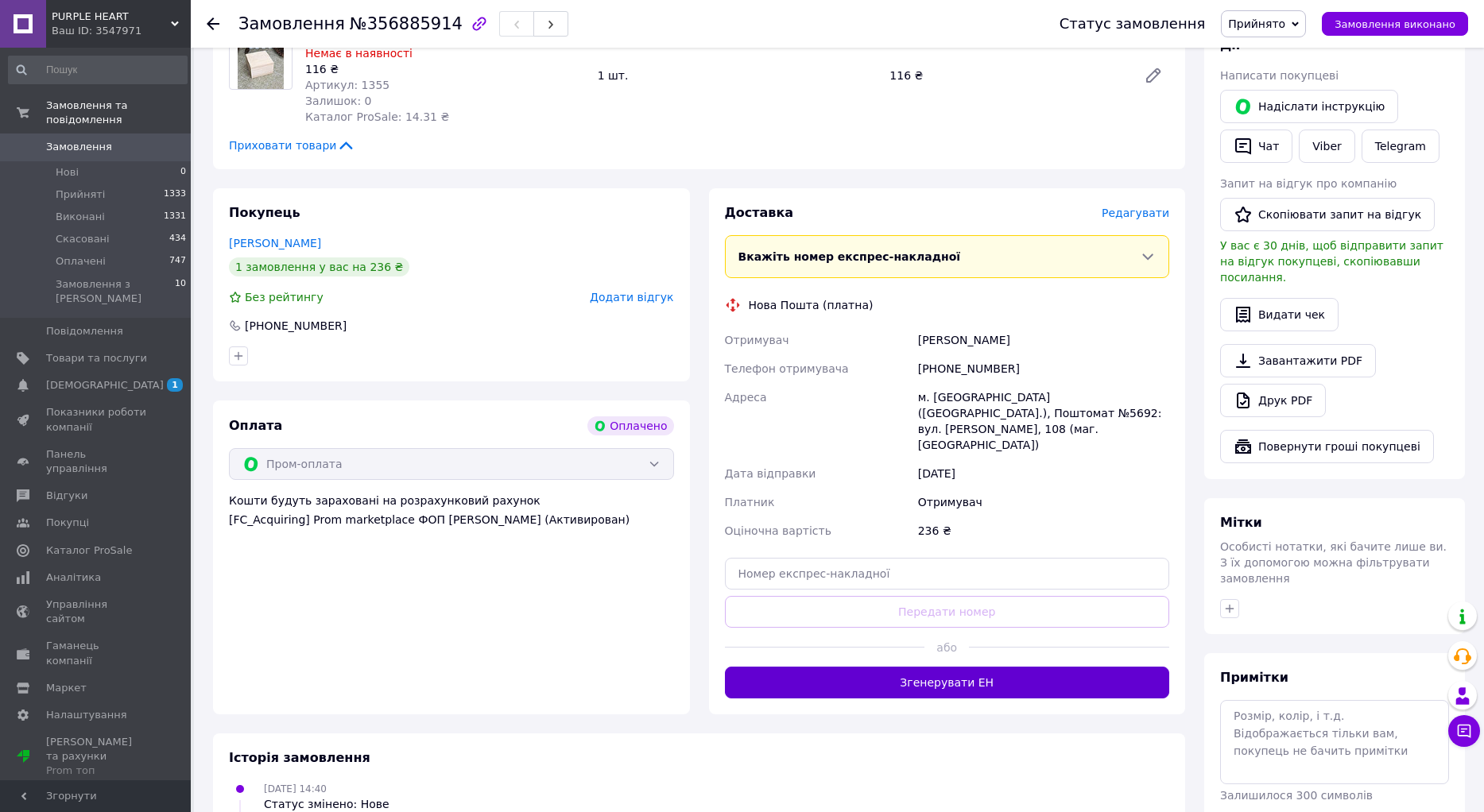
click at [1005, 667] on button "Згенерувати ЕН" at bounding box center [947, 682] width 445 height 32
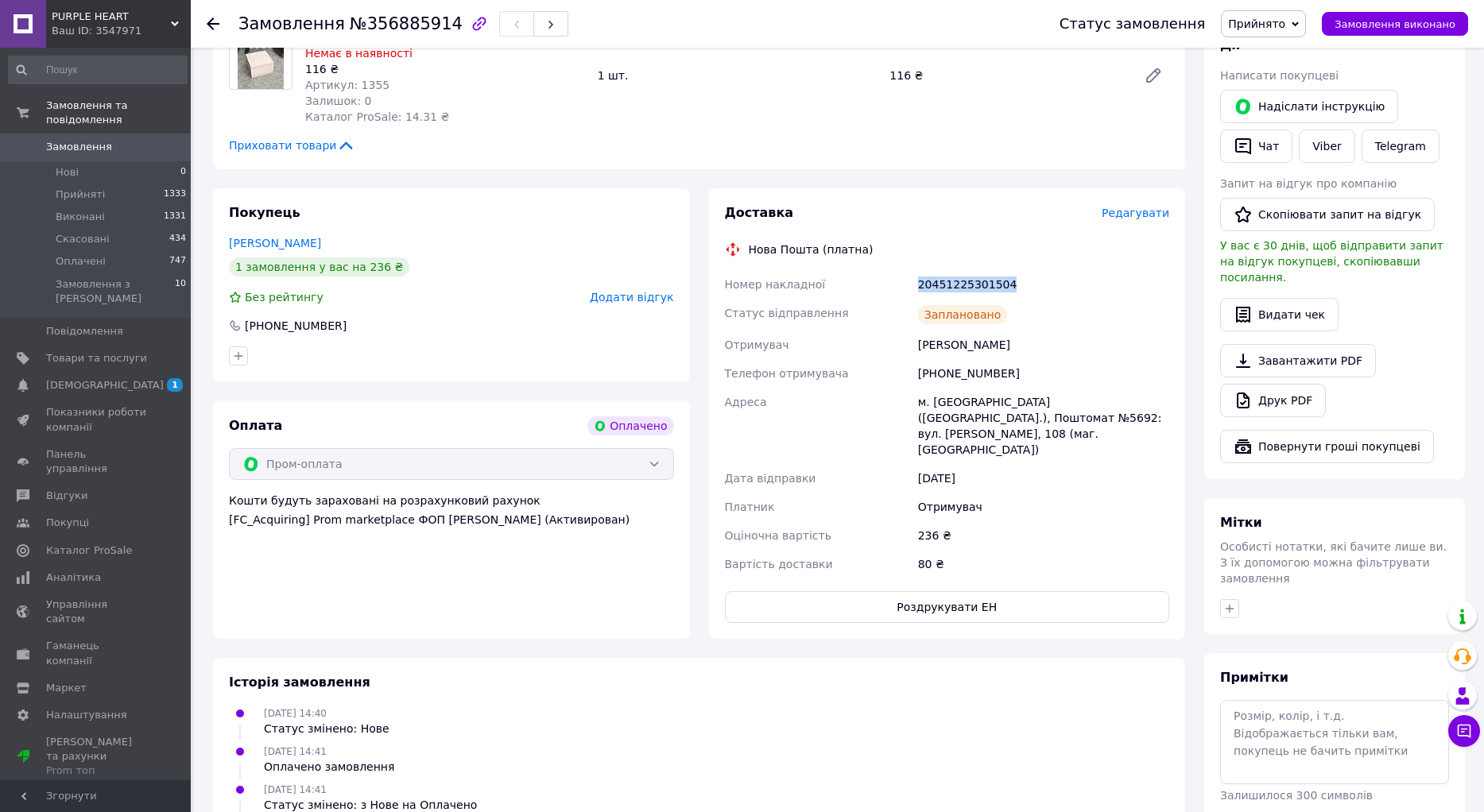
drag, startPoint x: 1024, startPoint y: 280, endPoint x: 911, endPoint y: 286, distance: 113.2
click at [911, 286] on div "Номер накладної 20451225301504 Статус відправлення Заплановано Отримувач [PERSO…" at bounding box center [947, 424] width 451 height 309
click at [1339, 142] on link "Viber" at bounding box center [1327, 146] width 56 height 33
click at [213, 25] on use at bounding box center [213, 24] width 13 height 13
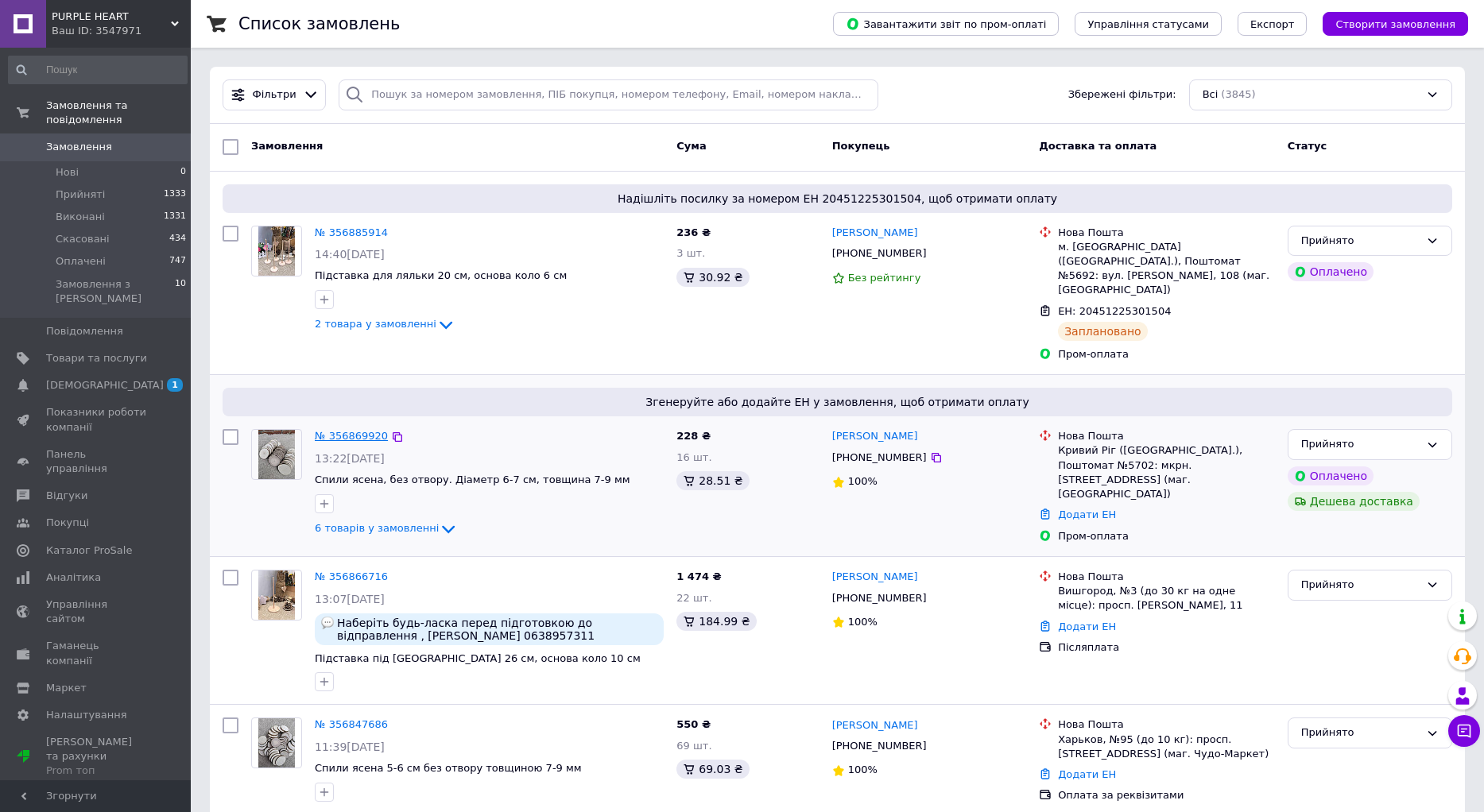
click at [360, 430] on link "№ 356869920" at bounding box center [352, 435] width 74 height 12
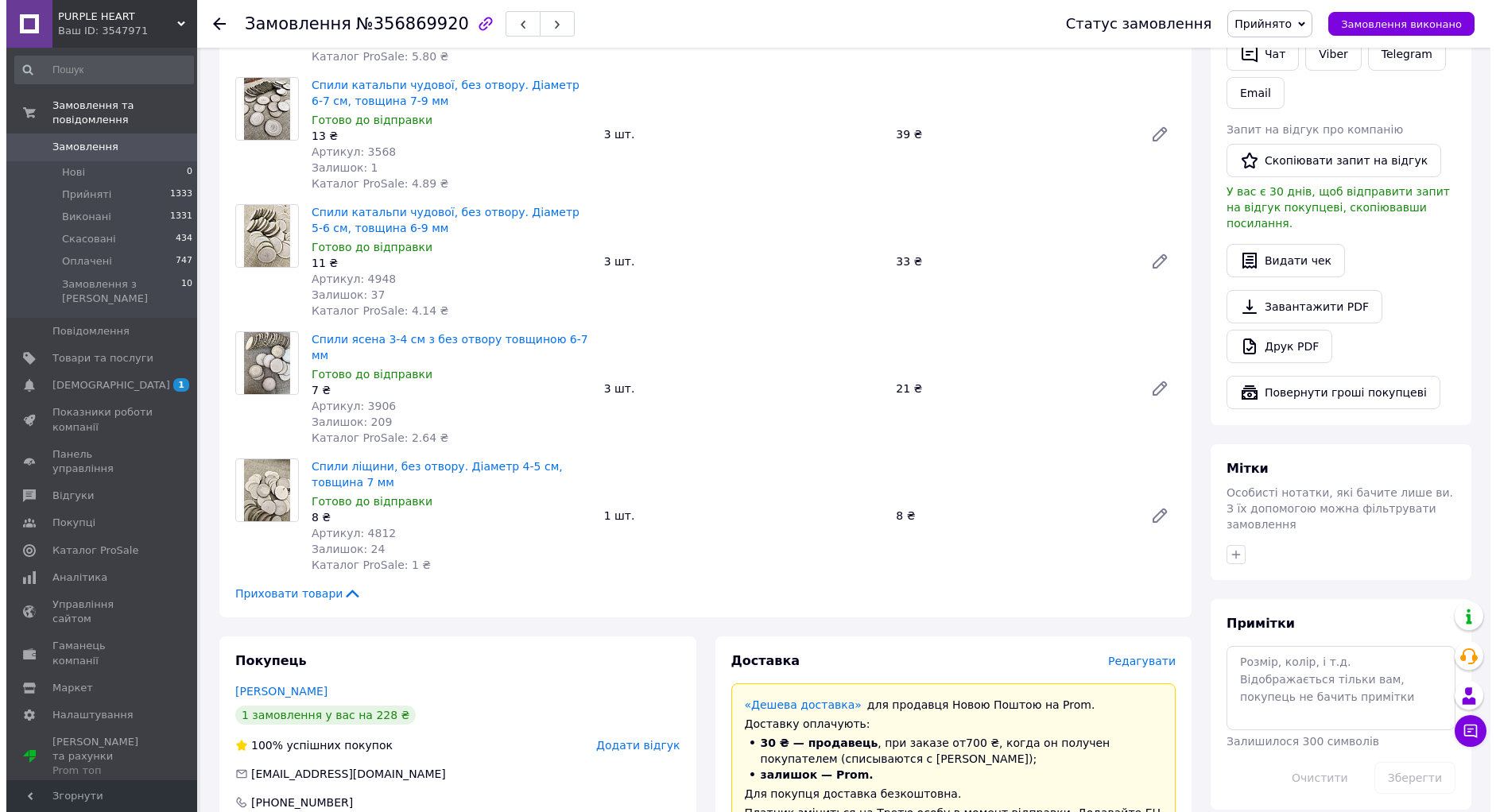
scroll to position [636, 0]
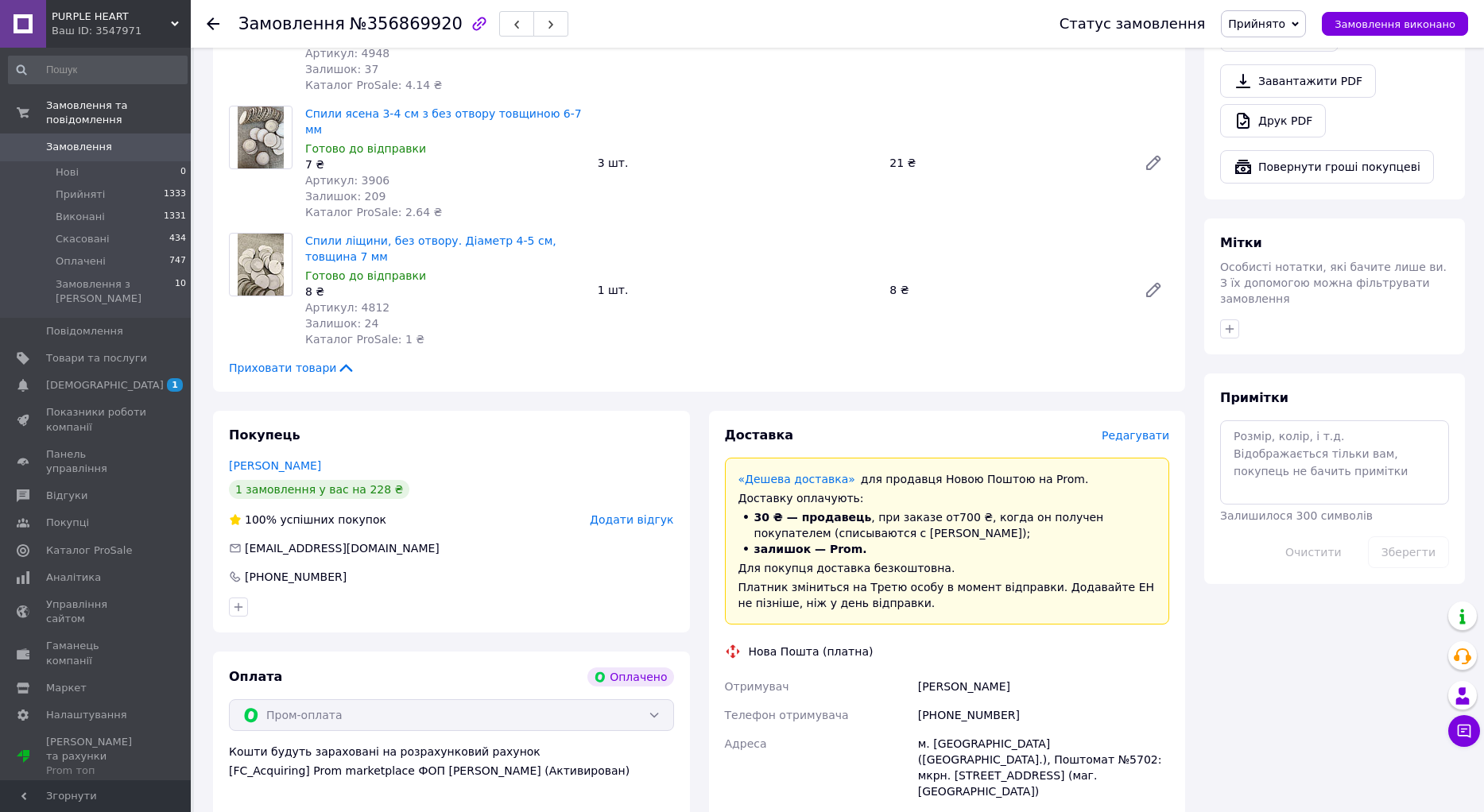
click at [1123, 429] on span "Редагувати" at bounding box center [1136, 435] width 68 height 13
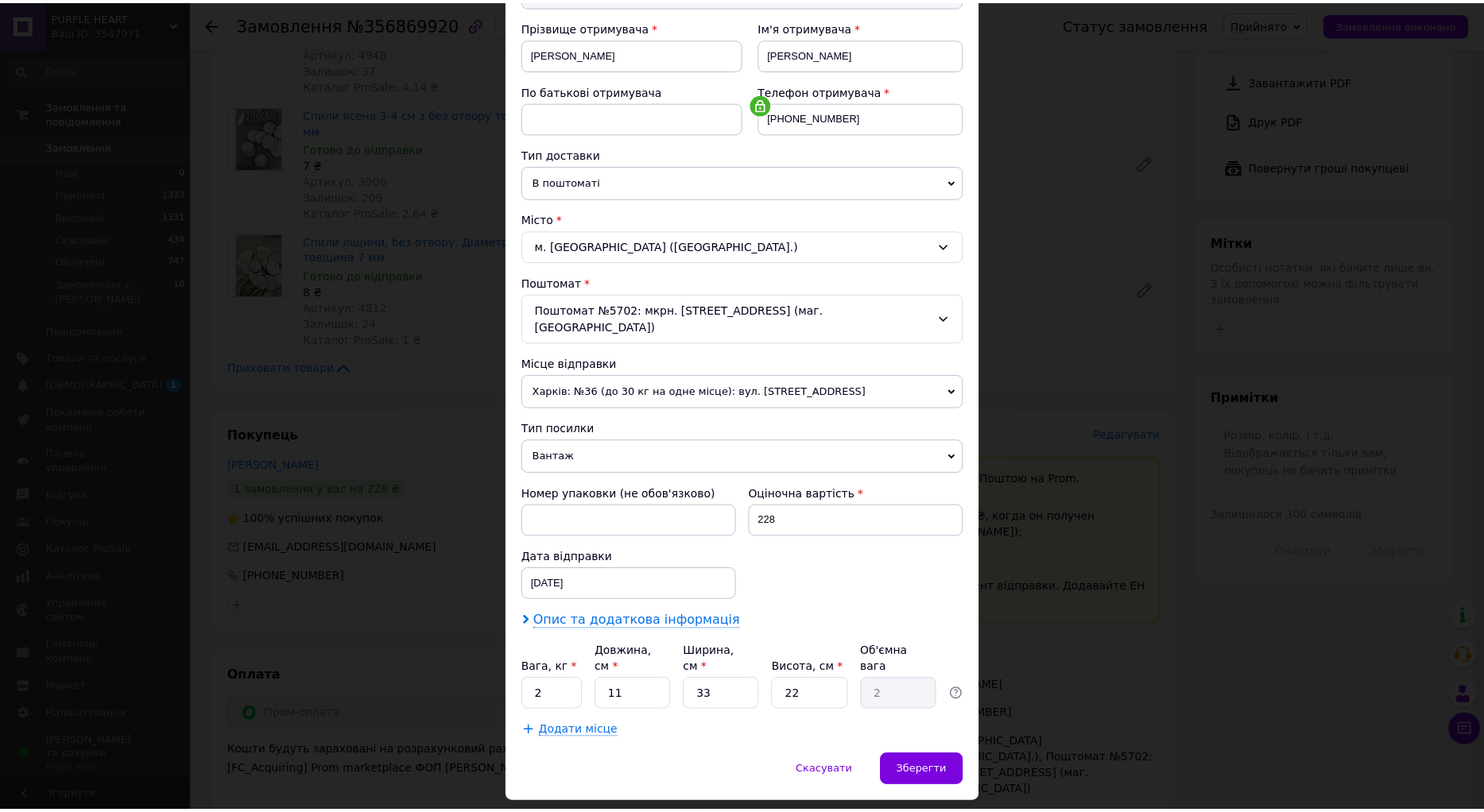
scroll to position [243, 0]
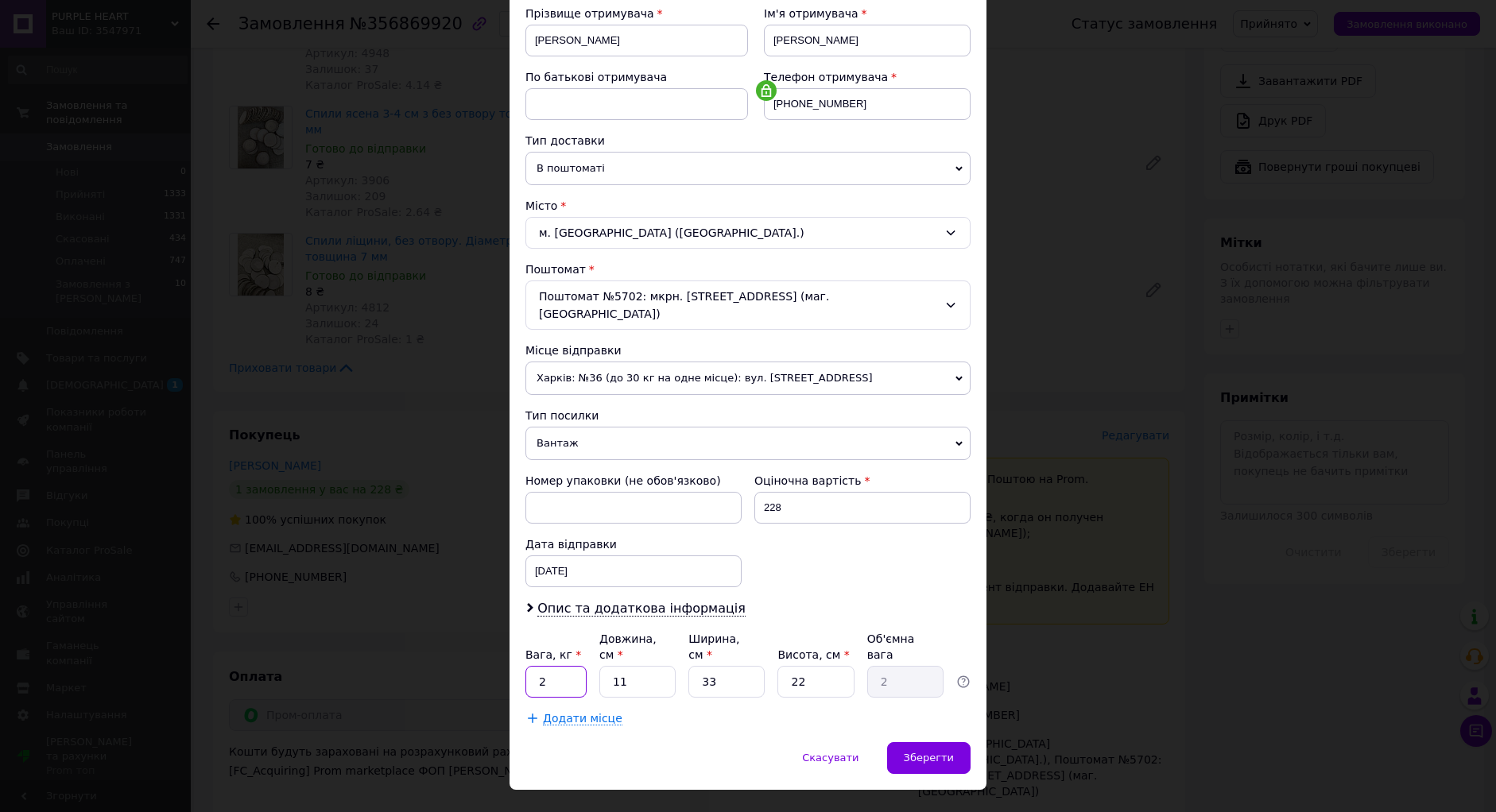
drag, startPoint x: 546, startPoint y: 648, endPoint x: 527, endPoint y: 649, distance: 19.0
click at [527, 666] on input "2" at bounding box center [556, 682] width 62 height 32
type input "0.404"
type input "1"
type input "0.18"
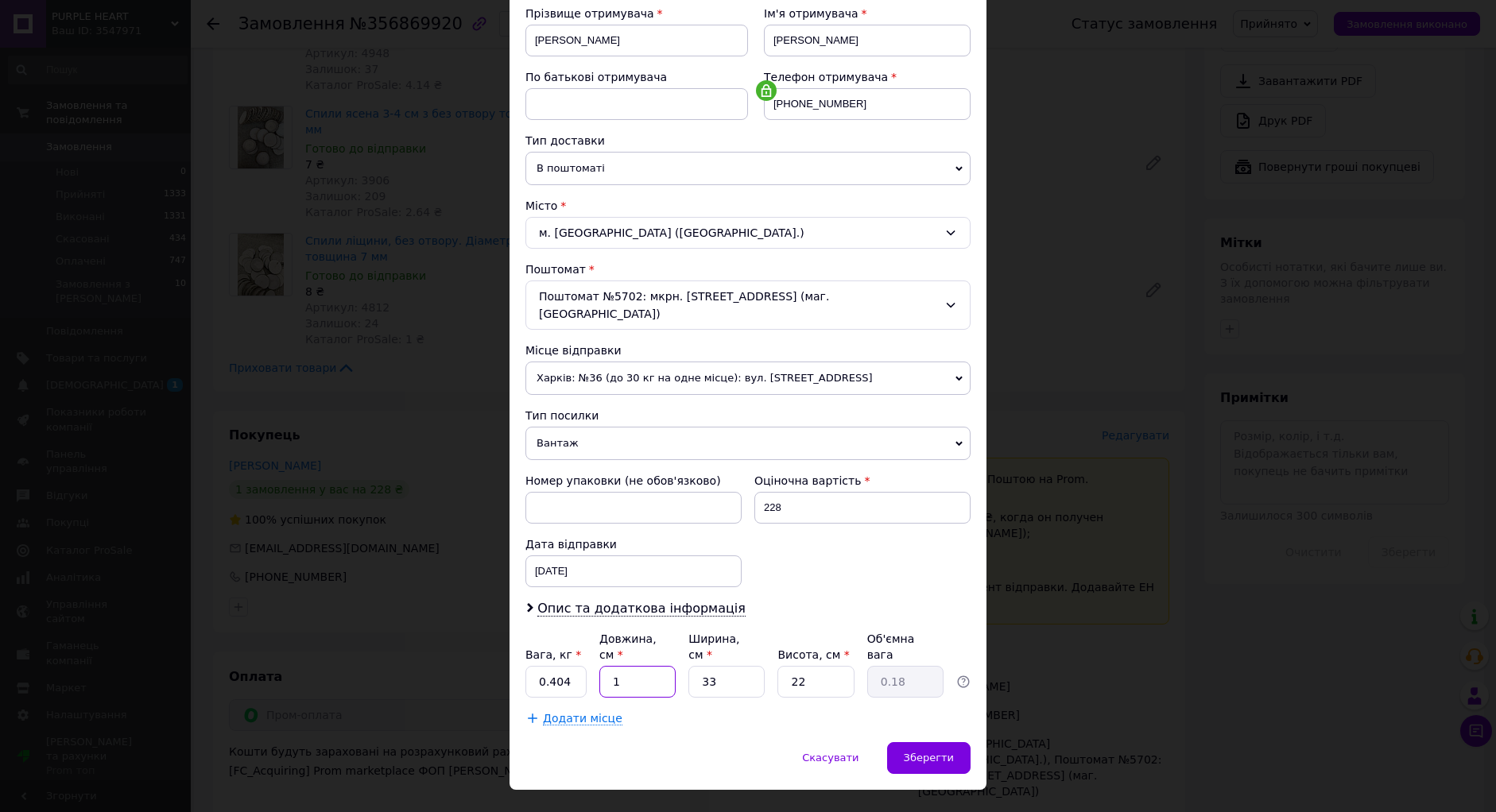
type input "16"
type input "2.9"
type input "16"
type input "1"
type input "0.1"
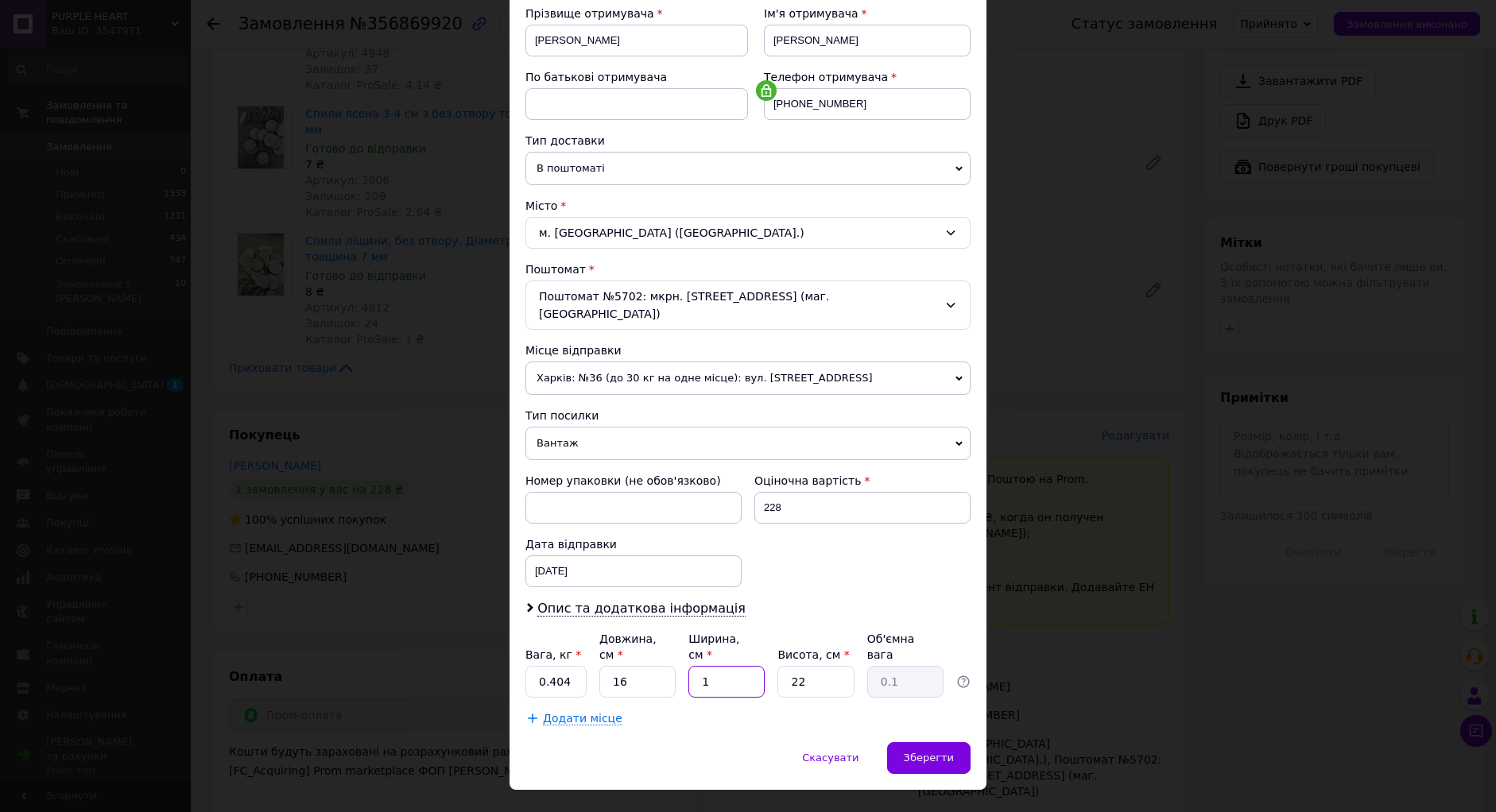
type input "17"
type input "1.5"
type input "17"
type input "7"
type input "0.48"
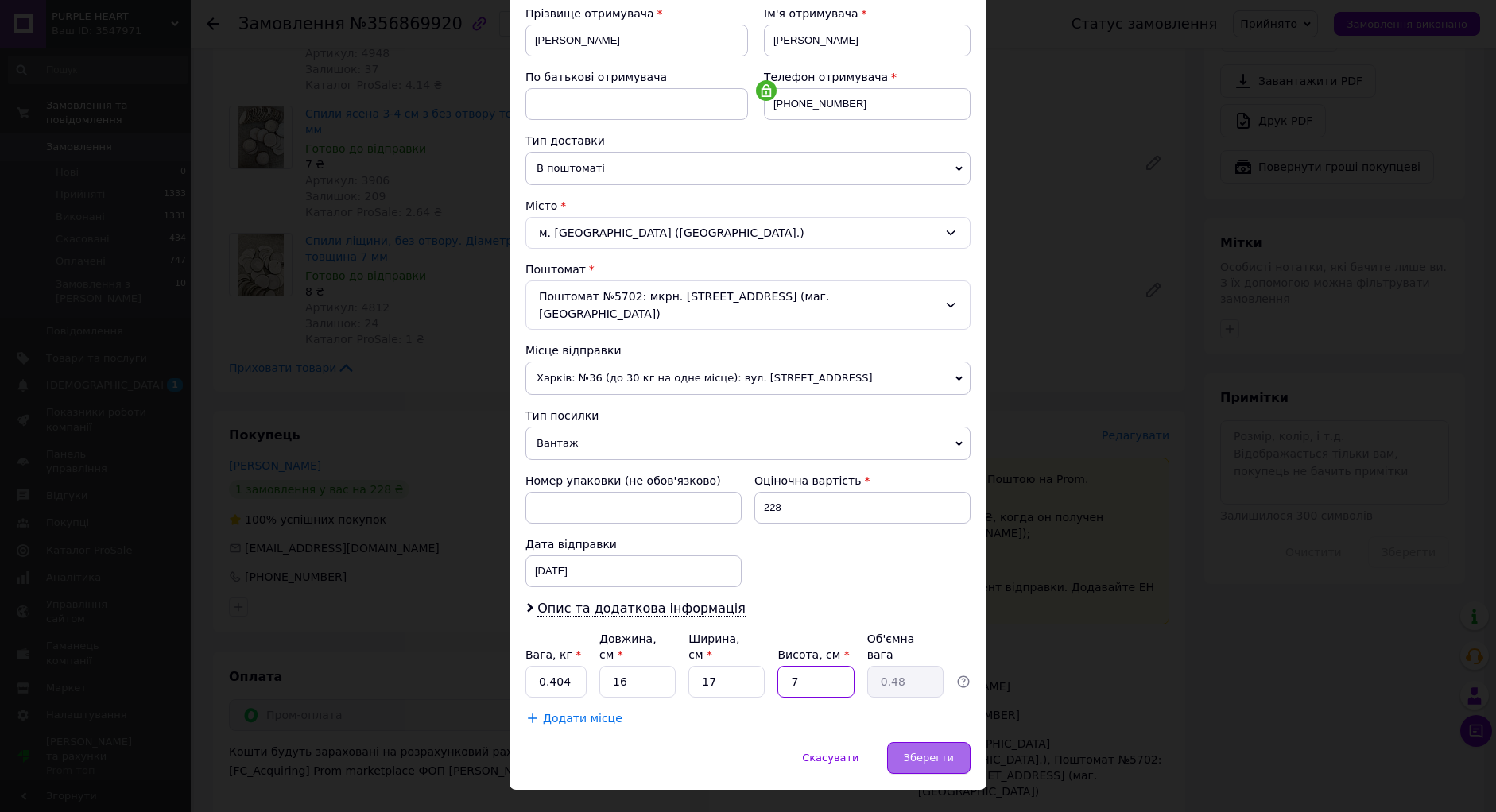
type input "7"
click at [941, 751] on span "Зберегти" at bounding box center [929, 757] width 51 height 12
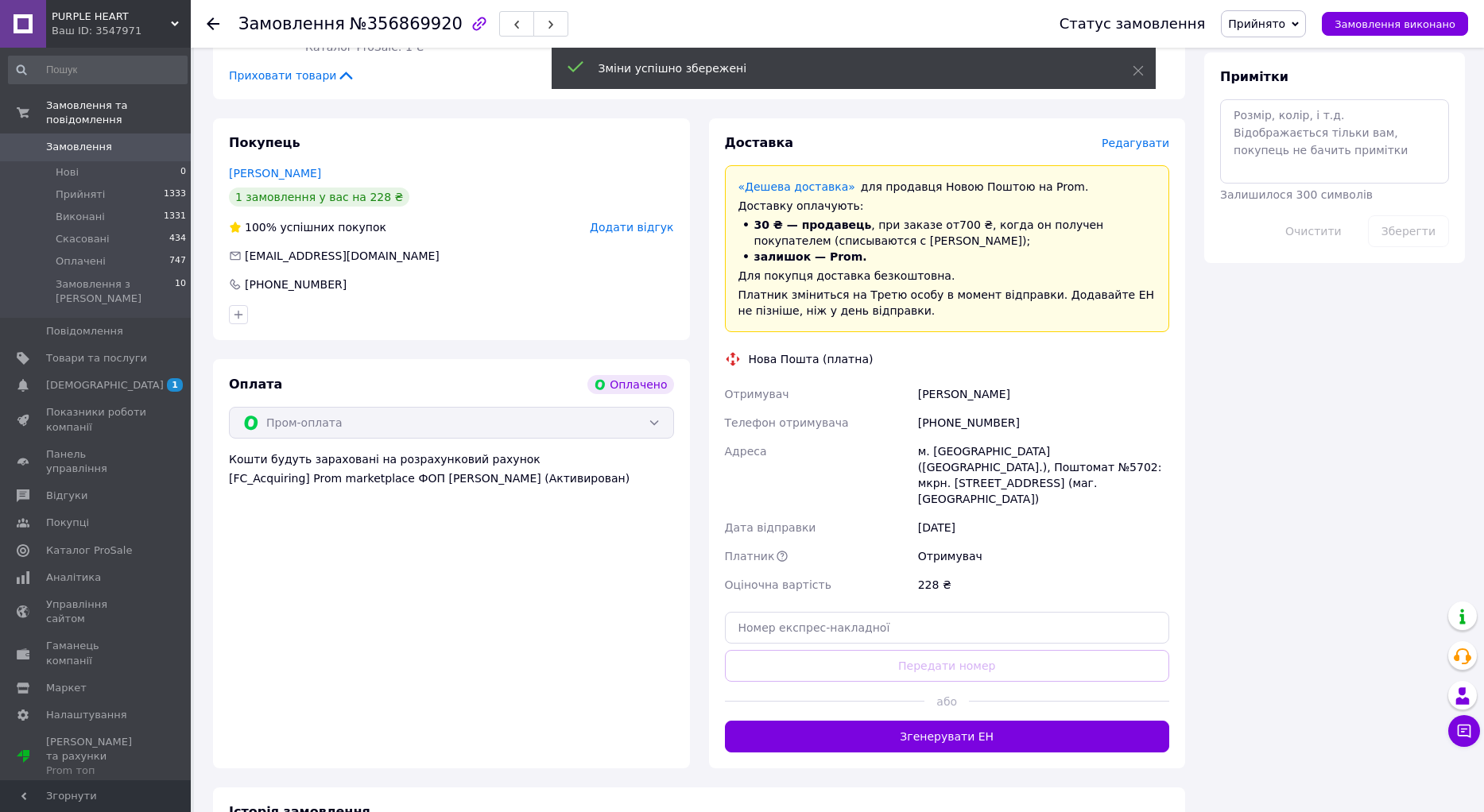
scroll to position [953, 0]
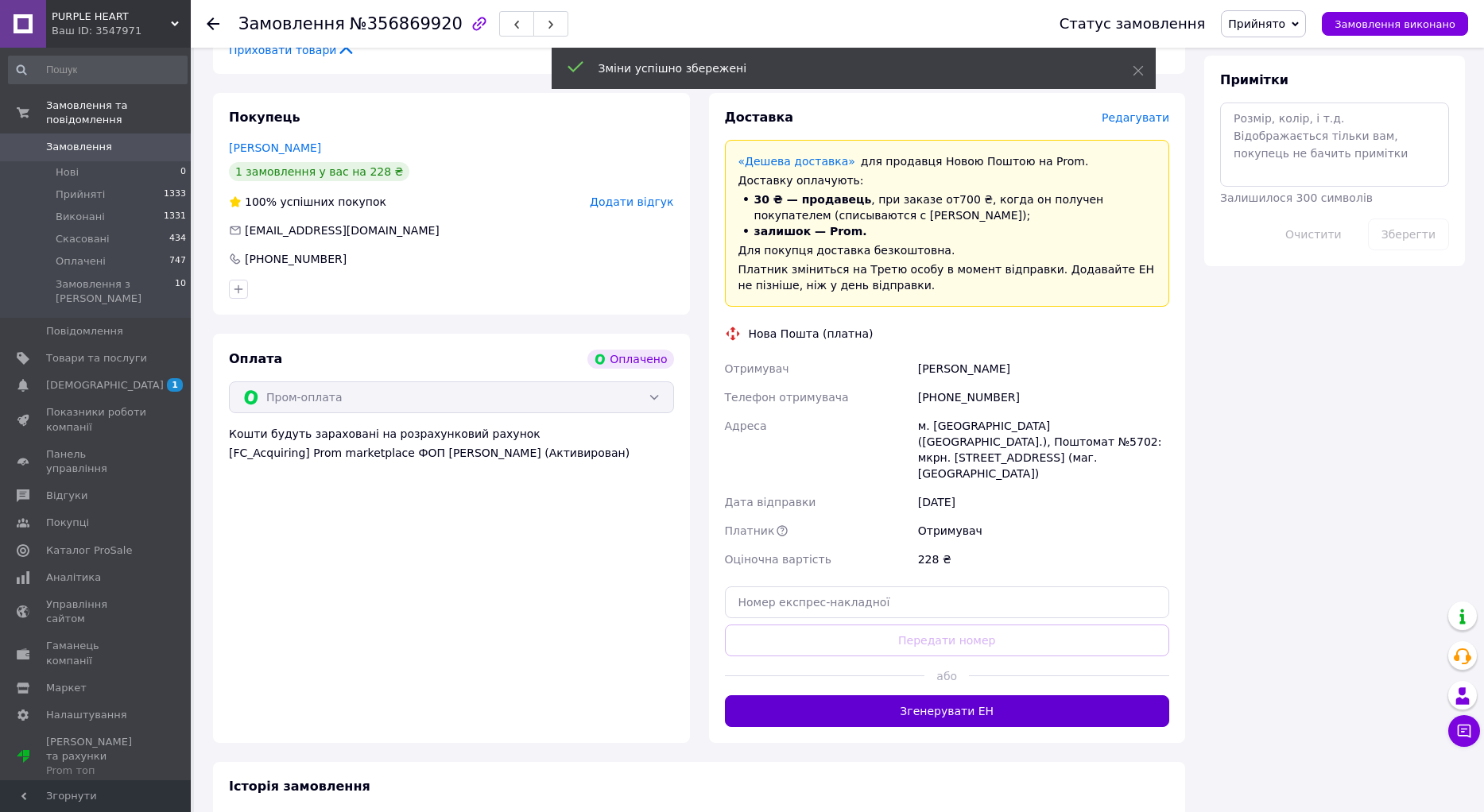
click at [999, 695] on button "Згенерувати ЕН" at bounding box center [947, 711] width 445 height 32
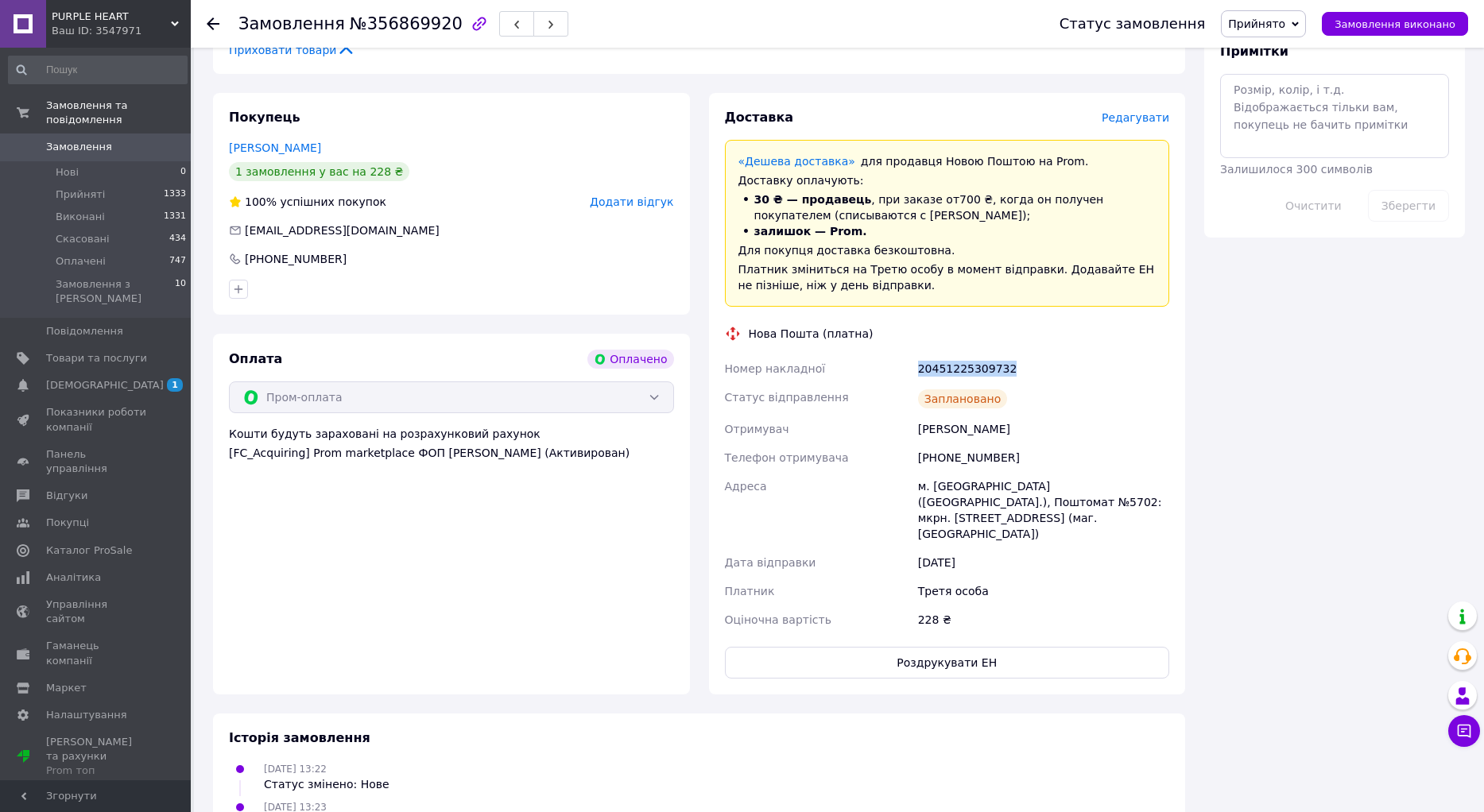
drag, startPoint x: 1011, startPoint y: 354, endPoint x: 880, endPoint y: 349, distance: 131.1
click at [880, 355] on div "Номер накладної 20451225309732 Статус відправлення Заплановано Отримувач [PERSO…" at bounding box center [947, 494] width 451 height 280
copy div "Номер накладної 20451225309732"
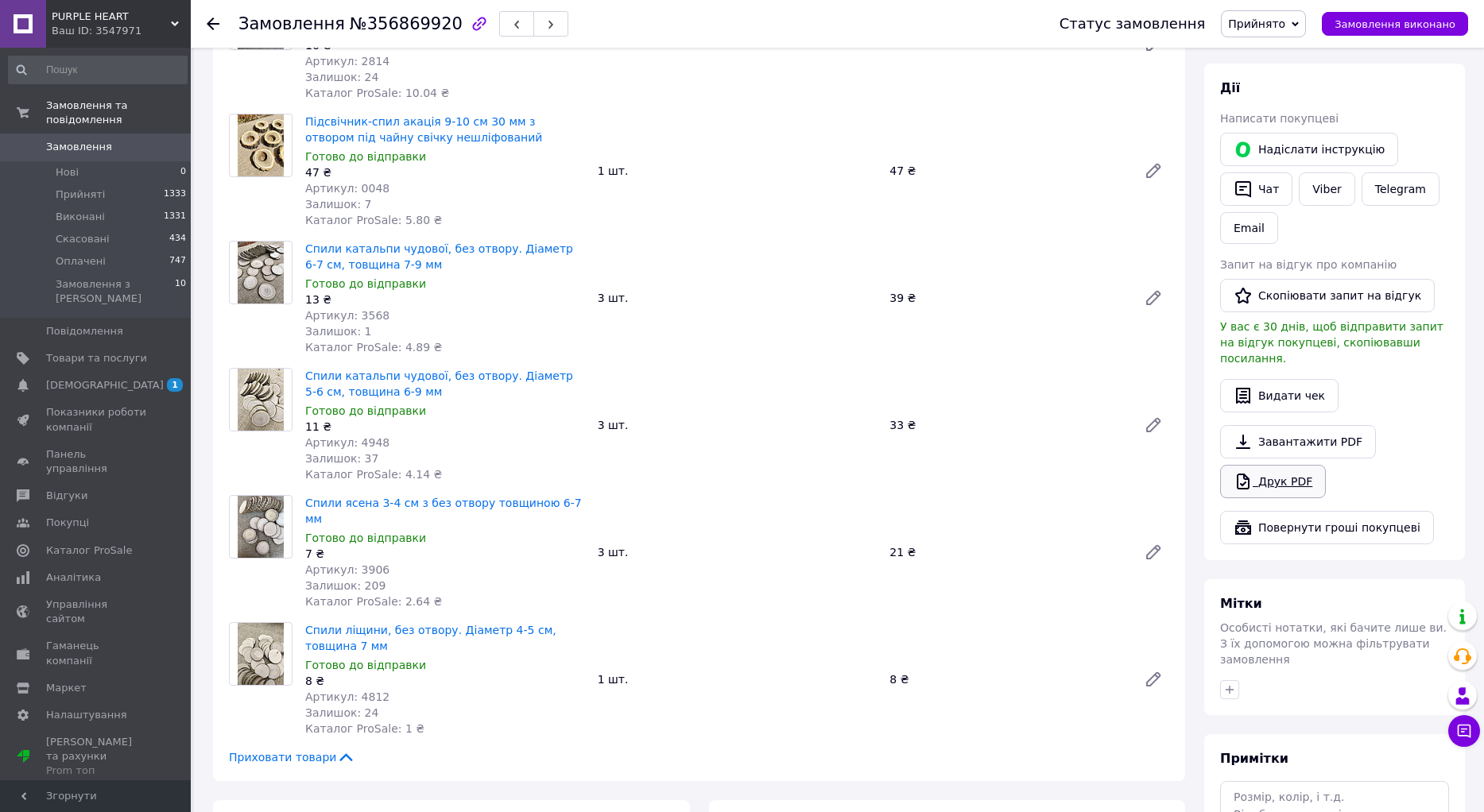
scroll to position [239, 0]
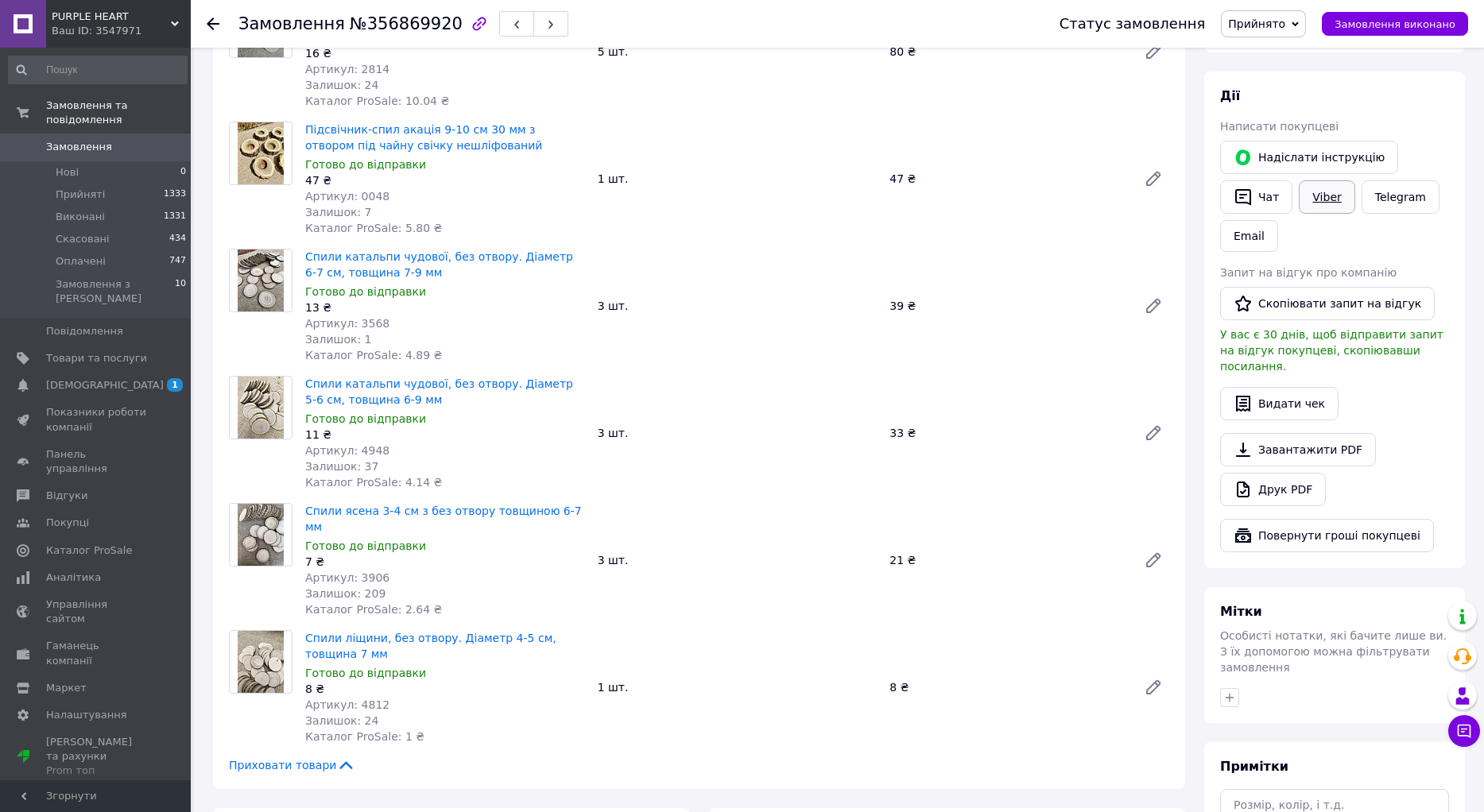
click at [1329, 197] on link "Viber" at bounding box center [1327, 197] width 56 height 33
click at [210, 23] on use at bounding box center [213, 24] width 13 height 13
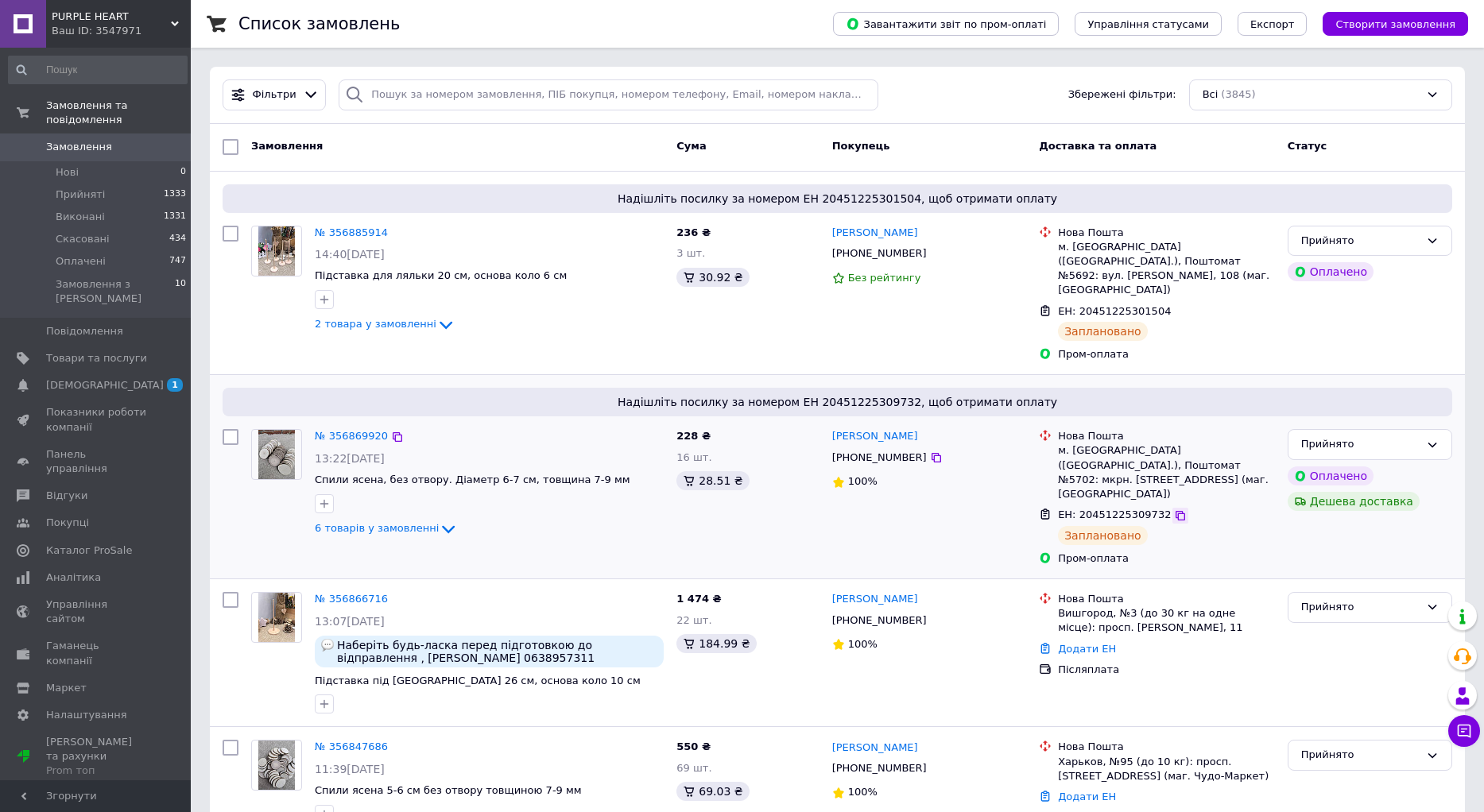
click at [1176, 511] on icon at bounding box center [1181, 515] width 9 height 9
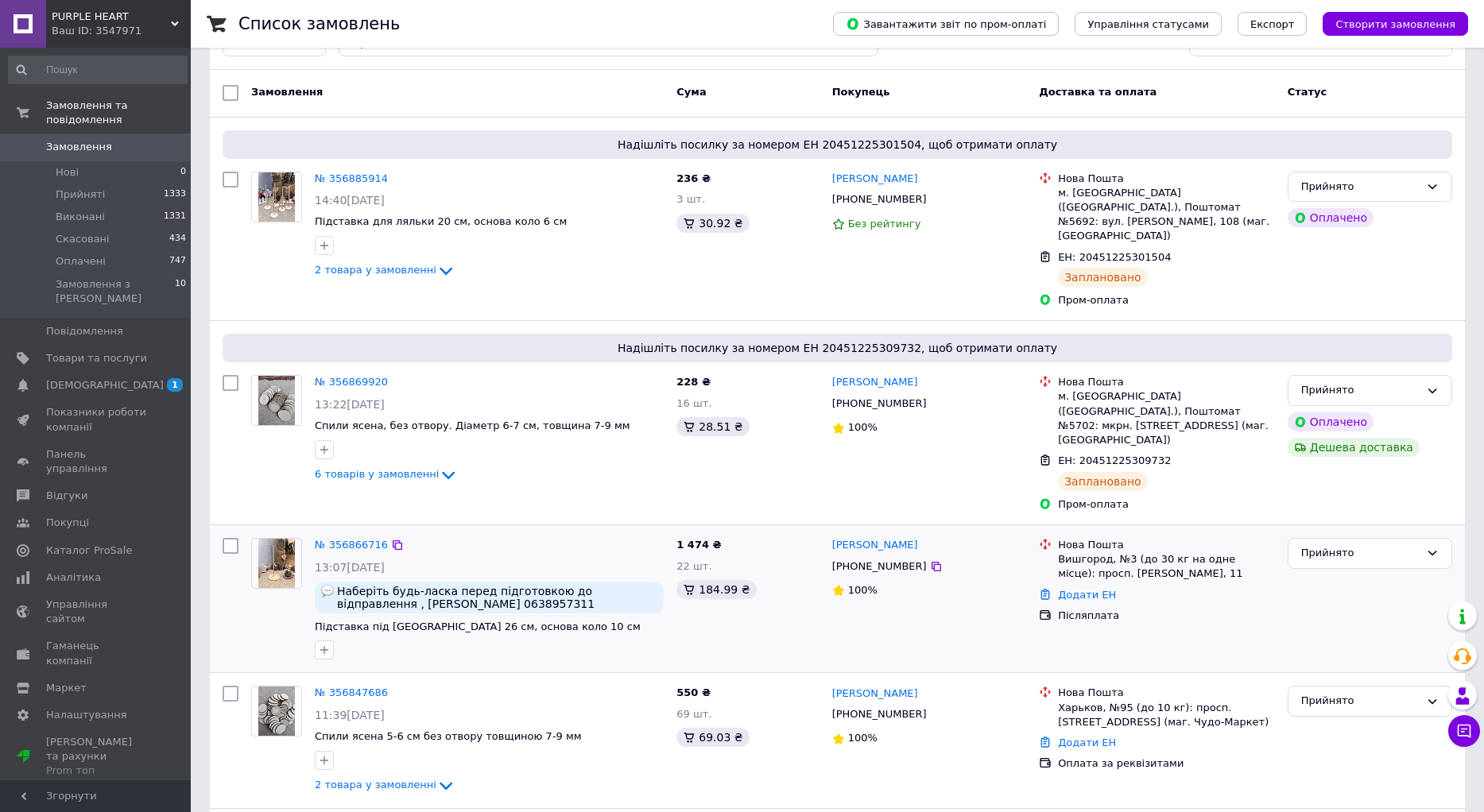
scroll to position [80, 0]
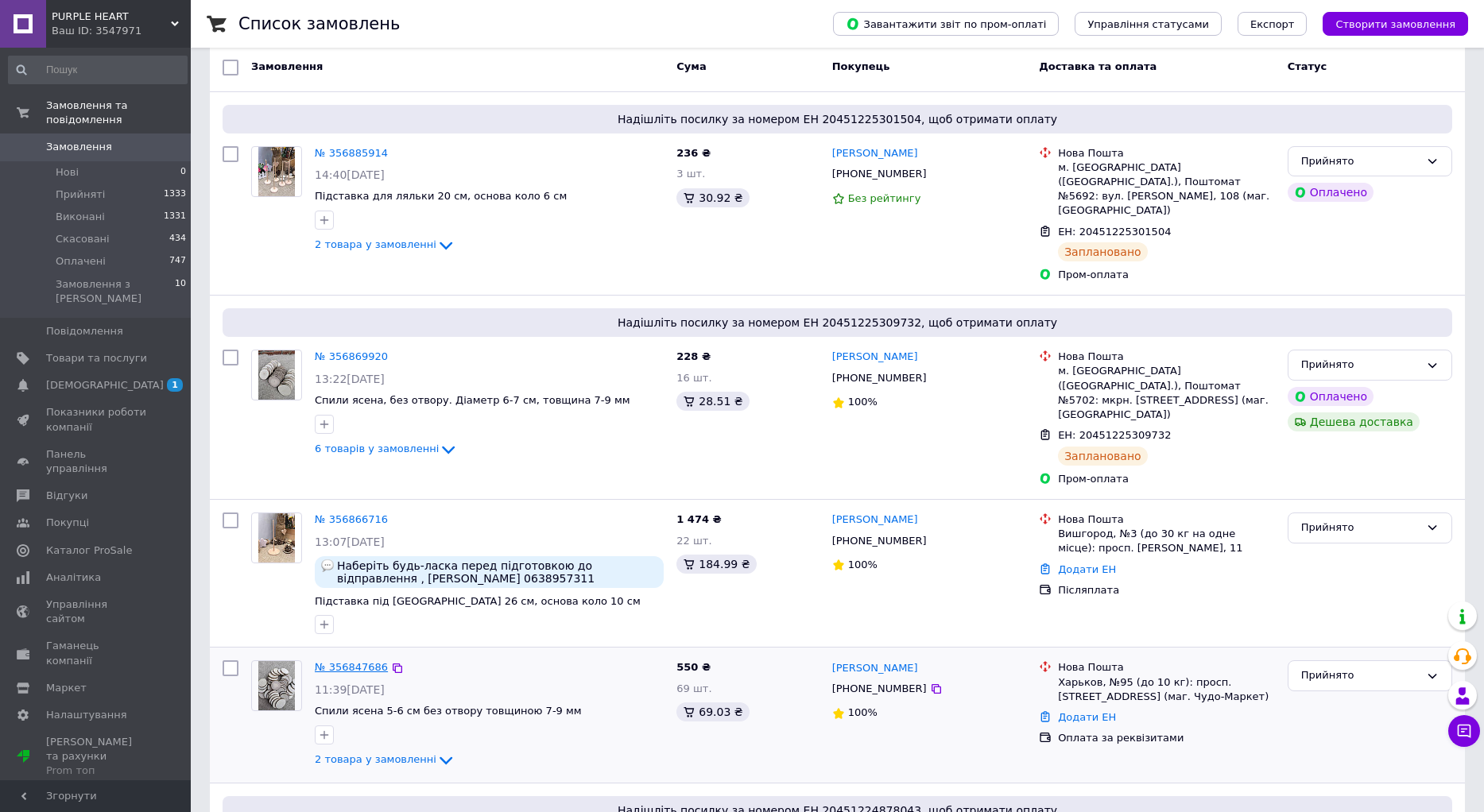
click at [361, 661] on link "№ 356847686" at bounding box center [352, 667] width 74 height 12
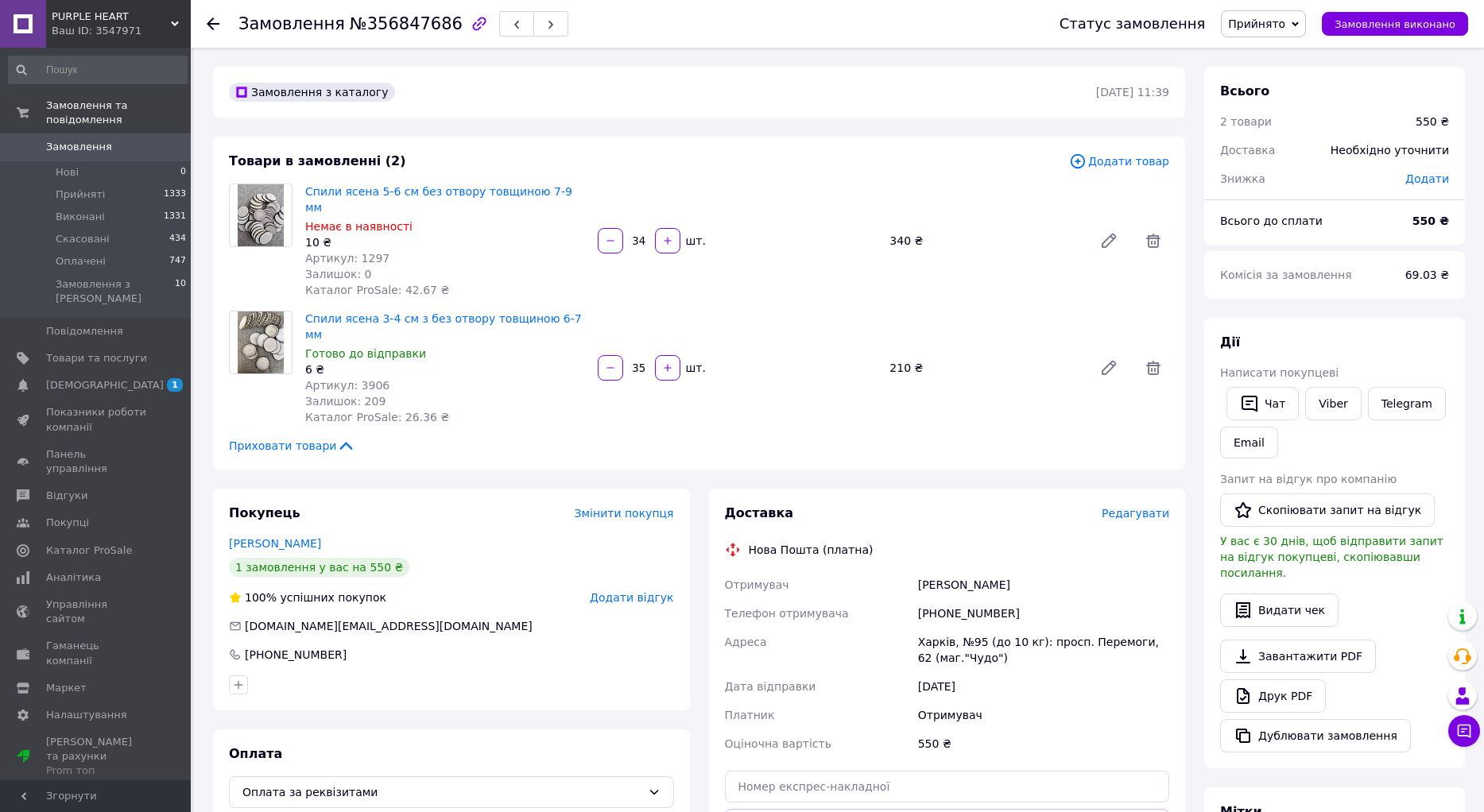
click at [1145, 507] on span "Редагувати" at bounding box center [1136, 513] width 68 height 13
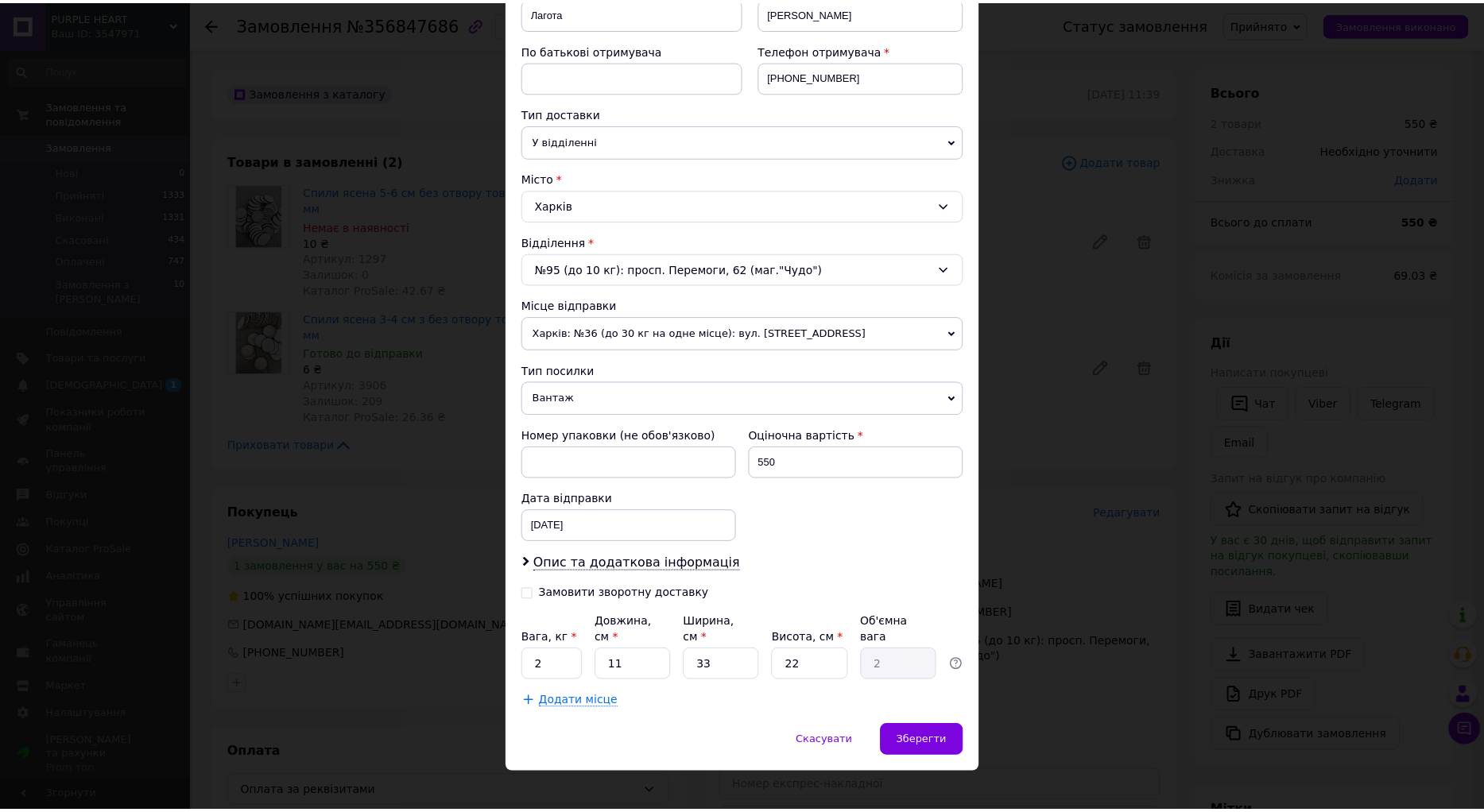
scroll to position [272, 0]
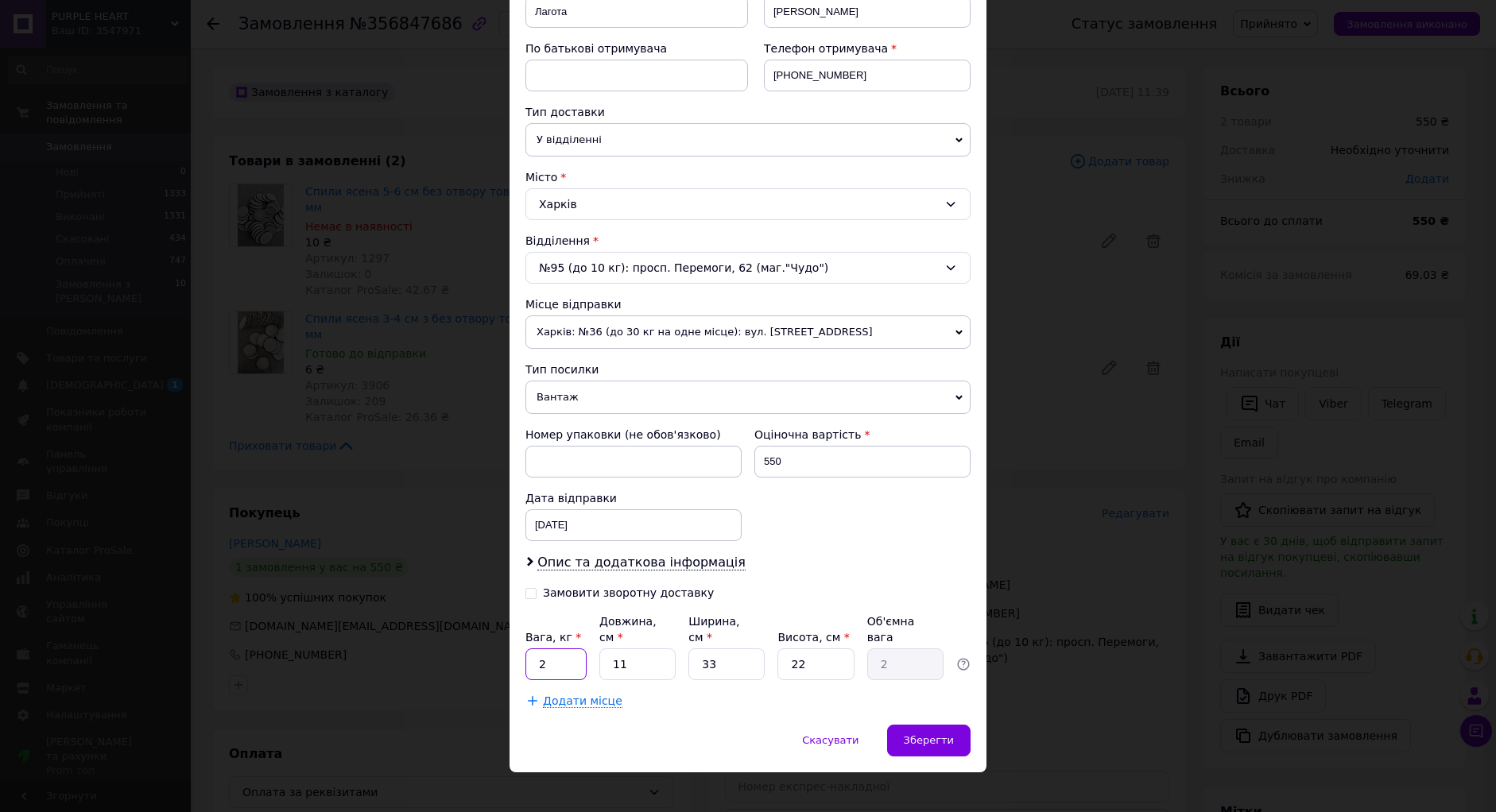
drag, startPoint x: 543, startPoint y: 646, endPoint x: 532, endPoint y: 648, distance: 11.2
click at [532, 648] on input "2" at bounding box center [556, 664] width 62 height 32
type input "0.765"
type input "2"
type input "0.36"
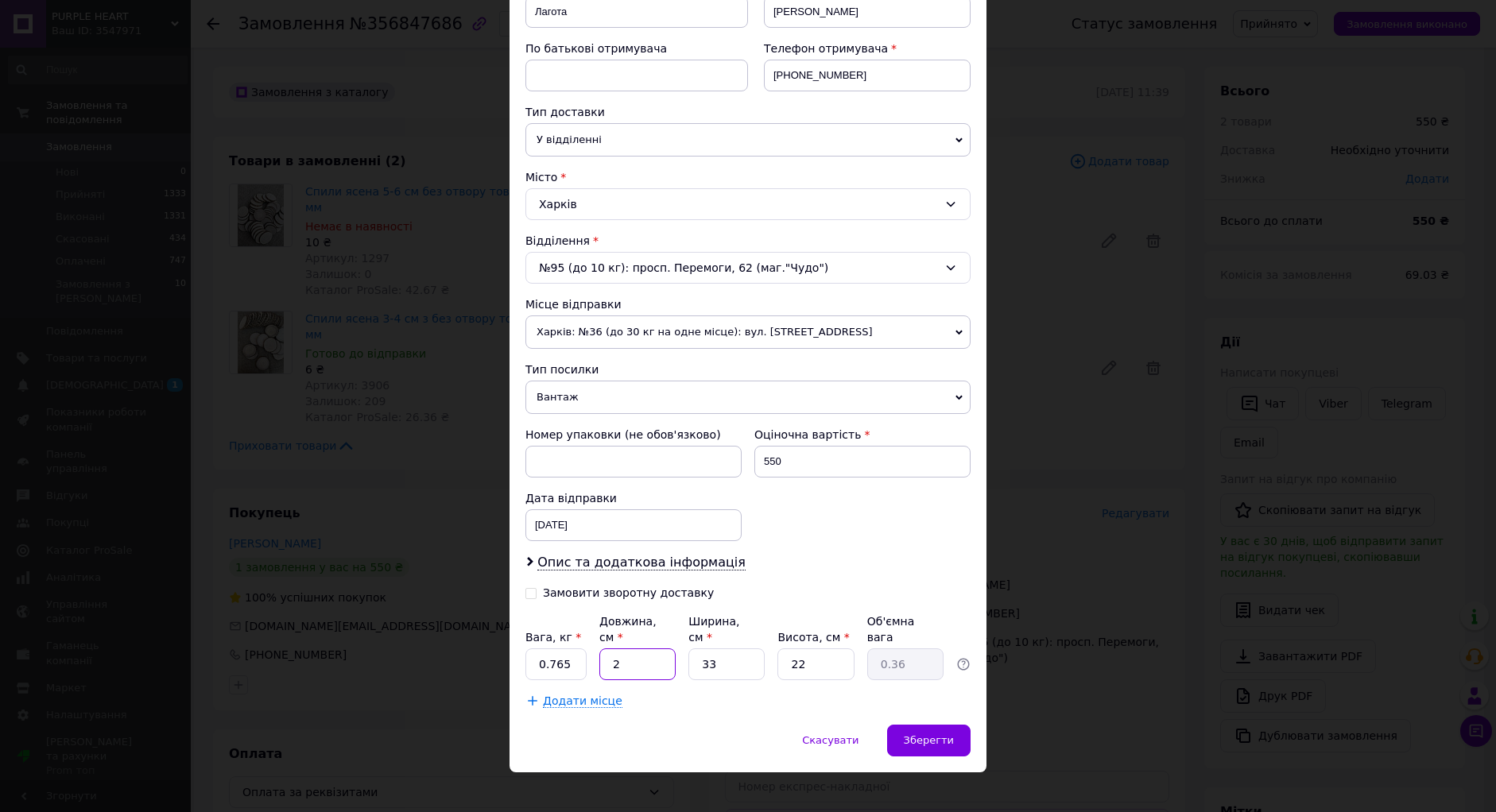
type input "22"
type input "3.99"
type input "22"
type input "1"
type input "0.12"
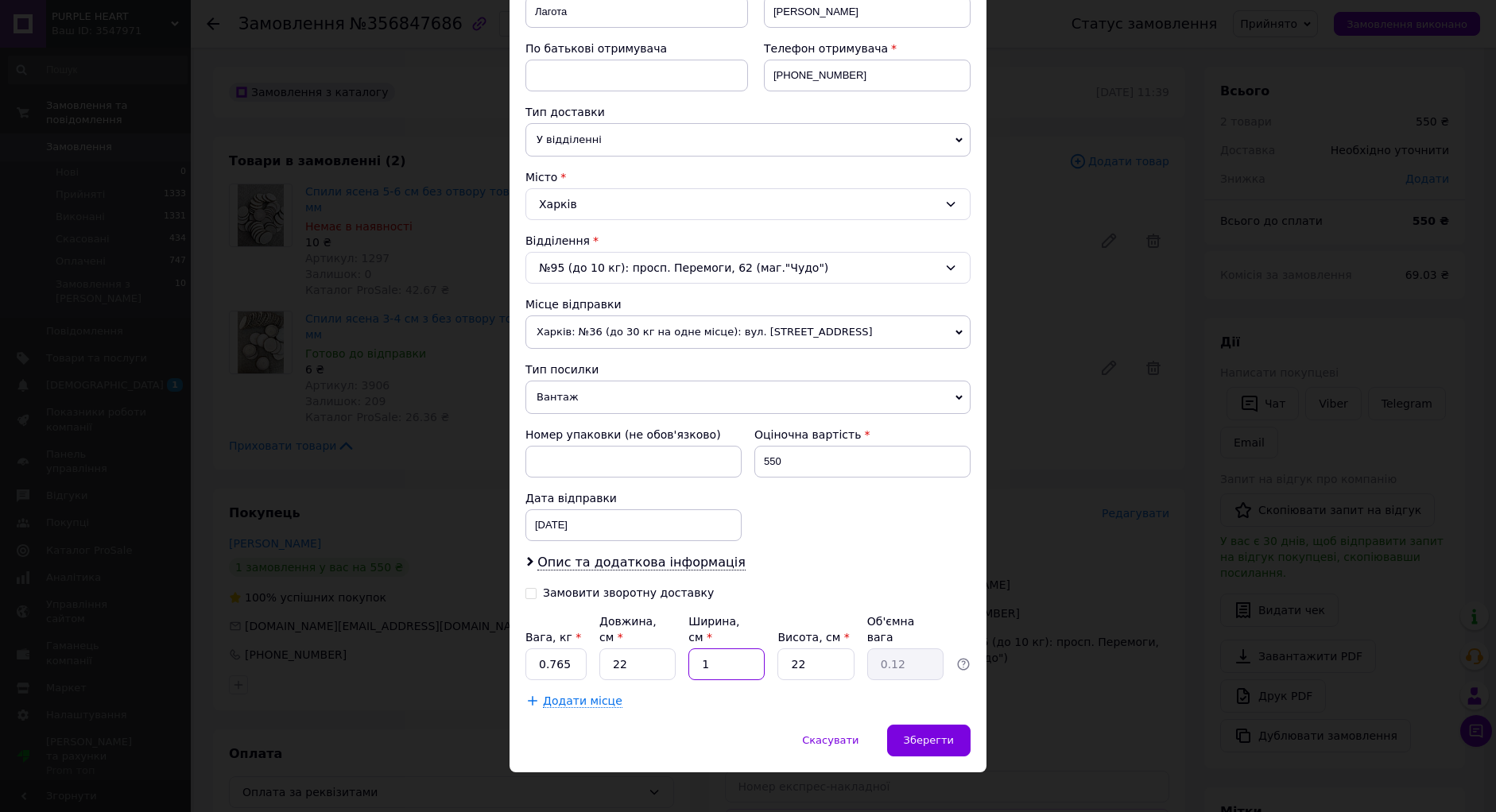
type input "14"
type input "1.69"
type input "14"
type input "1"
type input "0.1"
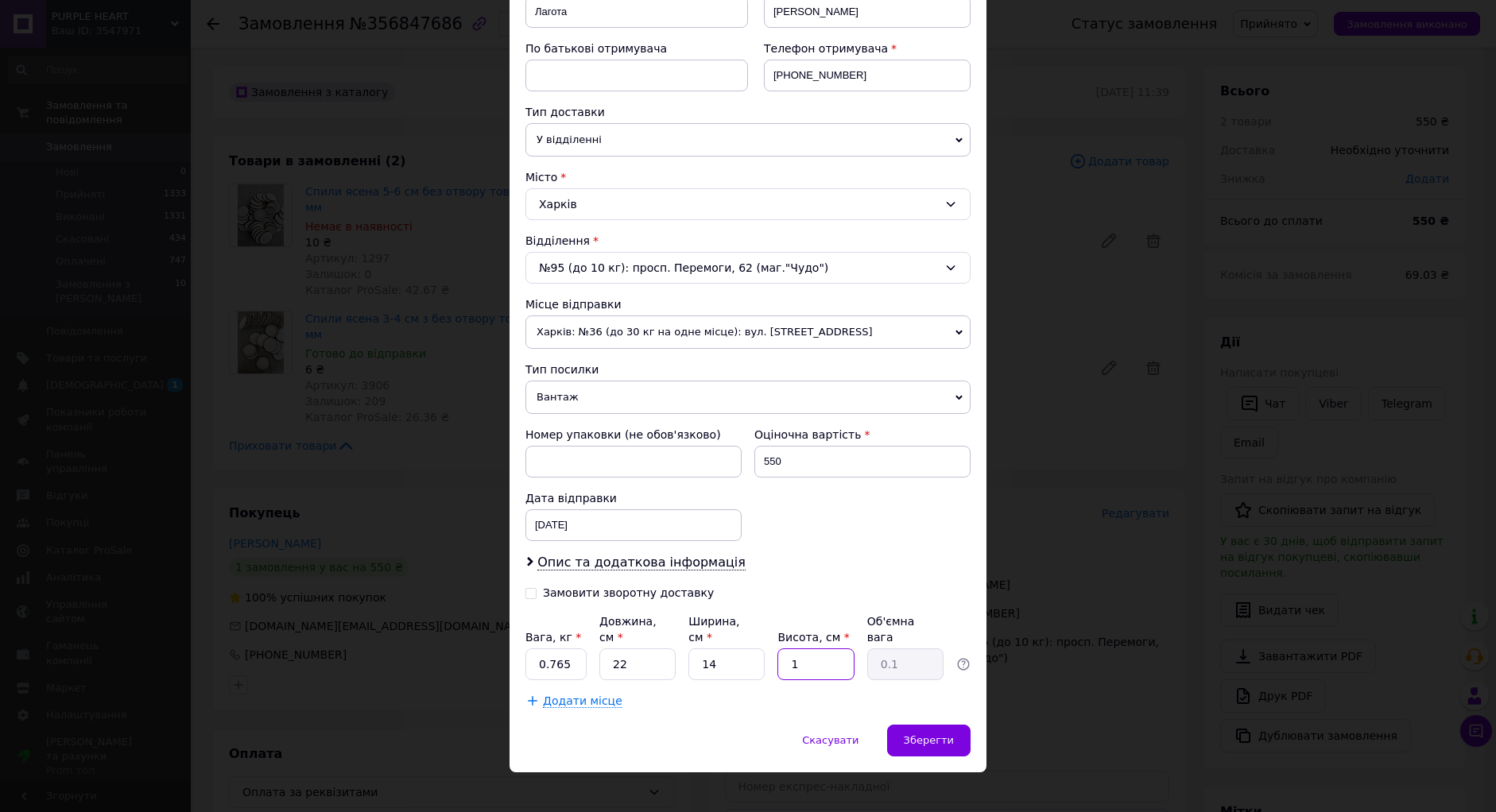
type input "15"
type input "1.16"
type input "15"
click at [939, 734] on span "Зберегти" at bounding box center [929, 739] width 51 height 12
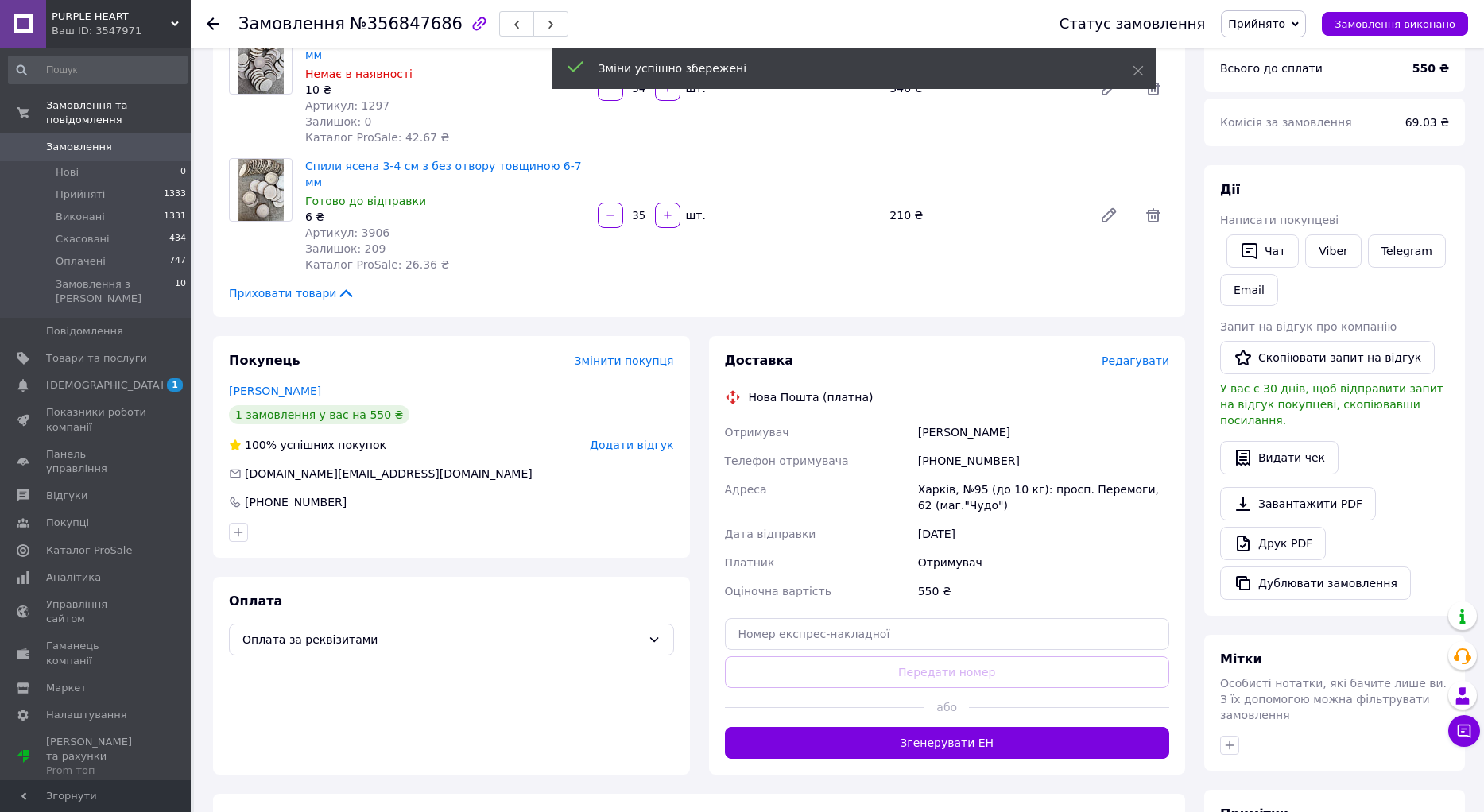
scroll to position [239, 0]
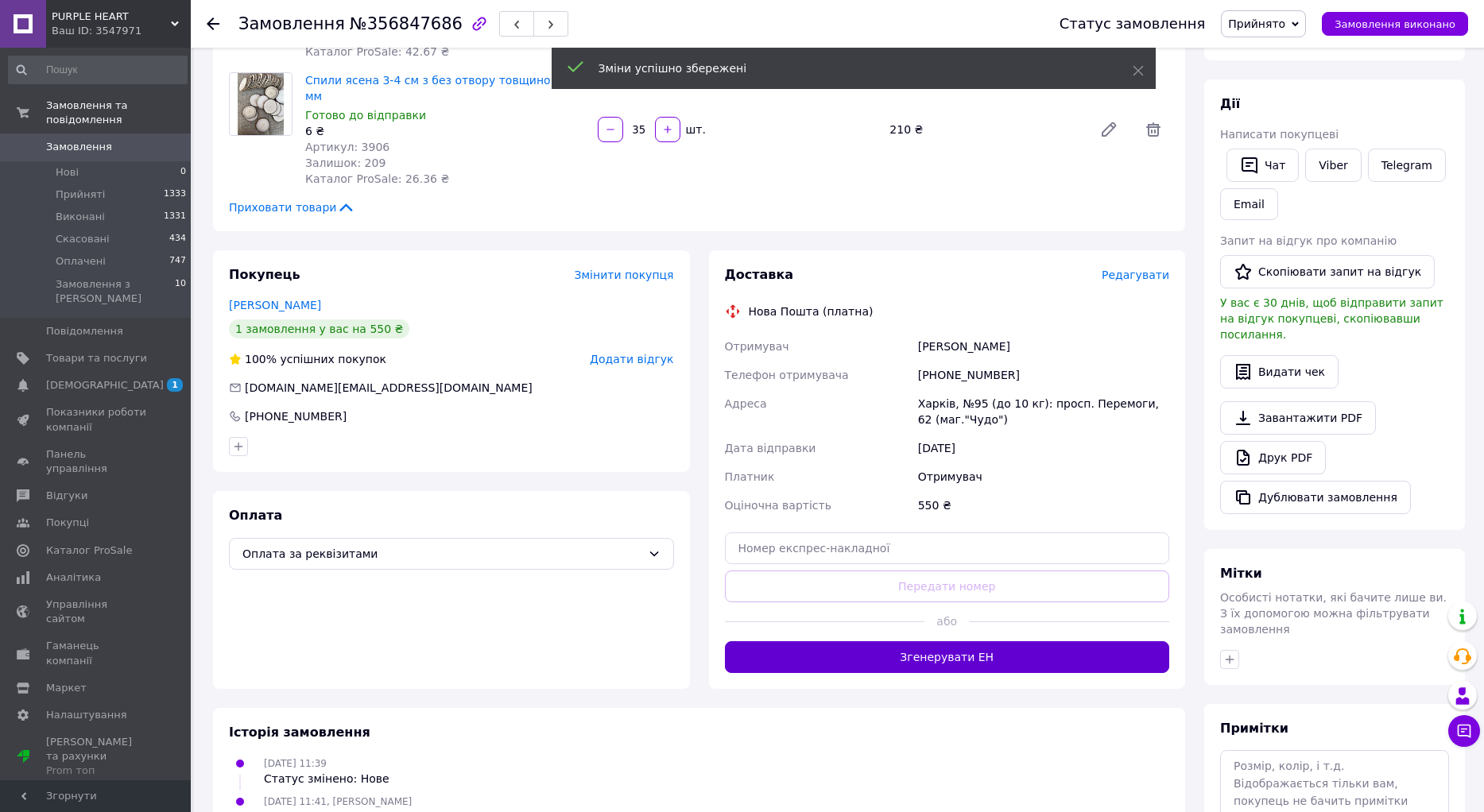
click at [994, 641] on button "Згенерувати ЕН" at bounding box center [947, 657] width 445 height 32
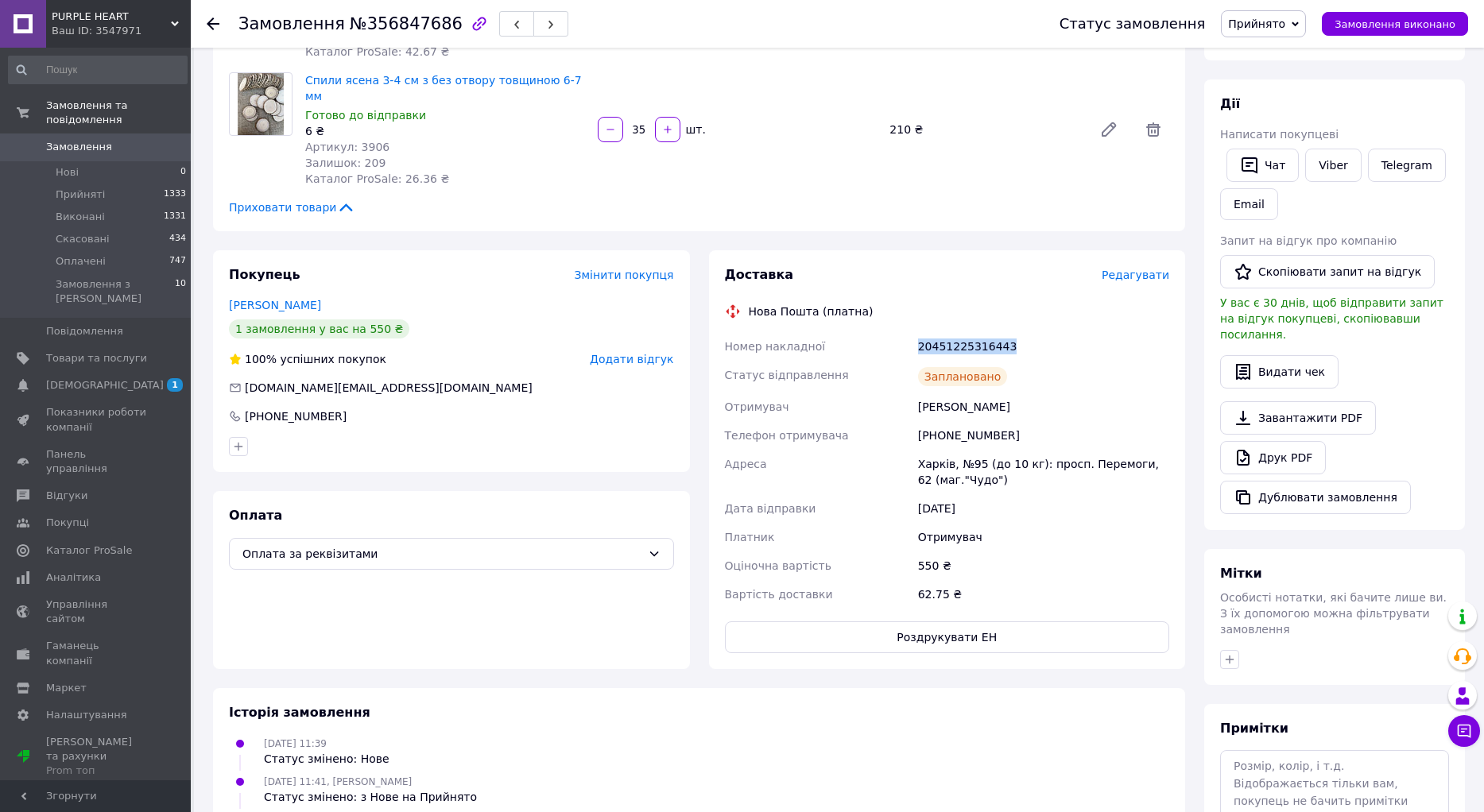
drag, startPoint x: 1005, startPoint y: 312, endPoint x: 899, endPoint y: 327, distance: 107.1
click at [899, 333] on div "Номер накладної 20451225316443 Статус відправлення Заплановано Отримувач Лагота…" at bounding box center [947, 470] width 451 height 276
copy div "Номер накладної 20451225316443"
click at [1330, 162] on link "Viber" at bounding box center [1333, 165] width 56 height 33
click at [212, 27] on icon at bounding box center [213, 24] width 13 height 13
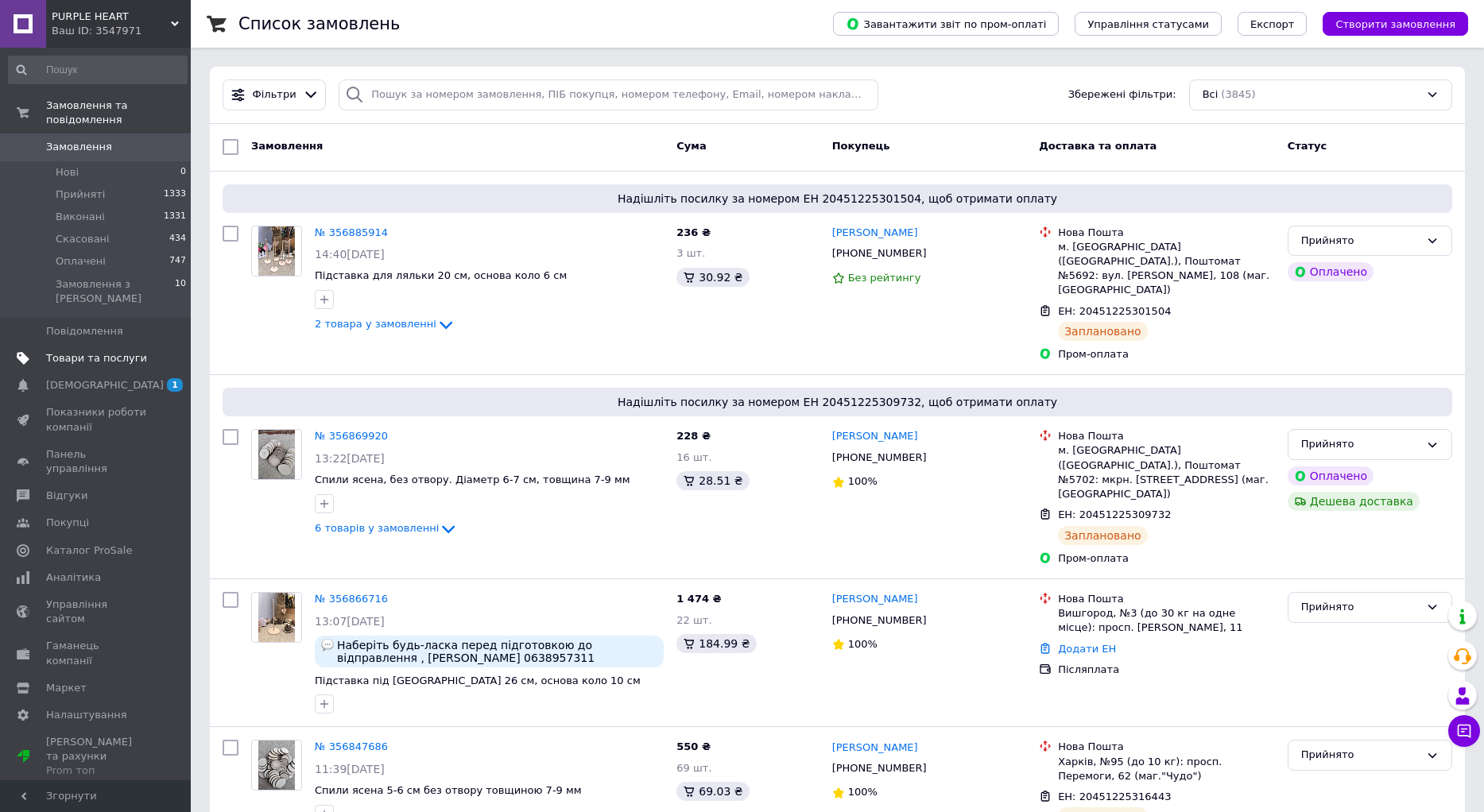
click at [107, 344] on link "Товари та послуги" at bounding box center [97, 357] width 196 height 27
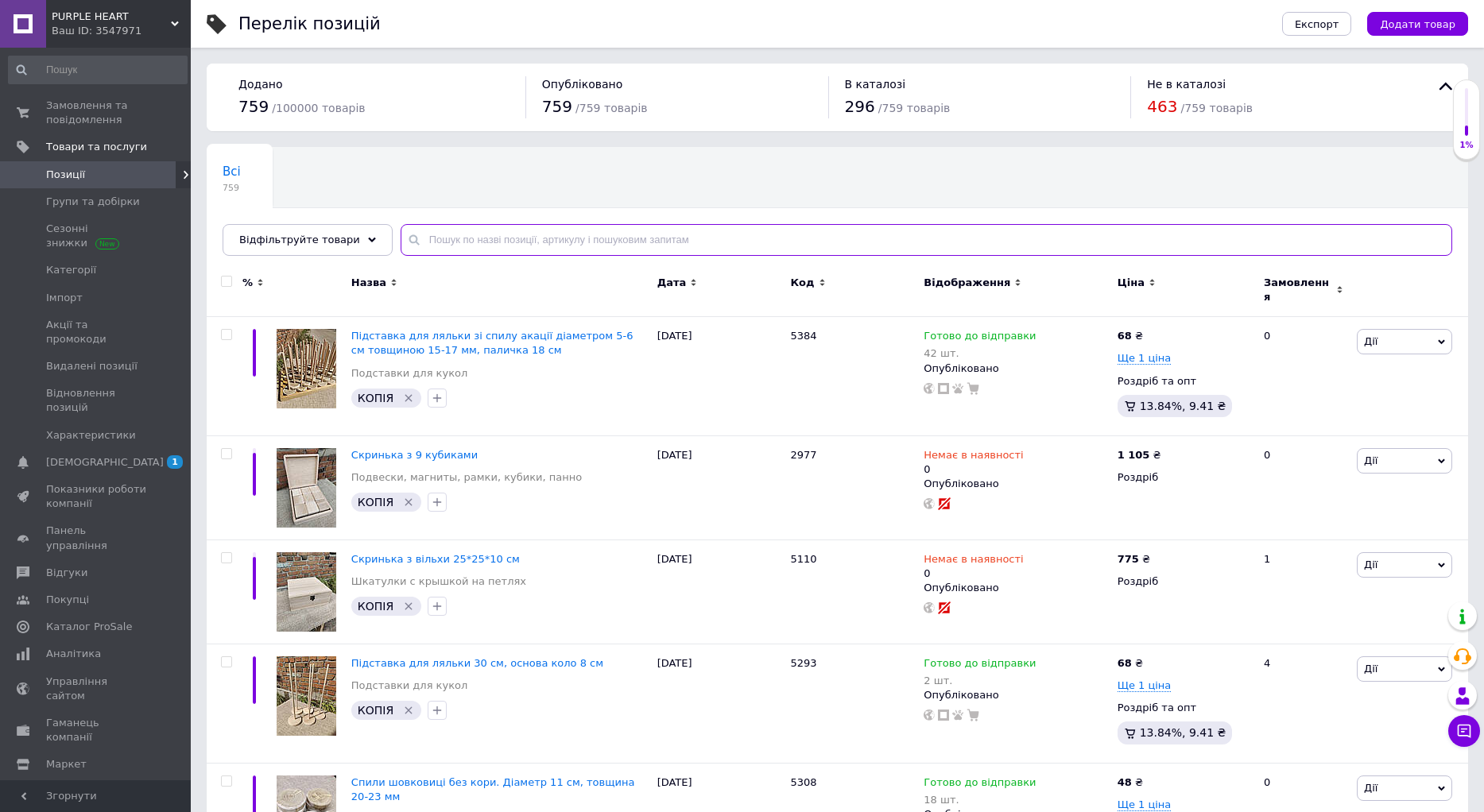
click at [457, 232] on input "text" at bounding box center [926, 240] width 1052 height 32
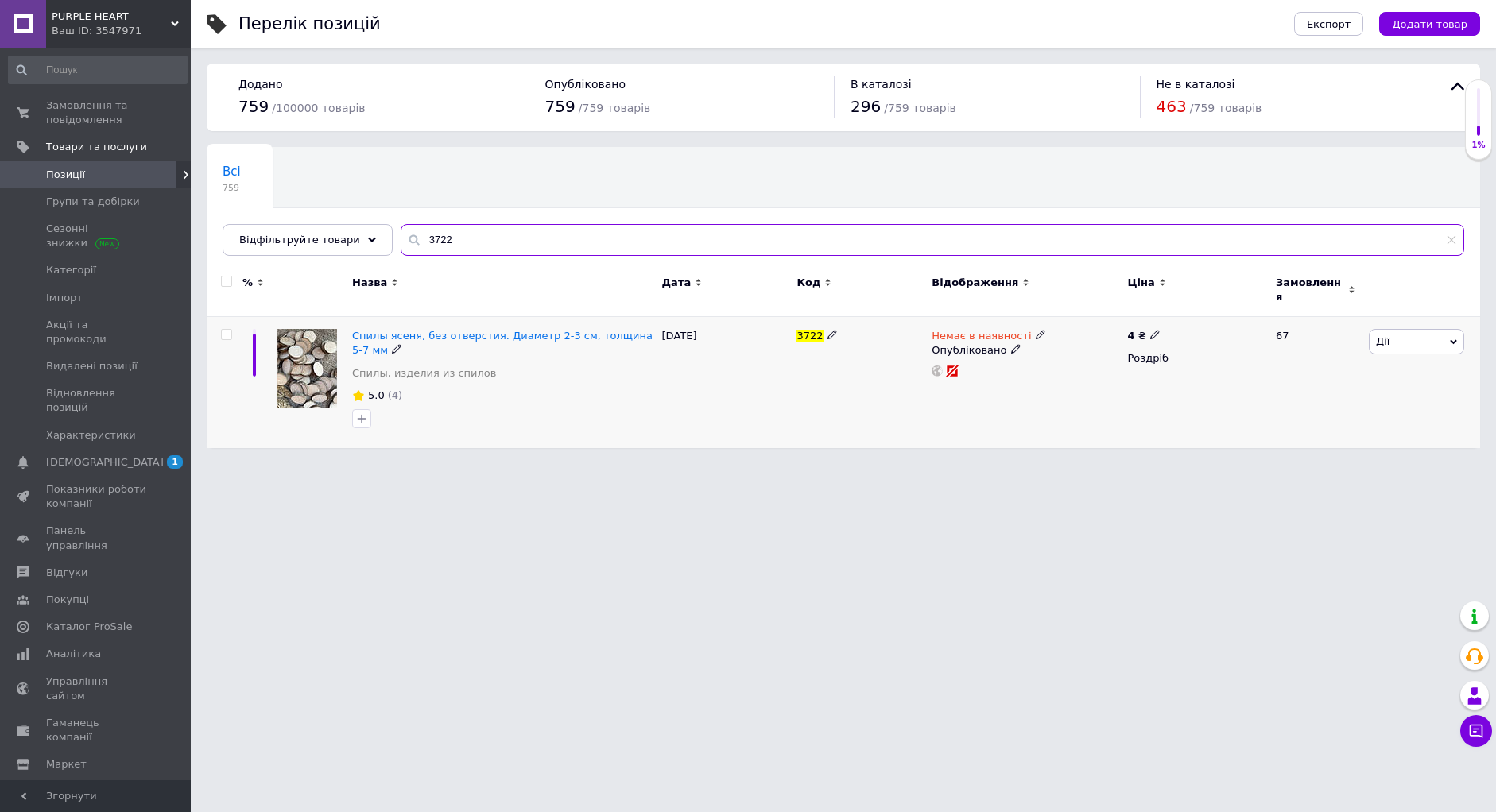
type input "3722"
click at [1423, 331] on span "Дії" at bounding box center [1417, 342] width 96 height 26
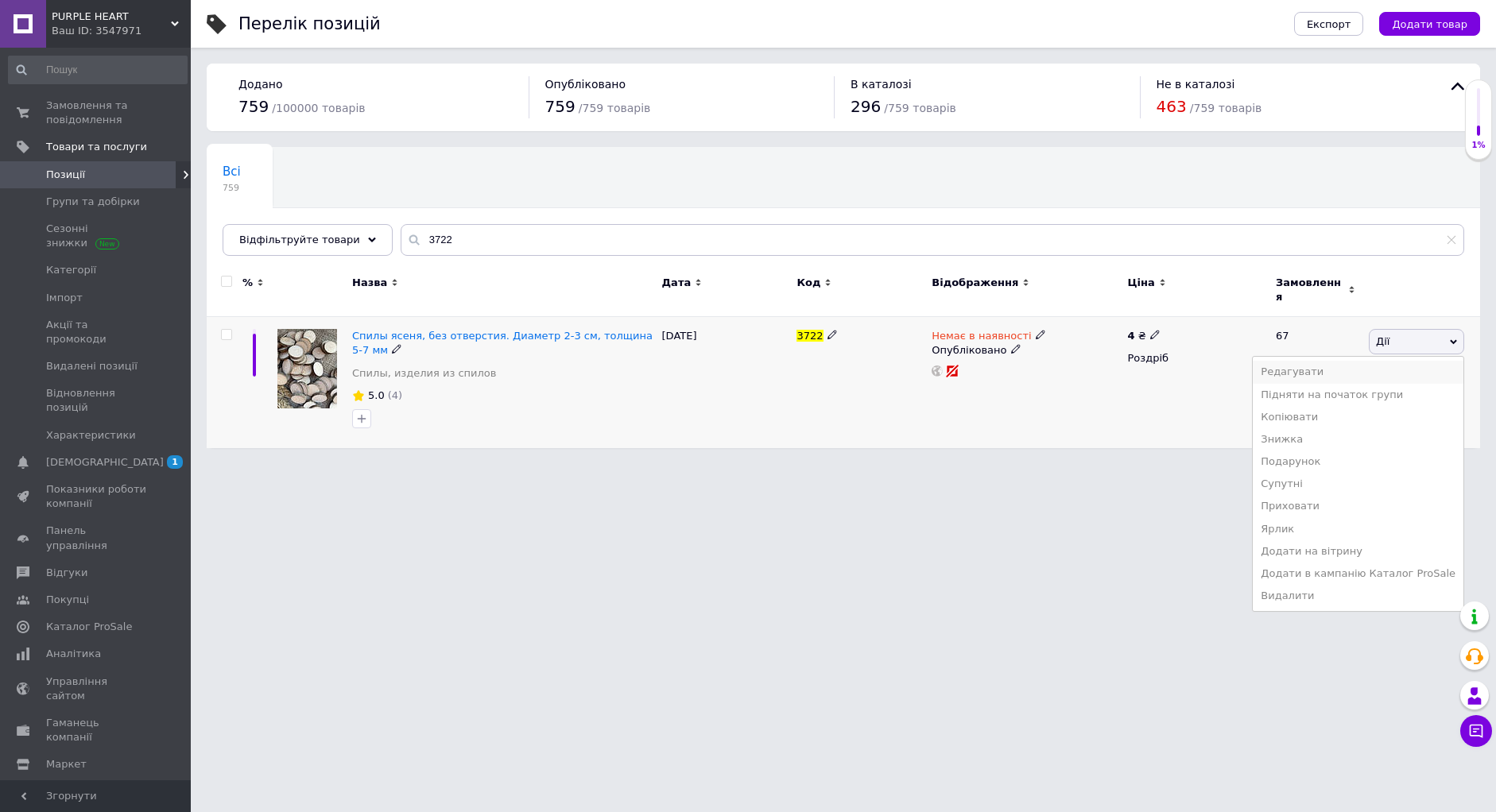
click at [1335, 363] on li "Редагувати" at bounding box center [1357, 372] width 210 height 22
